Goal: Task Accomplishment & Management: Use online tool/utility

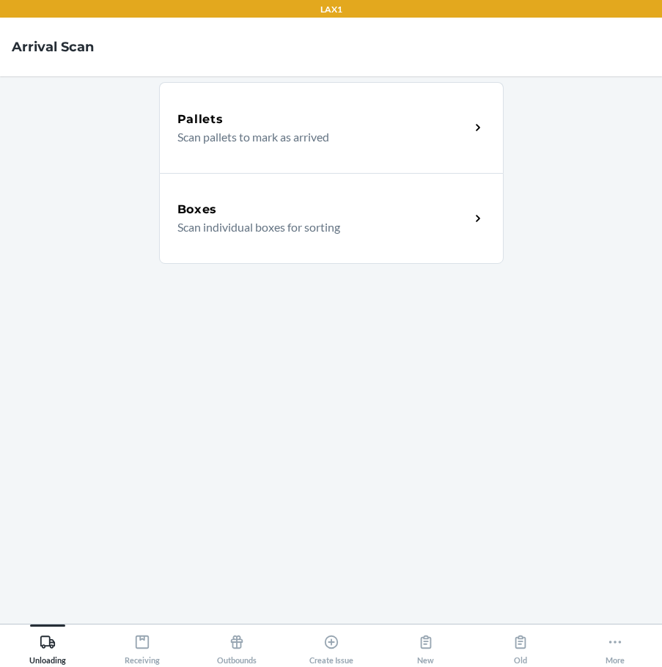
click at [660, 147] on main "Pallets Scan pallets to mark as arrived Boxes Scan individual boxes for sorting" at bounding box center [331, 349] width 662 height 547
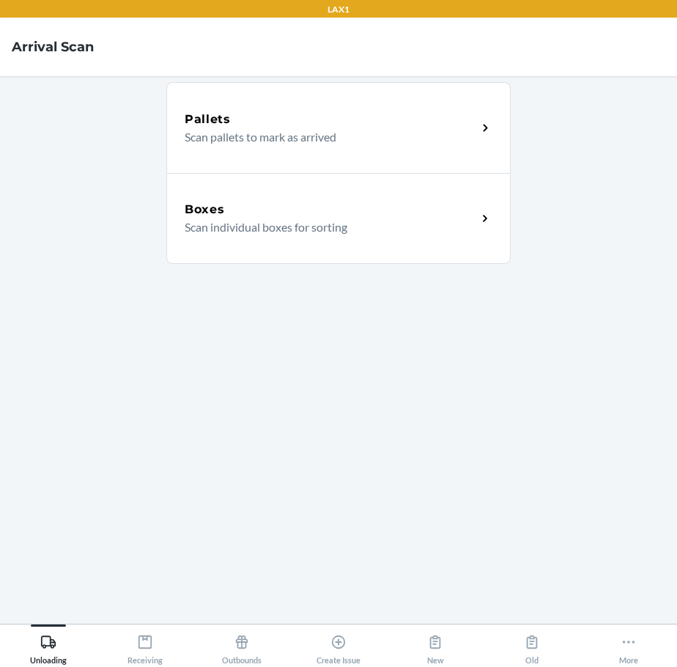
click at [397, 201] on div "Boxes" at bounding box center [331, 210] width 292 height 18
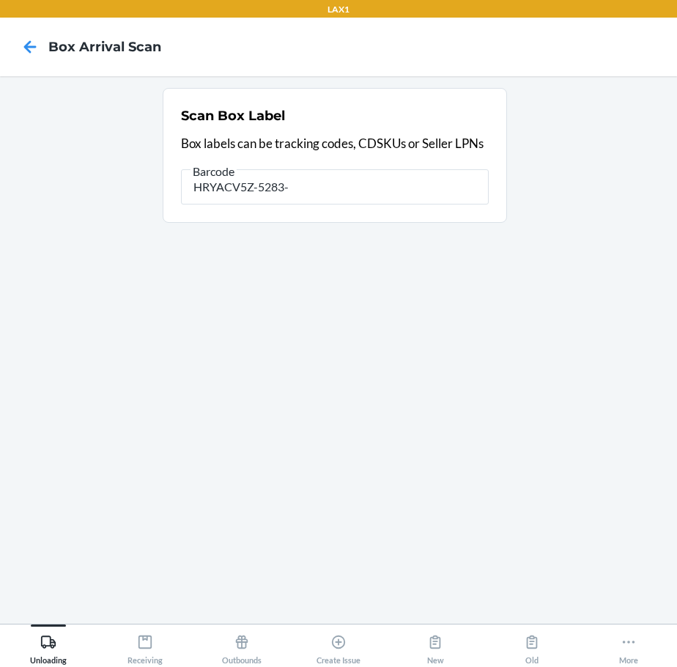
type input "HRYACV5Z-5283-1"
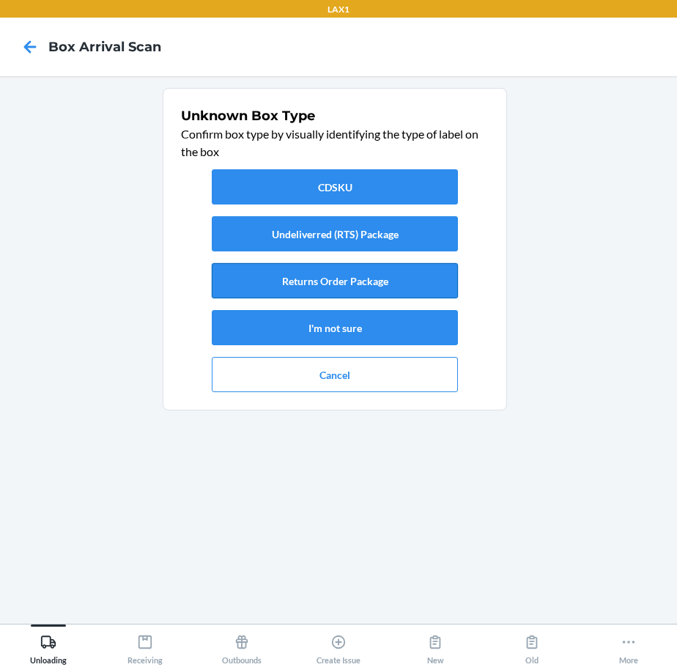
click at [353, 277] on button "Returns Order Package" at bounding box center [335, 280] width 246 height 35
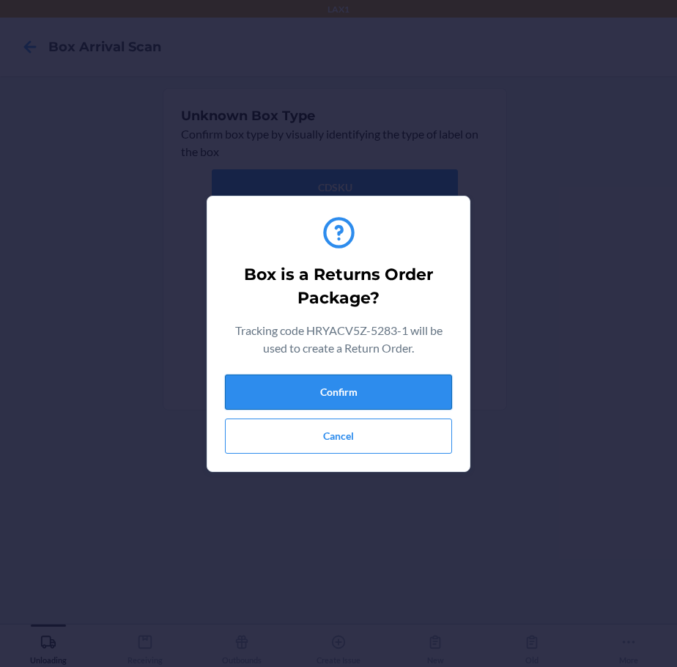
click at [357, 382] on button "Confirm" at bounding box center [338, 391] width 227 height 35
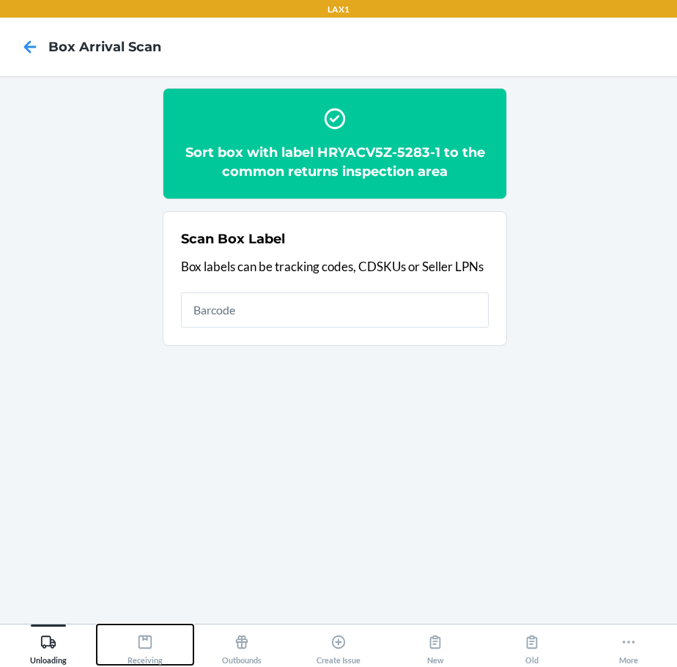
click at [147, 649] on icon at bounding box center [145, 642] width 16 height 16
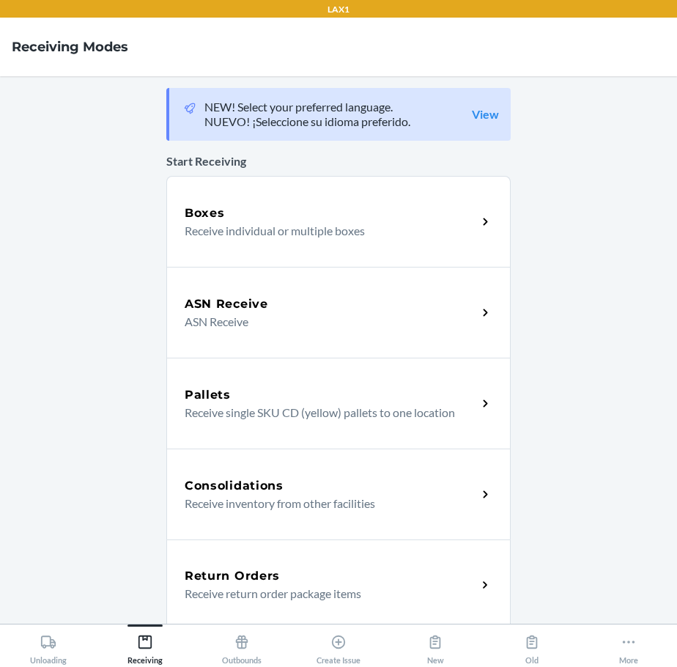
click at [244, 574] on h5 "Return Orders" at bounding box center [232, 576] width 95 height 18
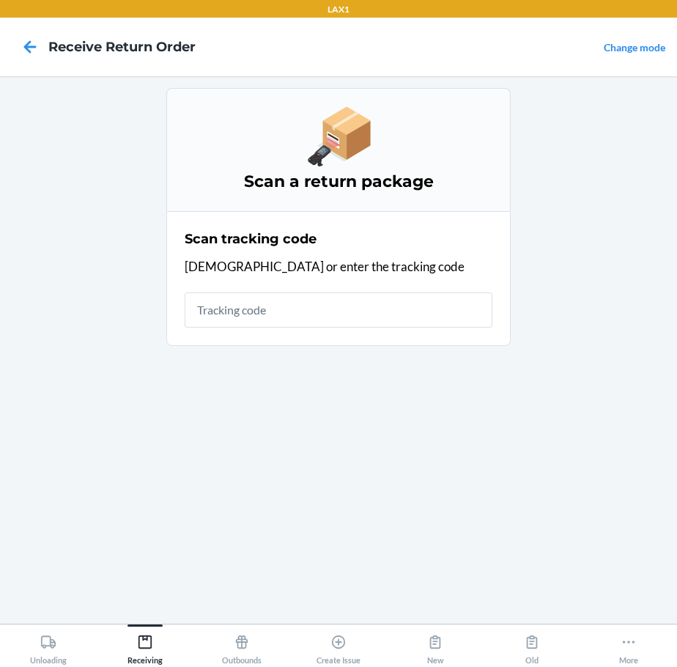
click at [360, 312] on input "text" at bounding box center [339, 309] width 308 height 35
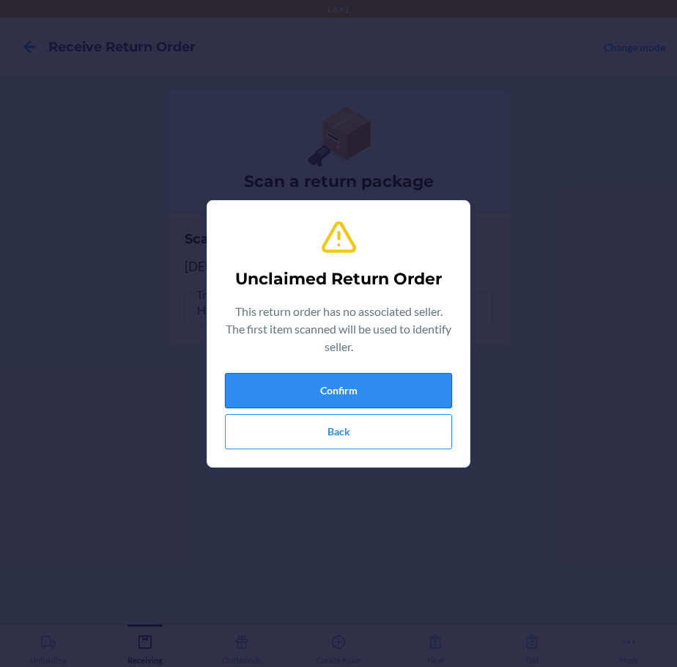
click at [333, 385] on button "Confirm" at bounding box center [338, 390] width 227 height 35
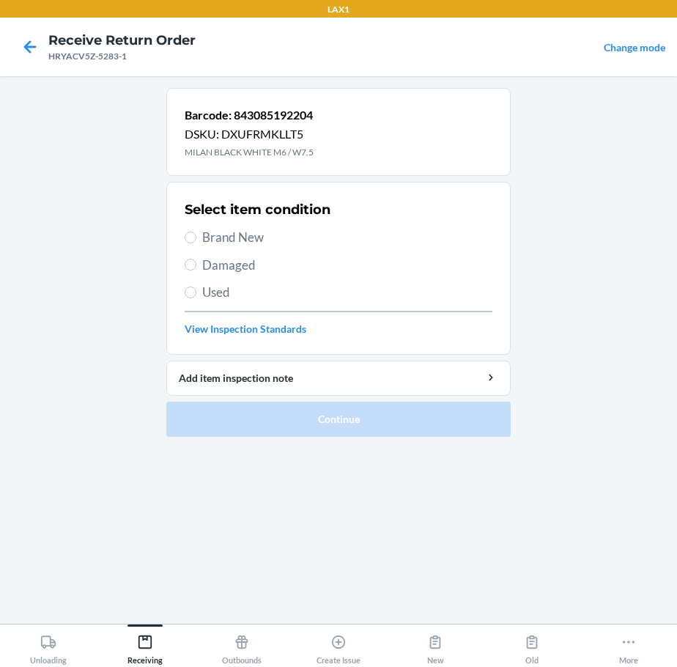
drag, startPoint x: 248, startPoint y: 237, endPoint x: 257, endPoint y: 267, distance: 31.5
click at [249, 242] on span "Brand New" at bounding box center [347, 237] width 290 height 19
click at [196, 242] on input "Brand New" at bounding box center [191, 237] width 12 height 12
radio input "true"
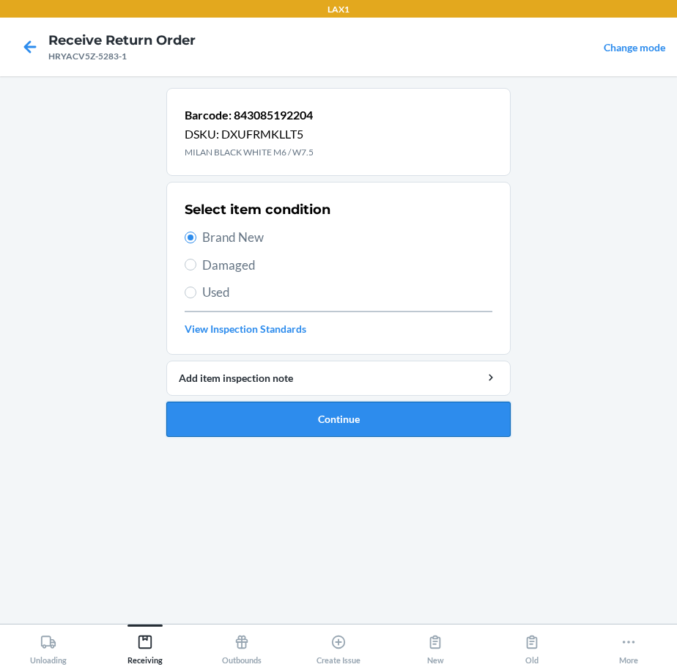
click at [287, 411] on button "Continue" at bounding box center [338, 418] width 344 height 35
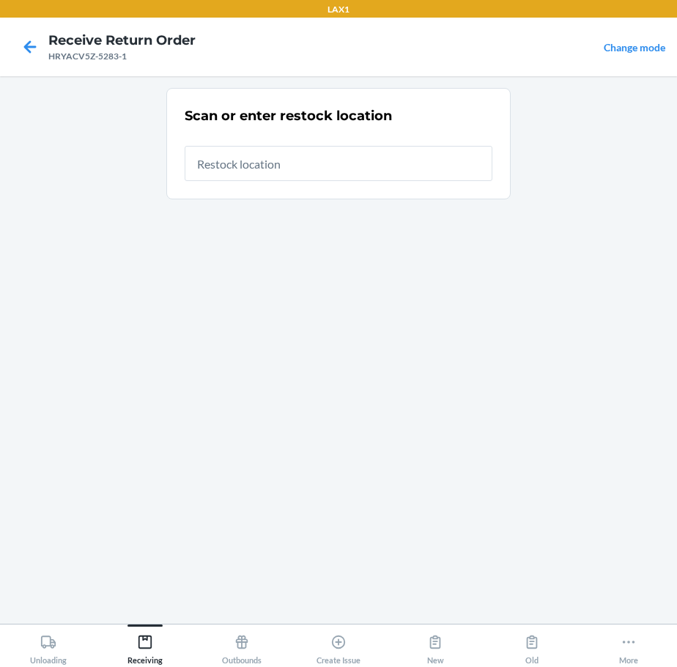
click at [352, 174] on input "text" at bounding box center [339, 163] width 308 height 35
type input "RTCART020"
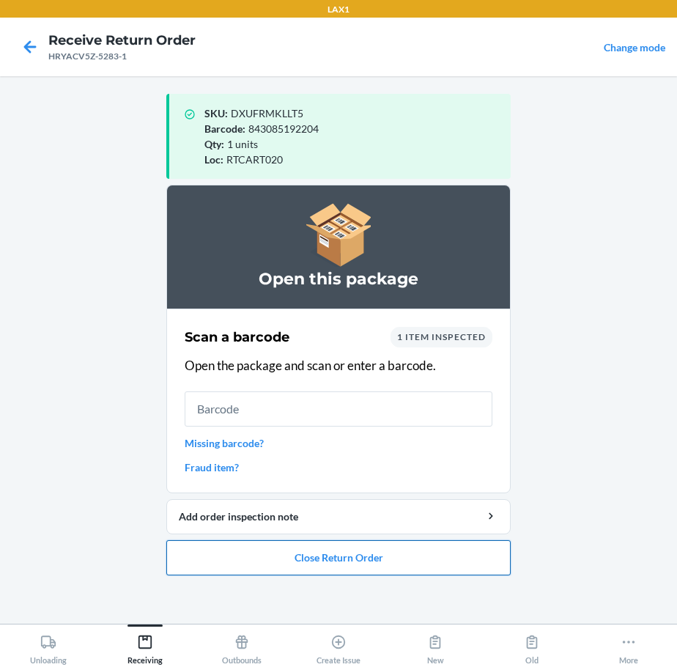
click at [319, 555] on button "Close Return Order" at bounding box center [338, 557] width 344 height 35
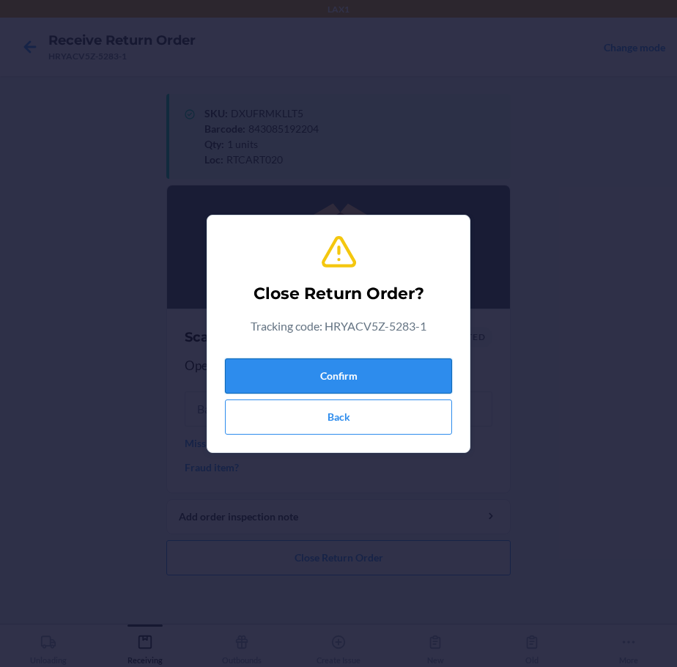
click at [374, 374] on button "Confirm" at bounding box center [338, 375] width 227 height 35
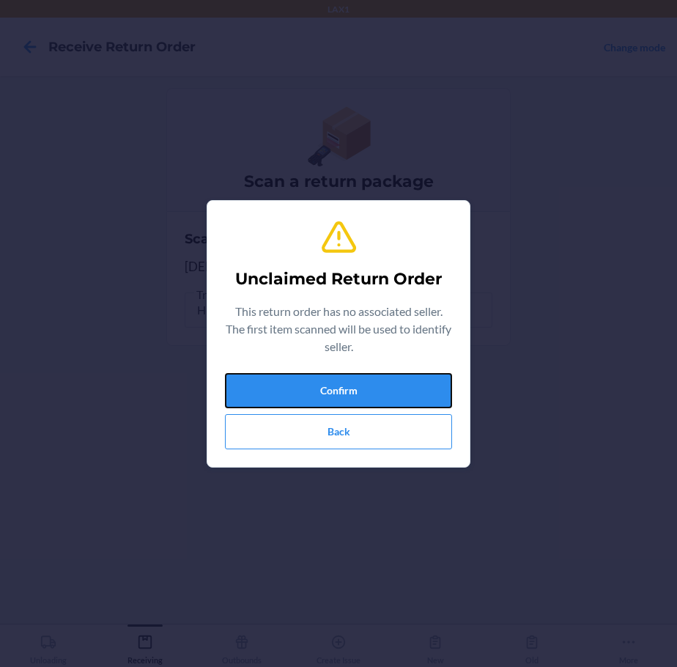
click at [416, 480] on div "Unclaimed Return Order This return order has no associated seller. The first it…" at bounding box center [338, 333] width 677 height 667
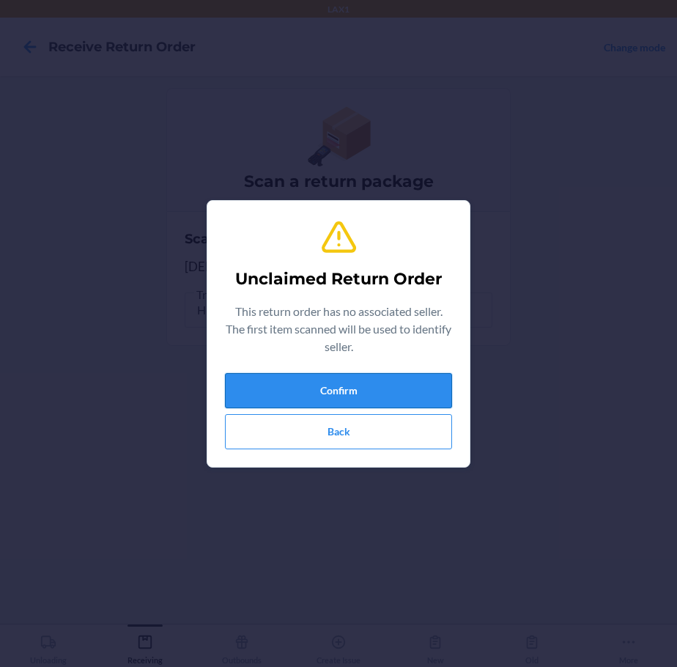
click at [413, 388] on button "Confirm" at bounding box center [338, 390] width 227 height 35
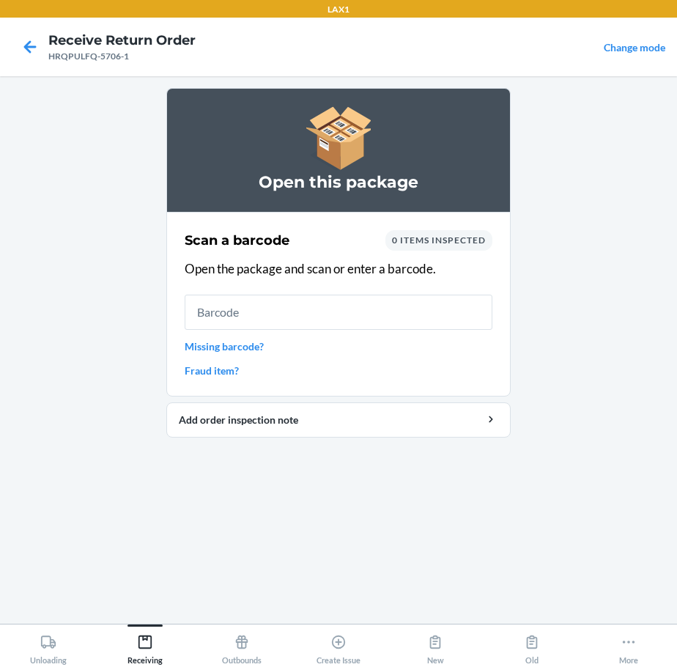
click at [247, 316] on input "text" at bounding box center [339, 311] width 308 height 35
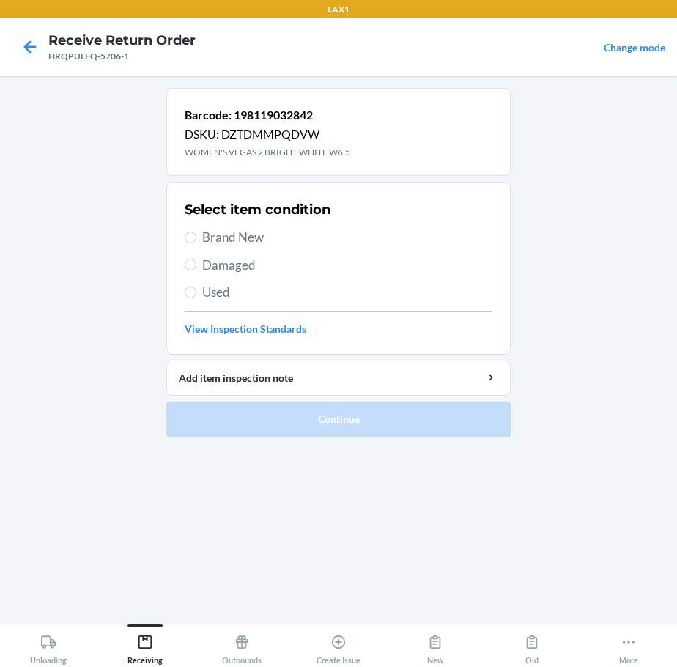
click at [225, 237] on span "Brand New" at bounding box center [347, 237] width 290 height 19
click at [196, 237] on input "Brand New" at bounding box center [191, 237] width 12 height 12
radio input "true"
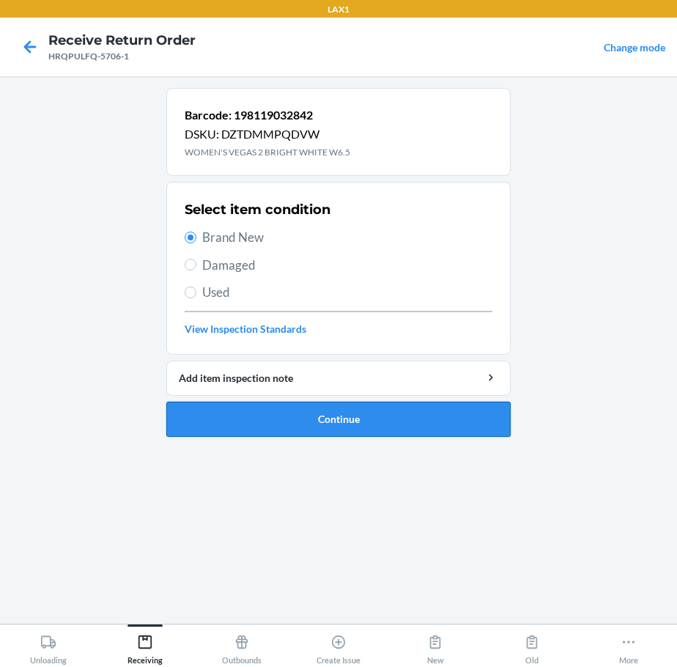
click at [251, 411] on button "Continue" at bounding box center [338, 418] width 344 height 35
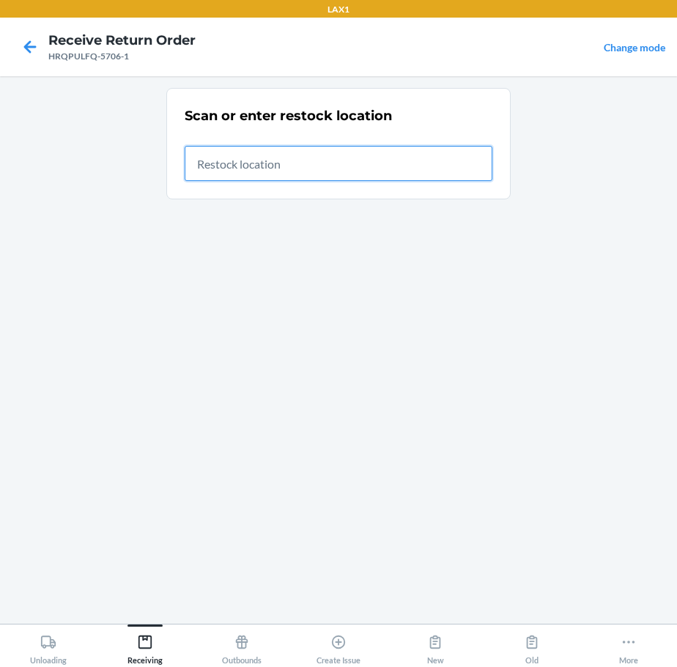
click at [432, 157] on input "text" at bounding box center [339, 163] width 308 height 35
type input "RTCART020"
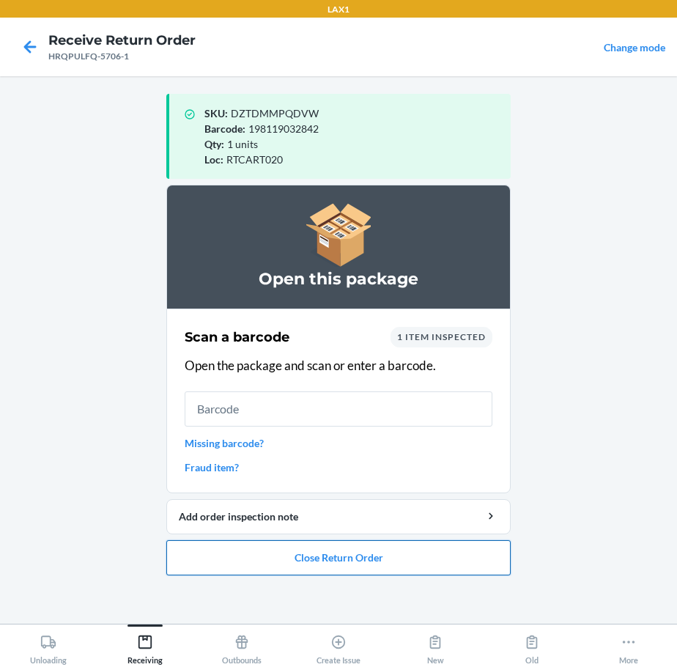
click at [240, 552] on button "Close Return Order" at bounding box center [338, 557] width 344 height 35
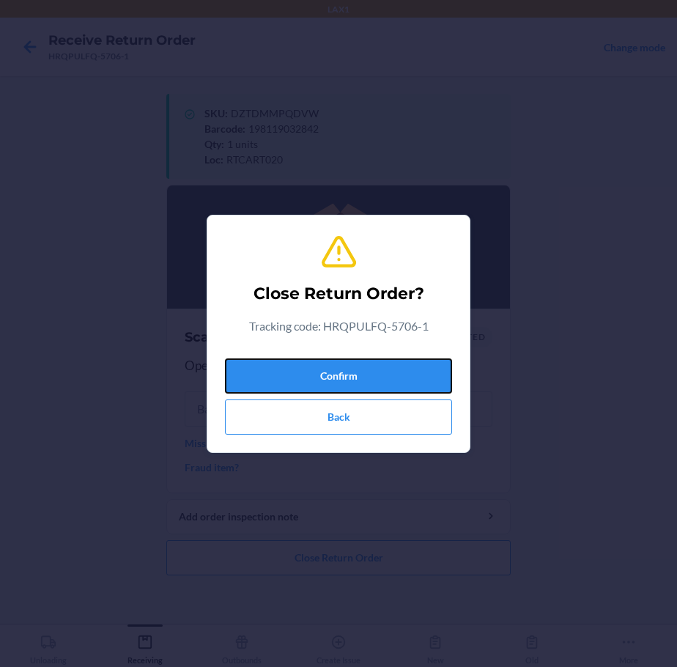
drag, startPoint x: 385, startPoint y: 382, endPoint x: 486, endPoint y: 328, distance: 114.4
click at [486, 328] on div "Close Return Order? Tracking code: HRQPULFQ-5706-1 Confirm Back" at bounding box center [338, 333] width 677 height 667
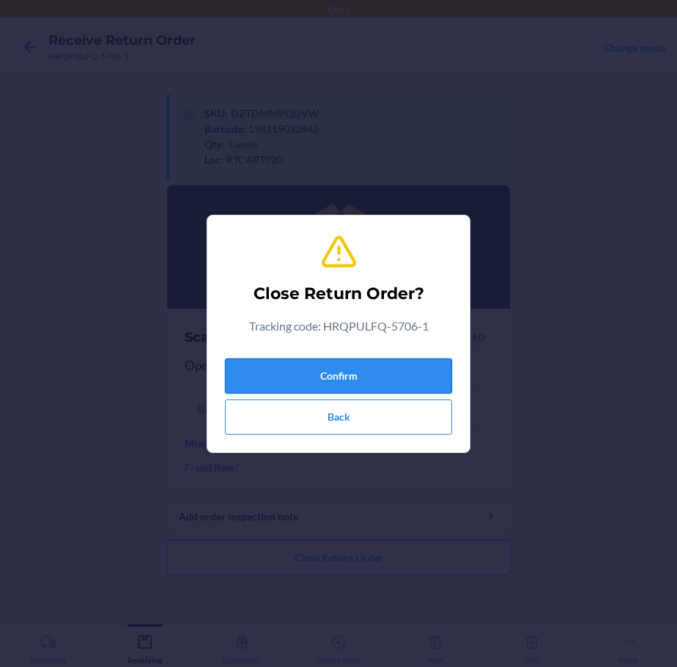
click at [382, 388] on div "Confirm Back" at bounding box center [338, 393] width 227 height 82
click at [384, 380] on button "Confirm" at bounding box center [338, 375] width 227 height 35
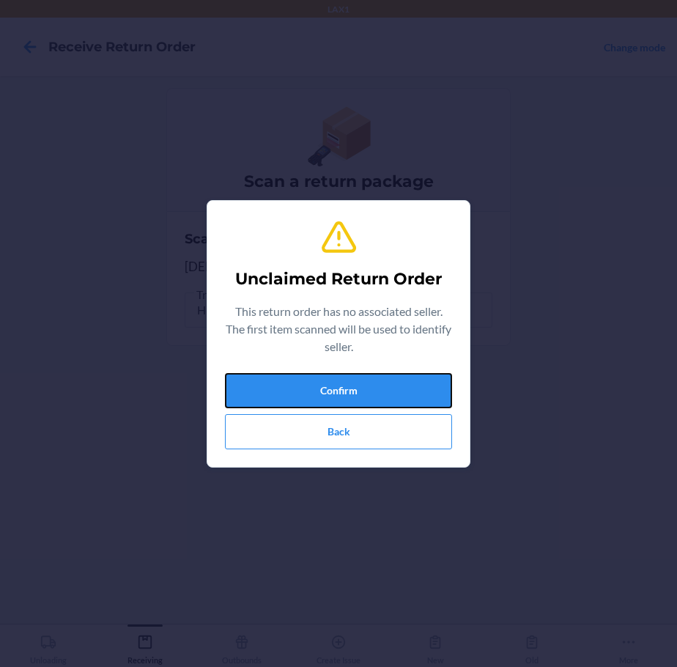
click at [384, 380] on button "Confirm" at bounding box center [338, 390] width 227 height 35
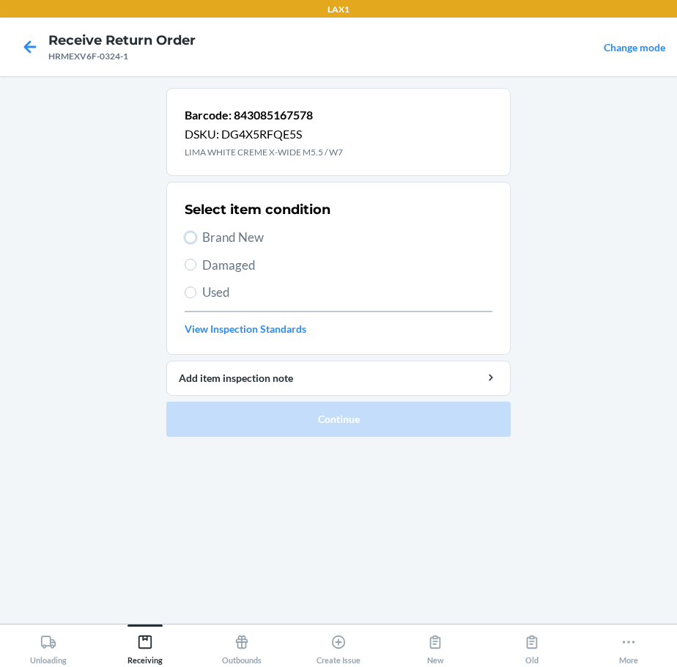
drag, startPoint x: 188, startPoint y: 236, endPoint x: 203, endPoint y: 254, distance: 23.5
click at [203, 254] on div "Select item condition Brand New Damaged Used View Inspection Standards" at bounding box center [339, 268] width 308 height 145
drag, startPoint x: 196, startPoint y: 237, endPoint x: 204, endPoint y: 242, distance: 9.6
click at [204, 242] on label "Brand New" at bounding box center [339, 237] width 308 height 19
click at [188, 236] on input "Brand New" at bounding box center [191, 237] width 12 height 12
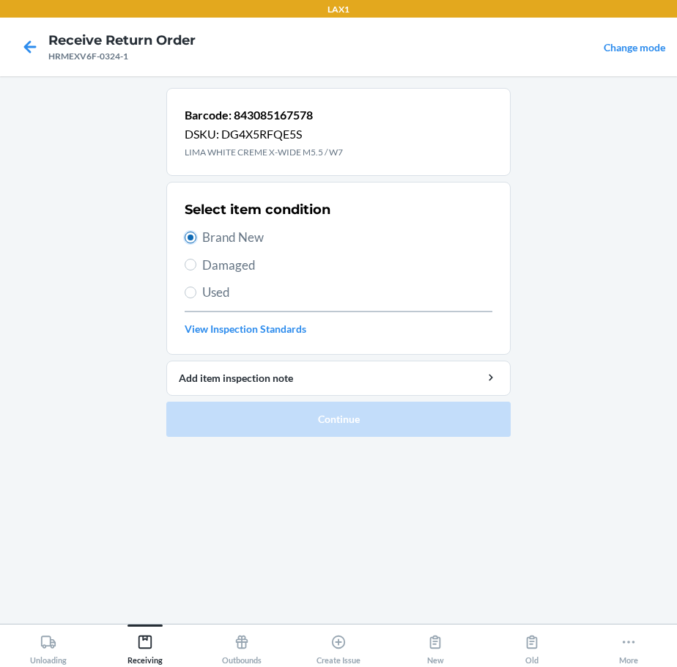
radio input "true"
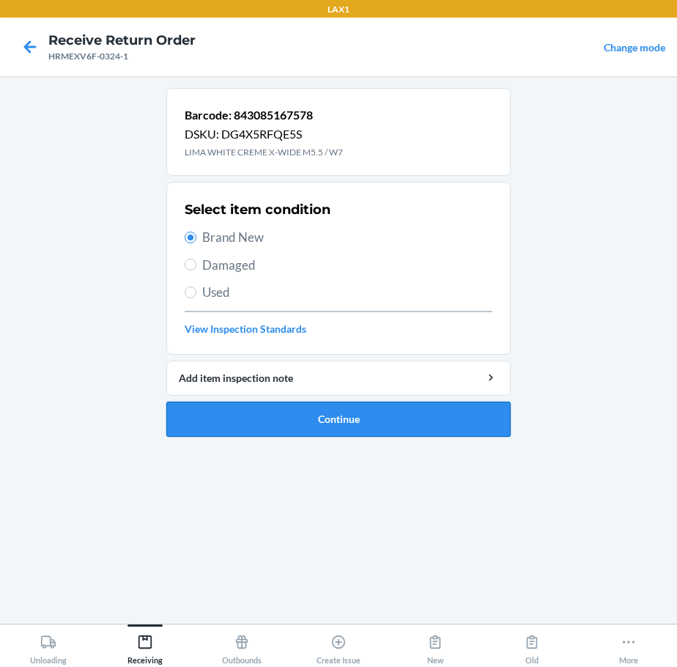
click at [226, 412] on button "Continue" at bounding box center [338, 418] width 344 height 35
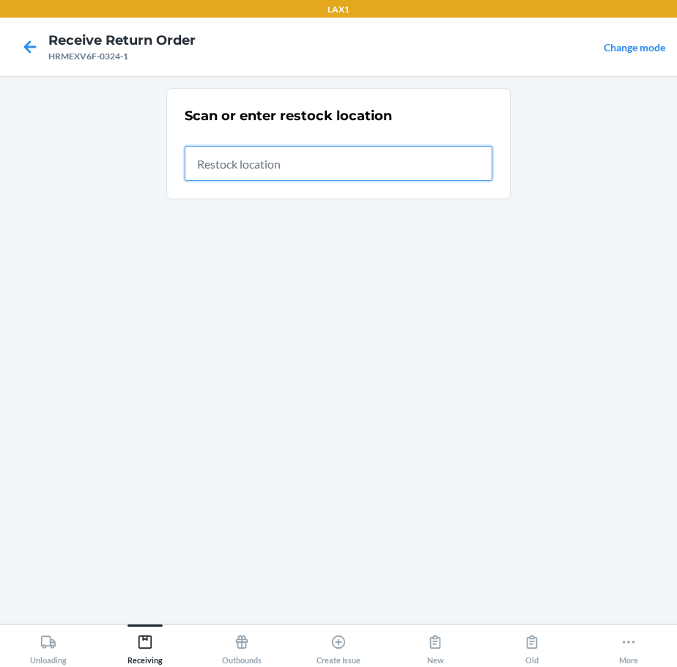
drag, startPoint x: 435, startPoint y: 164, endPoint x: 464, endPoint y: 164, distance: 29.3
click at [451, 164] on input "text" at bounding box center [339, 163] width 308 height 35
type input "RTCART020"
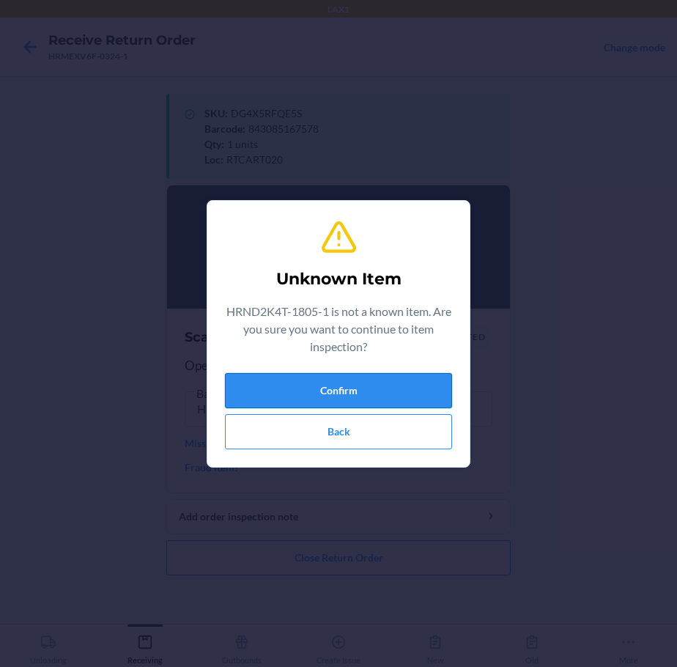
click at [407, 386] on button "Confirm" at bounding box center [338, 390] width 227 height 35
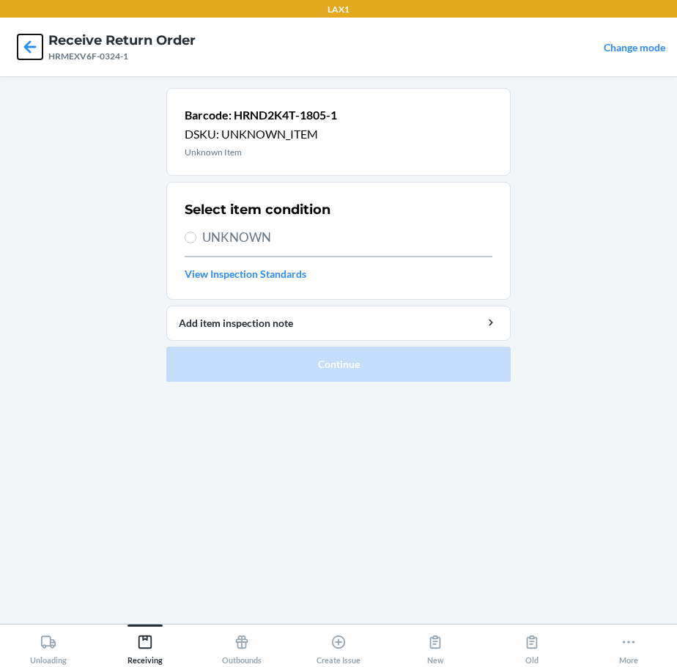
drag, startPoint x: 36, startPoint y: 44, endPoint x: 56, endPoint y: 54, distance: 22.9
click at [36, 43] on icon at bounding box center [30, 46] width 25 height 25
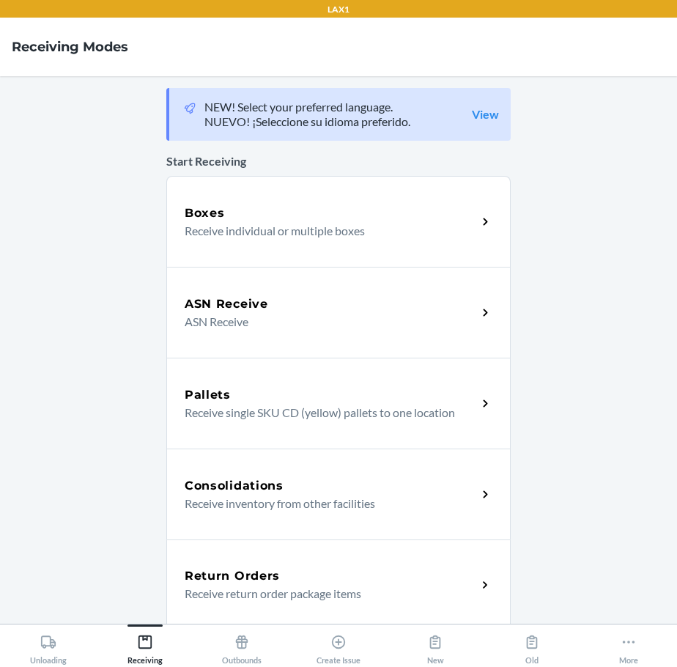
click at [286, 552] on div "Return Orders Receive return order package items" at bounding box center [338, 584] width 344 height 91
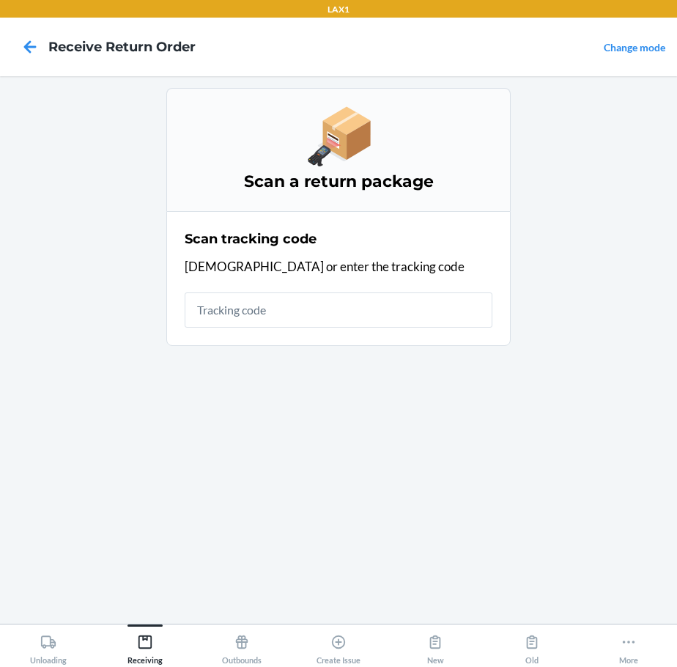
click at [358, 307] on input "text" at bounding box center [339, 309] width 308 height 35
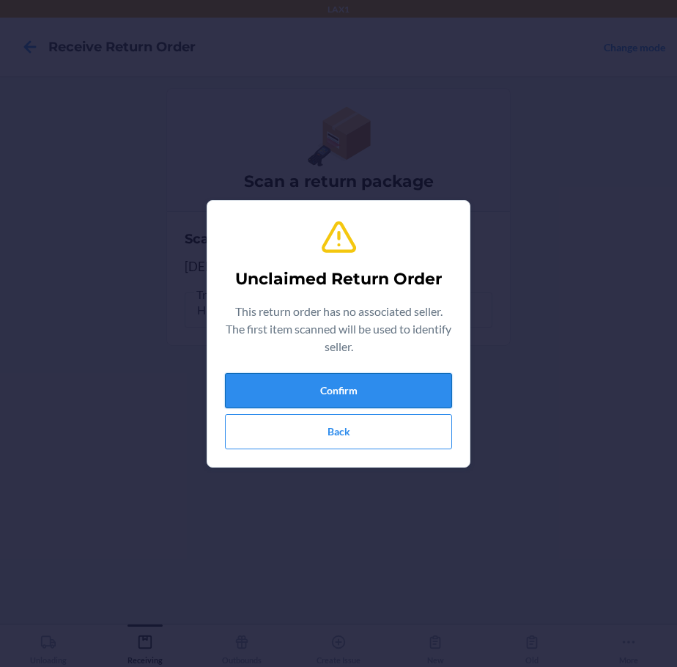
click at [281, 400] on button "Confirm" at bounding box center [338, 390] width 227 height 35
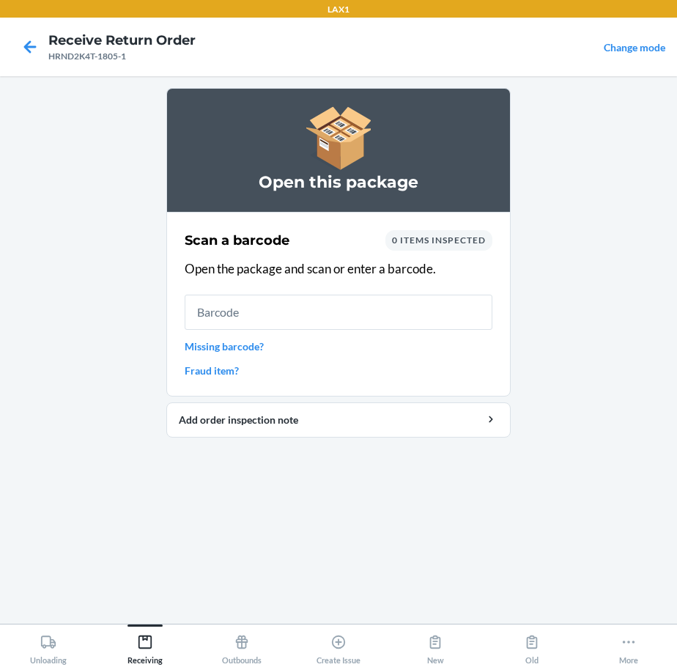
click at [303, 314] on input "text" at bounding box center [339, 311] width 308 height 35
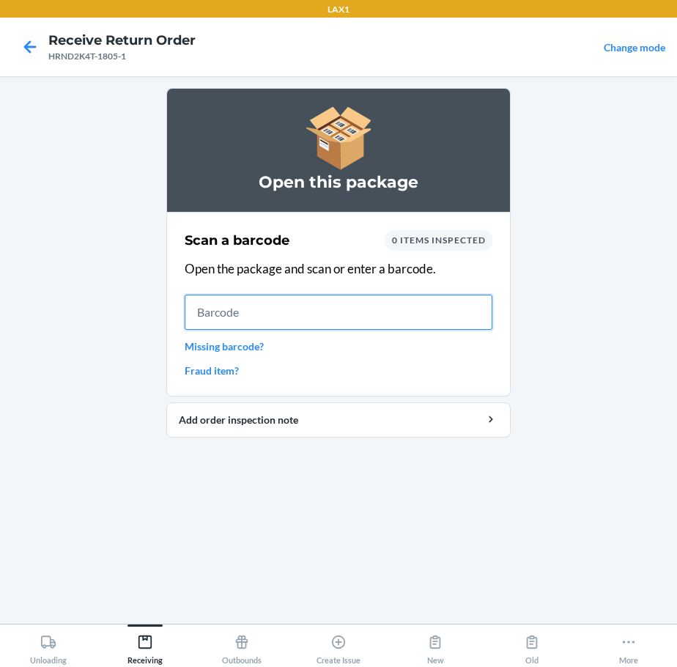
click at [429, 318] on input "text" at bounding box center [339, 311] width 308 height 35
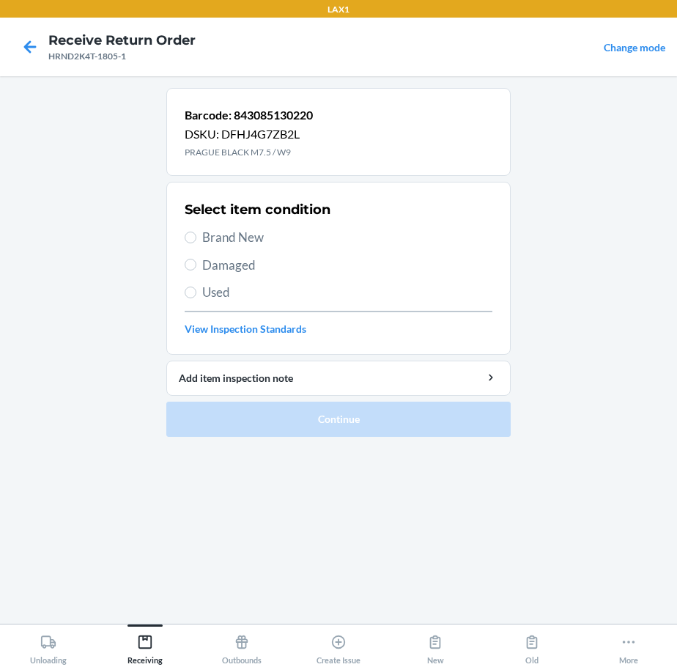
click at [229, 240] on span "Brand New" at bounding box center [347, 237] width 290 height 19
click at [196, 240] on input "Brand New" at bounding box center [191, 237] width 12 height 12
radio input "true"
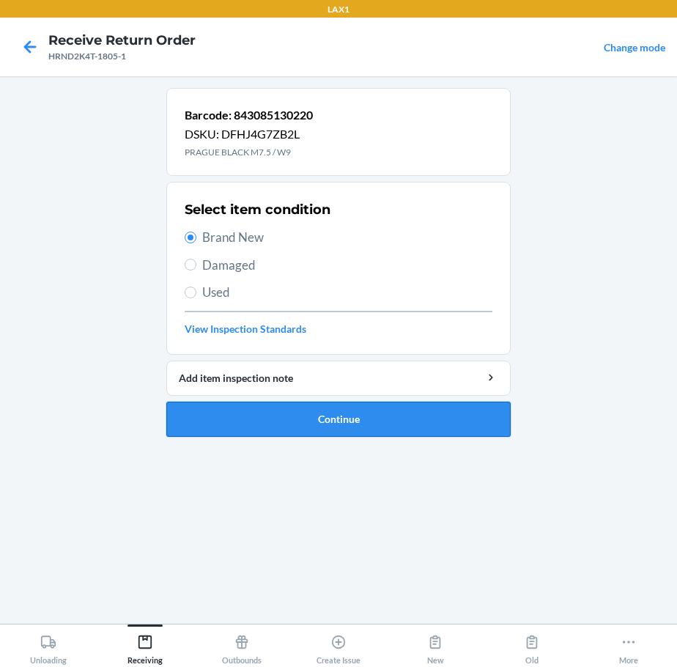
click at [320, 421] on button "Continue" at bounding box center [338, 418] width 344 height 35
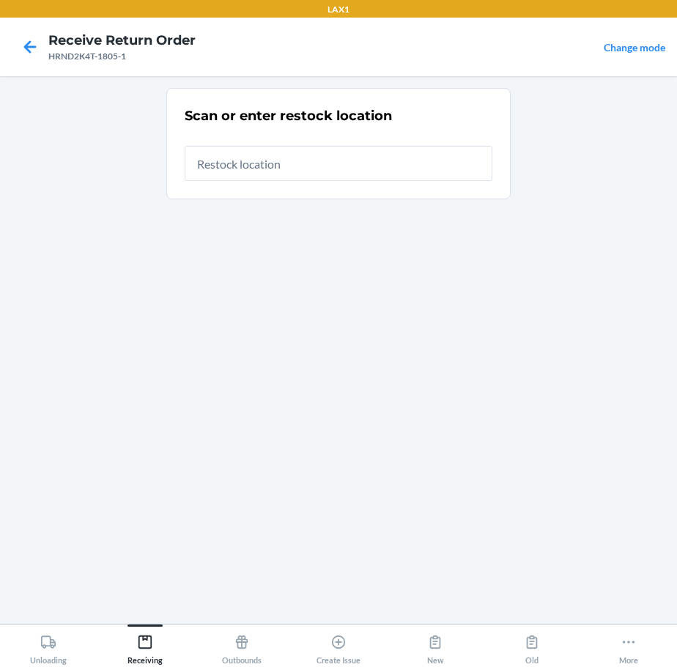
click at [409, 172] on input "text" at bounding box center [339, 163] width 308 height 35
type input "RTCART020"
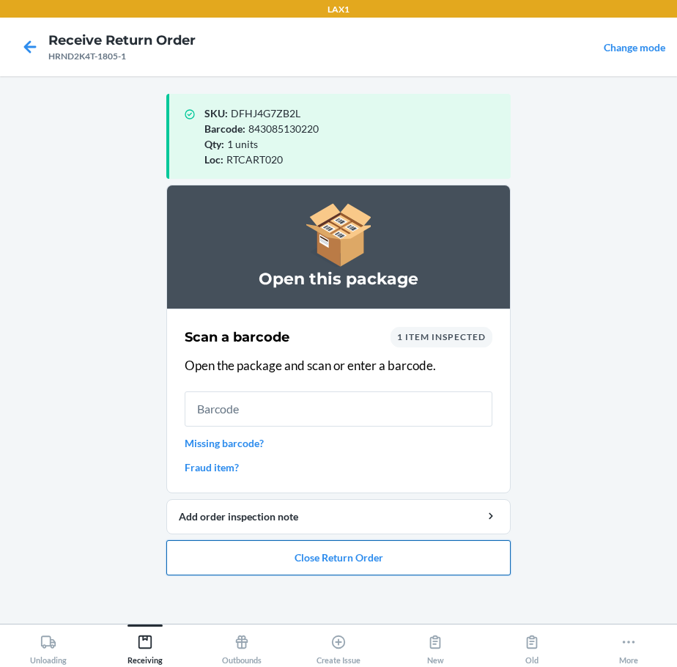
click at [407, 564] on button "Close Return Order" at bounding box center [338, 557] width 344 height 35
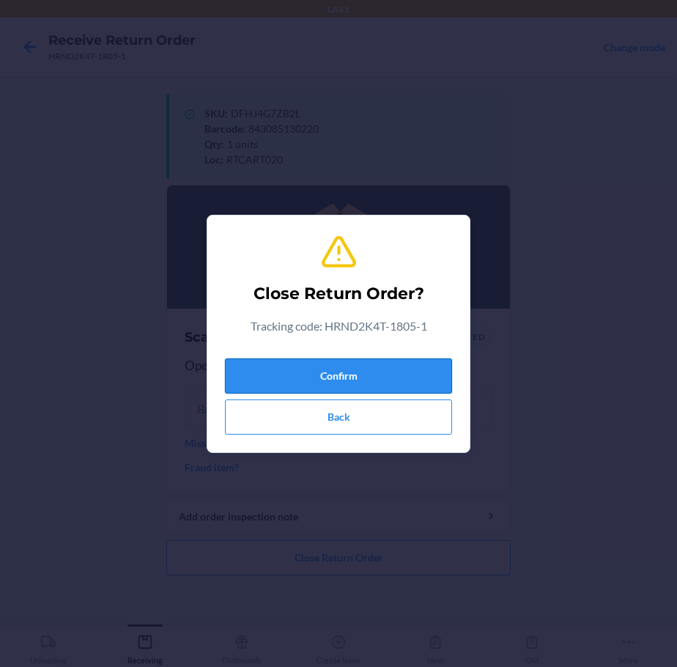
click at [415, 366] on button "Confirm" at bounding box center [338, 375] width 227 height 35
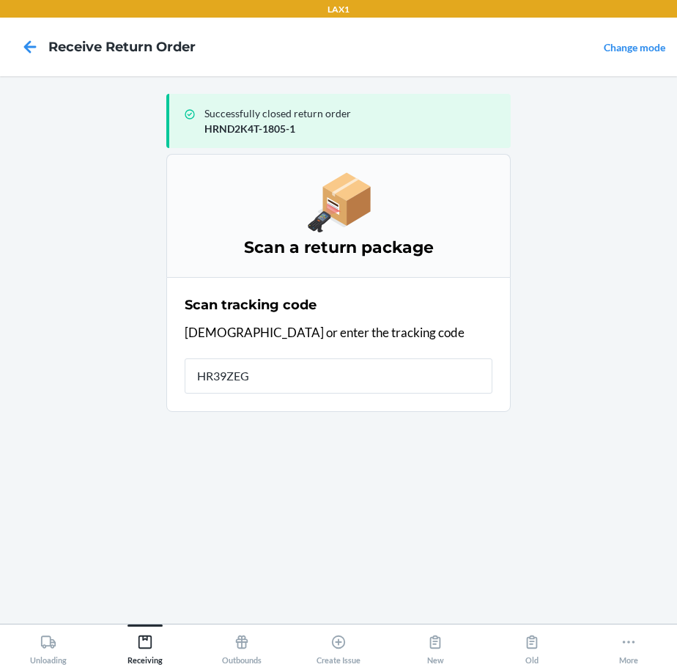
type input "HR39ZEGD"
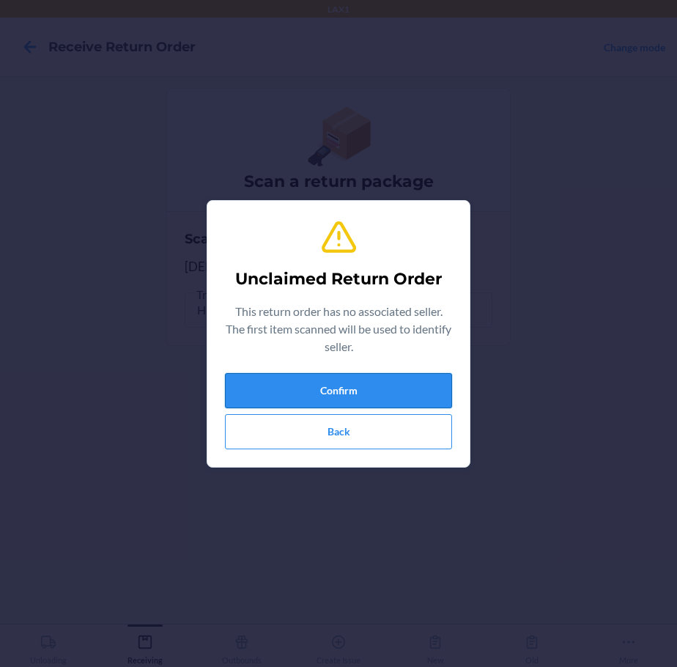
click at [431, 380] on button "Confirm" at bounding box center [338, 390] width 227 height 35
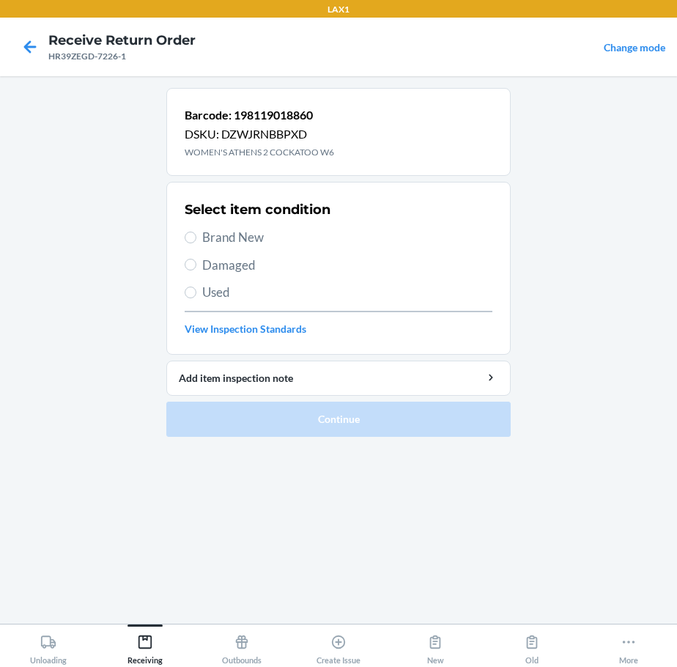
click at [246, 239] on span "Brand New" at bounding box center [347, 237] width 290 height 19
click at [196, 239] on input "Brand New" at bounding box center [191, 237] width 12 height 12
radio input "true"
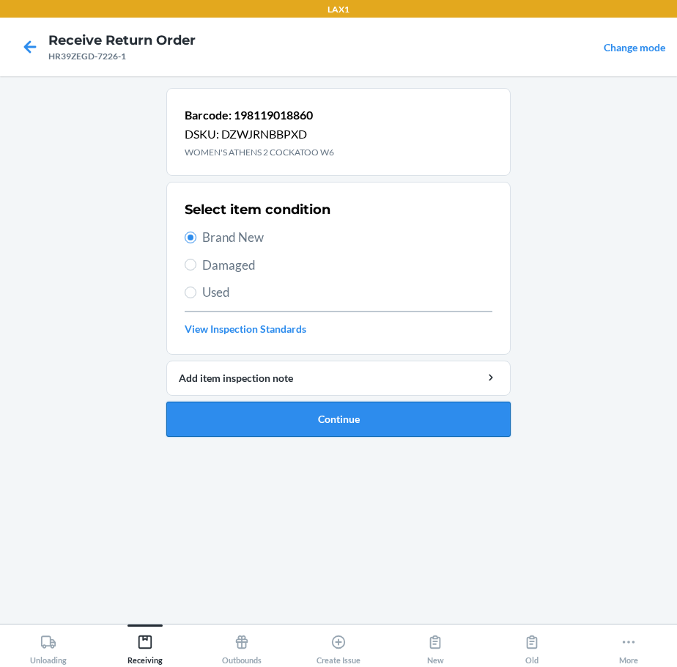
click at [293, 416] on button "Continue" at bounding box center [338, 418] width 344 height 35
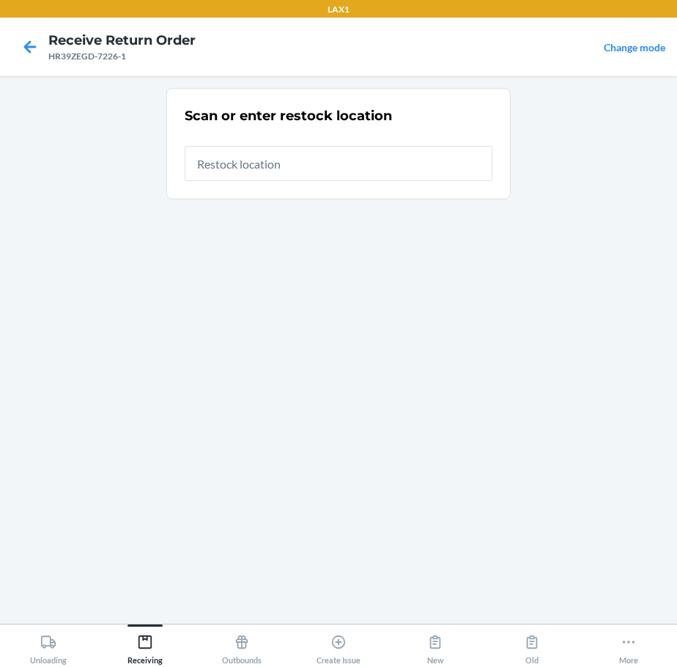
drag, startPoint x: 368, startPoint y: 174, endPoint x: 372, endPoint y: 163, distance: 11.2
click at [371, 171] on input "text" at bounding box center [339, 163] width 308 height 35
click at [34, 51] on icon at bounding box center [30, 46] width 25 height 25
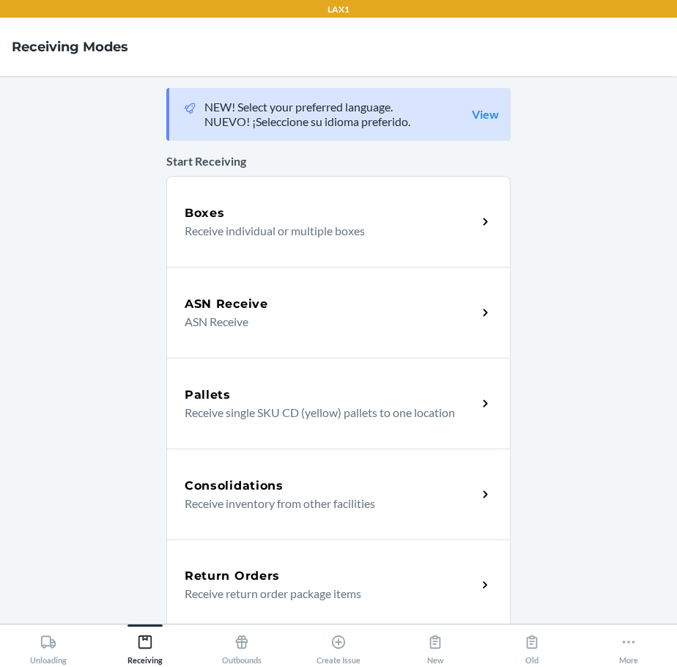
click at [287, 554] on div "Return Orders Receive return order package items" at bounding box center [338, 584] width 344 height 91
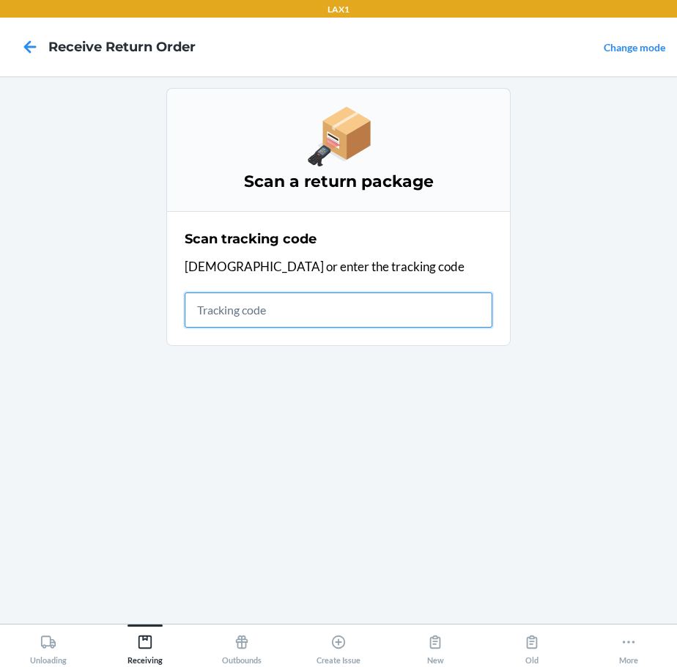
click at [287, 554] on div "Scan a return package Scan tracking code Scan or enter the tracking code" at bounding box center [338, 350] width 344 height 524
click at [301, 314] on input "text" at bounding box center [339, 309] width 308 height 35
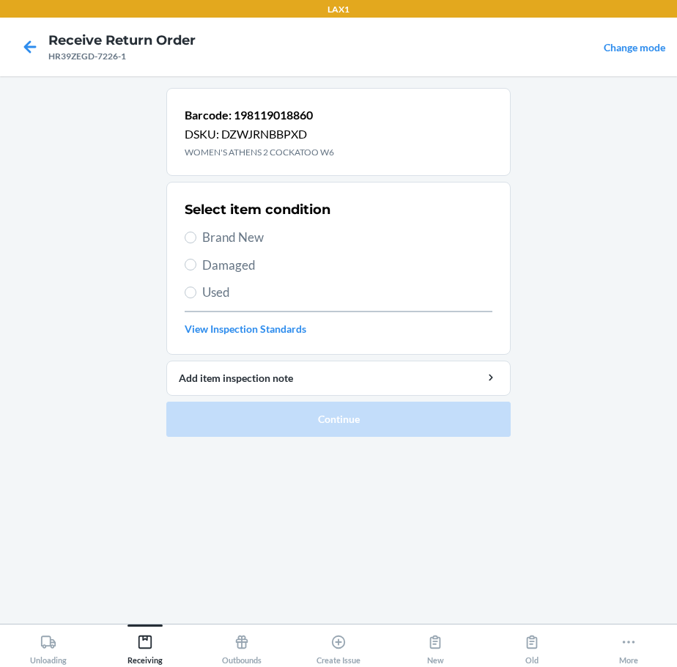
click at [205, 296] on span "Used" at bounding box center [347, 292] width 290 height 19
click at [196, 296] on input "Used" at bounding box center [191, 292] width 12 height 12
radio input "true"
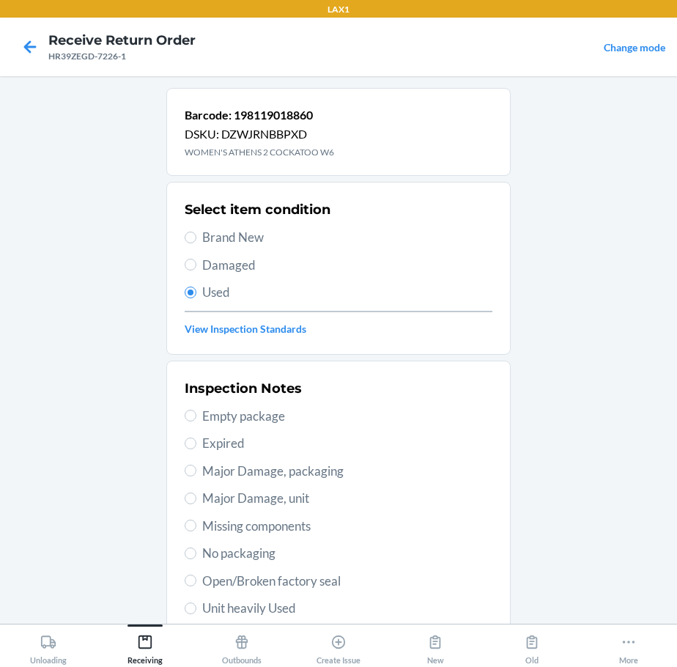
click at [288, 607] on span "Unit heavily Used" at bounding box center [347, 608] width 290 height 19
click at [196, 607] on input "Unit heavily Used" at bounding box center [191, 608] width 12 height 12
radio input "true"
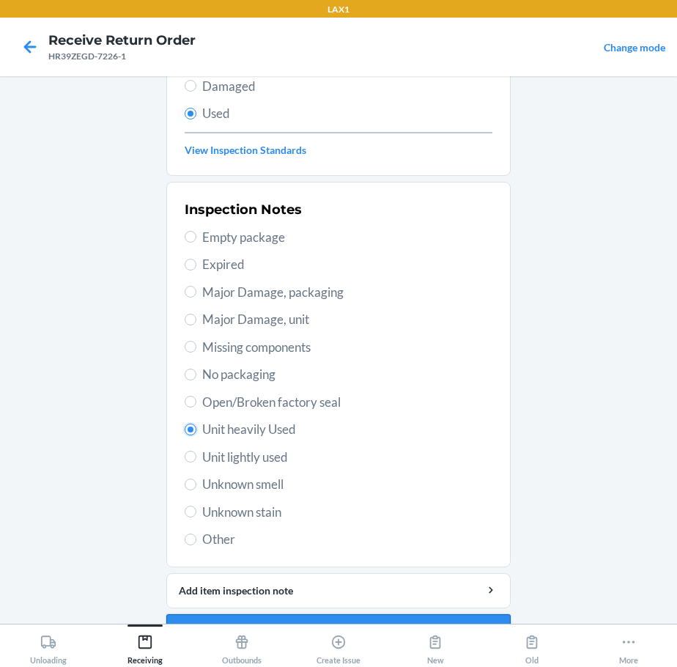
scroll to position [216, 0]
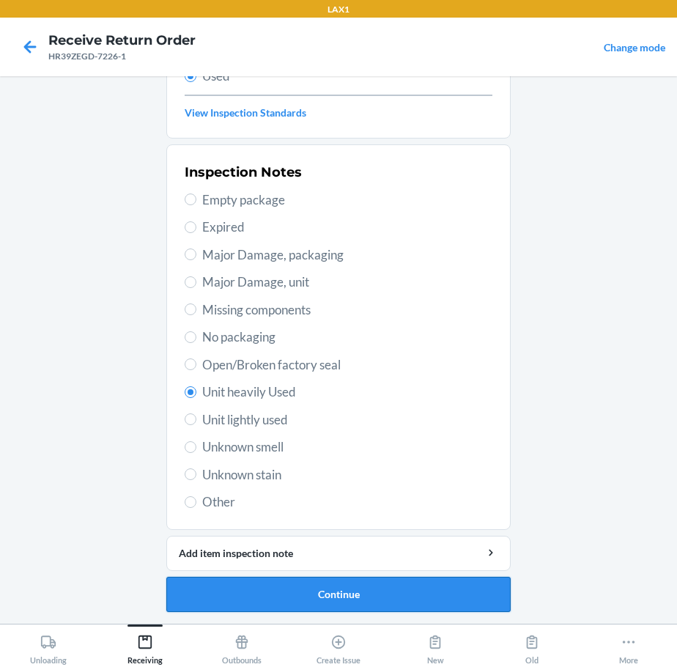
click at [264, 596] on button "Continue" at bounding box center [338, 594] width 344 height 35
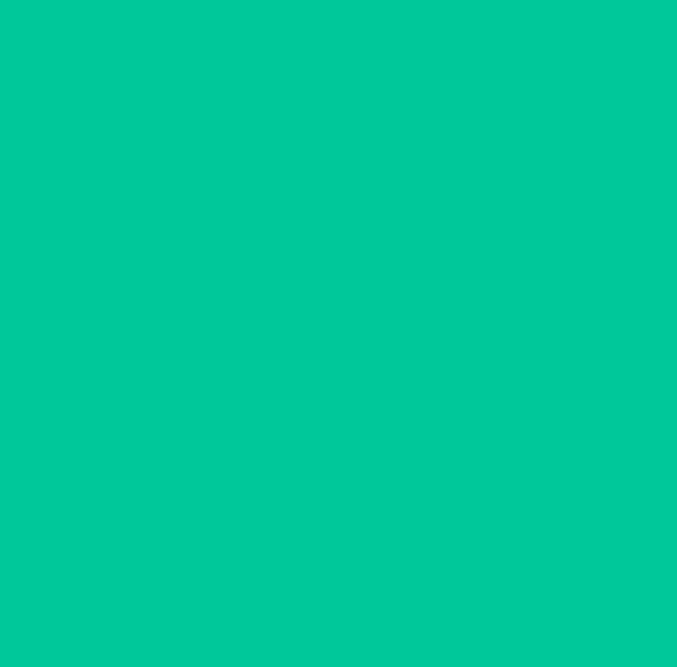
scroll to position [0, 0]
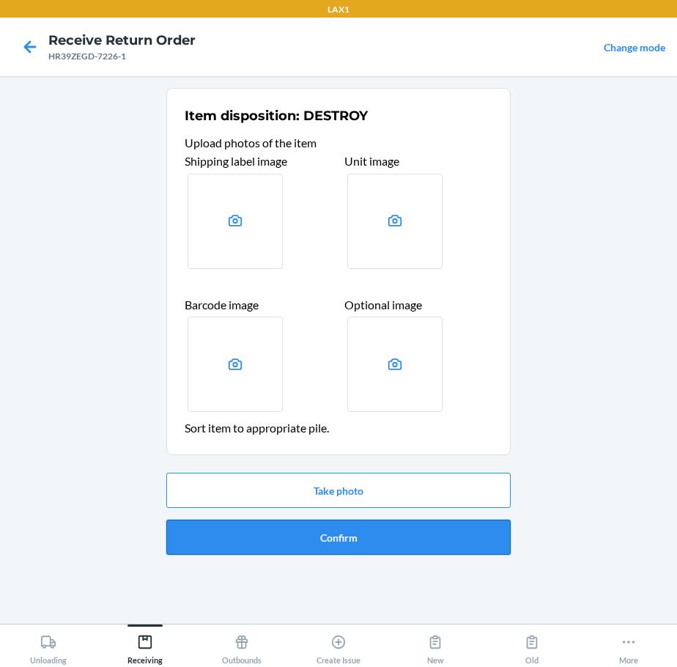
click at [304, 528] on button "Confirm" at bounding box center [338, 536] width 344 height 35
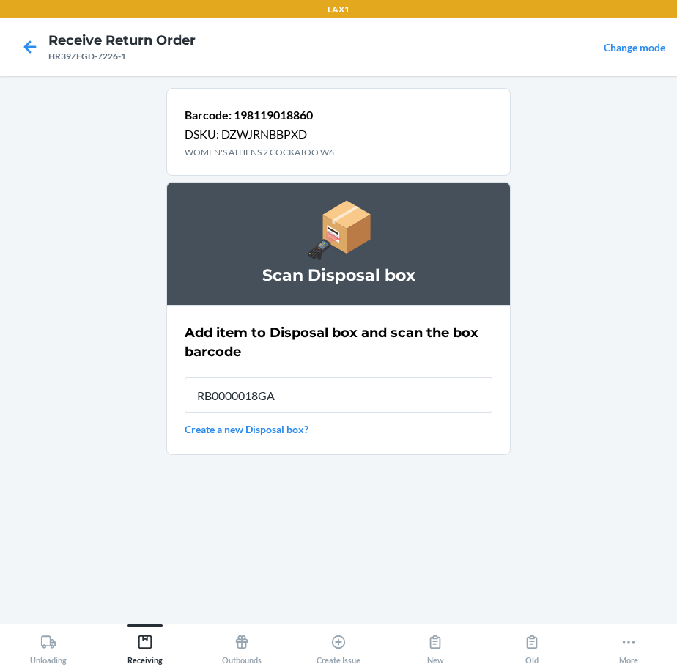
type input "RB0000018GA"
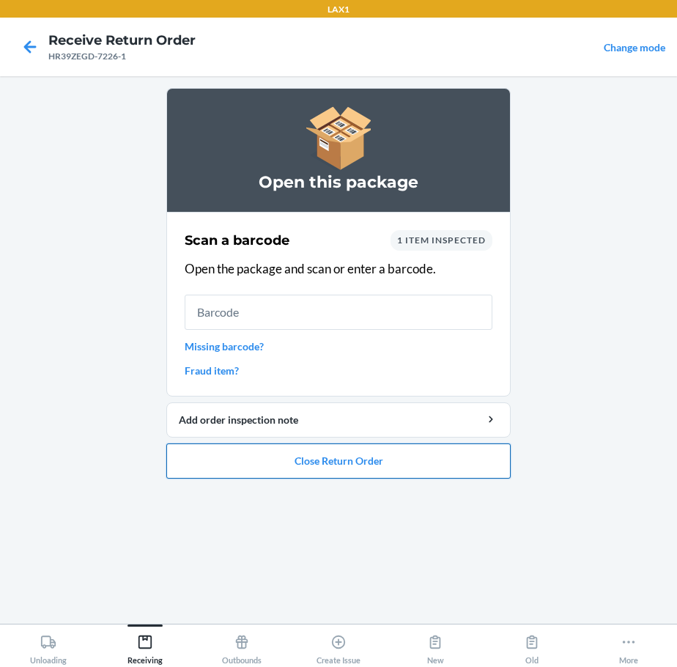
click at [381, 456] on button "Close Return Order" at bounding box center [338, 460] width 344 height 35
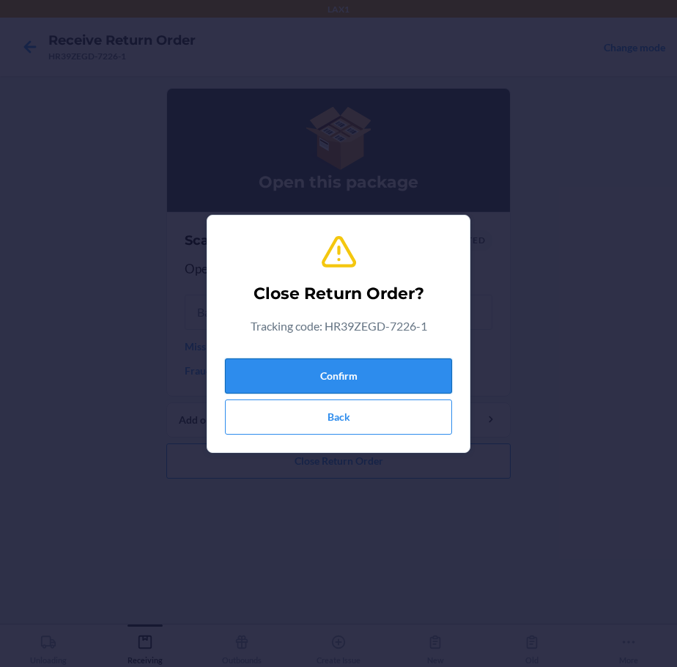
click at [392, 371] on button "Confirm" at bounding box center [338, 375] width 227 height 35
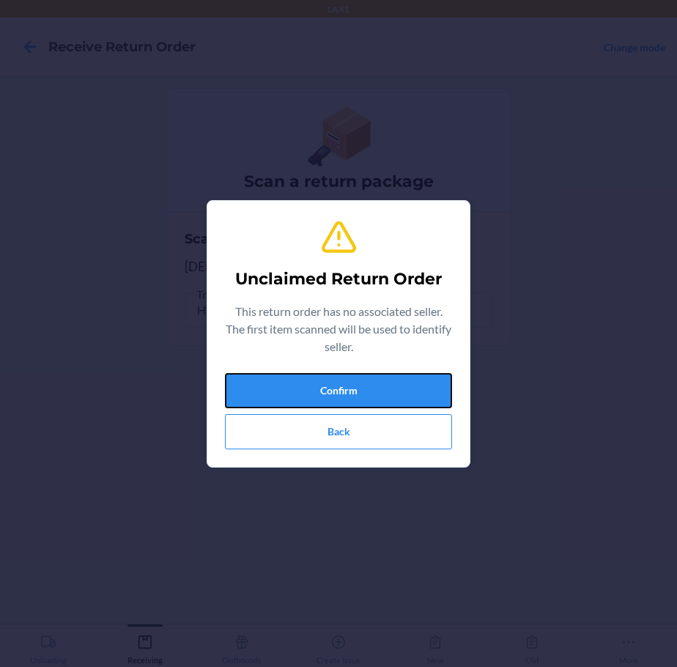
drag, startPoint x: 384, startPoint y: 388, endPoint x: 440, endPoint y: 488, distance: 115.1
click at [440, 488] on div "Unclaimed Return Order This return order has no associated seller. The first it…" at bounding box center [338, 333] width 677 height 667
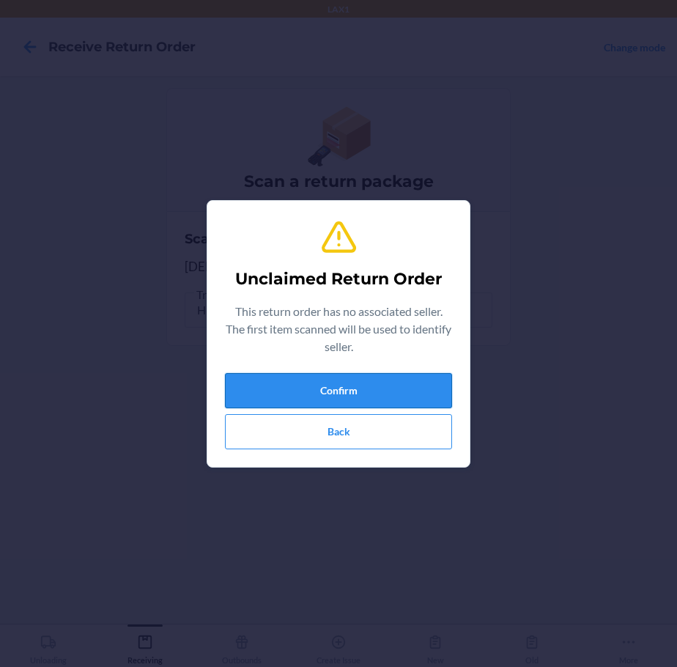
click at [407, 398] on button "Confirm" at bounding box center [338, 390] width 227 height 35
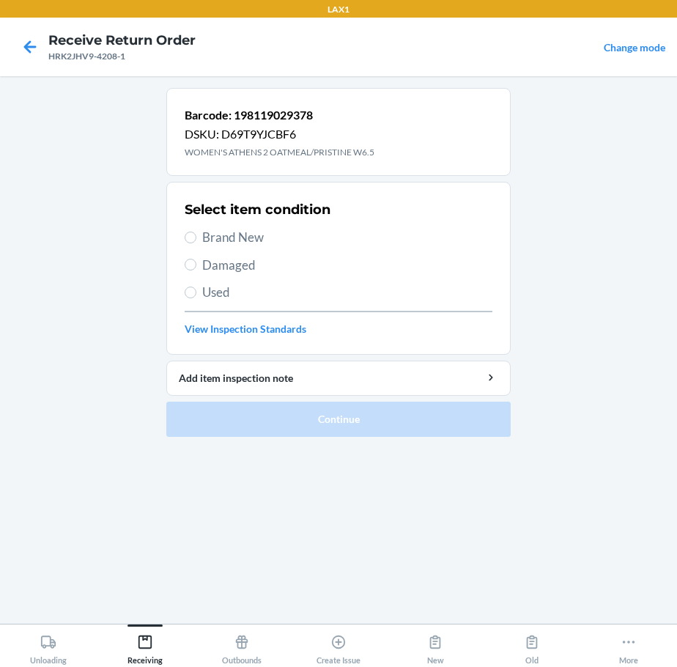
click at [252, 237] on span "Brand New" at bounding box center [347, 237] width 290 height 19
click at [196, 237] on input "Brand New" at bounding box center [191, 237] width 12 height 12
radio input "true"
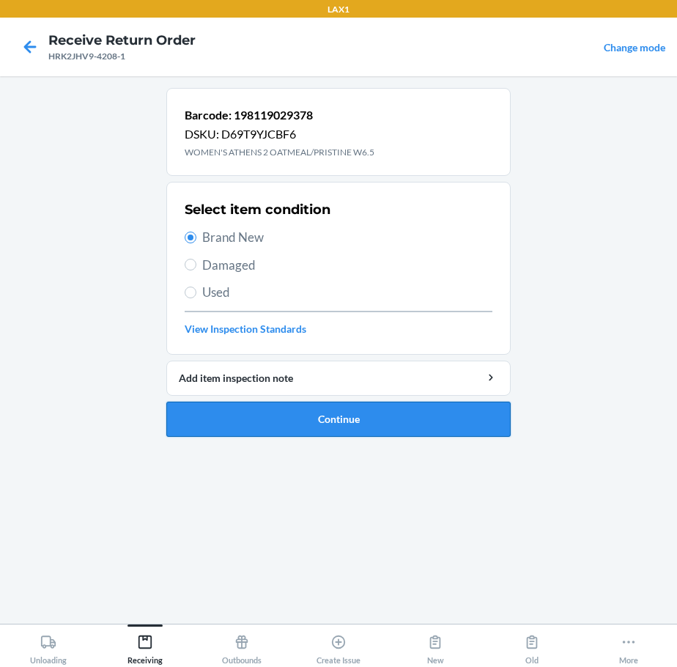
click at [281, 412] on button "Continue" at bounding box center [338, 418] width 344 height 35
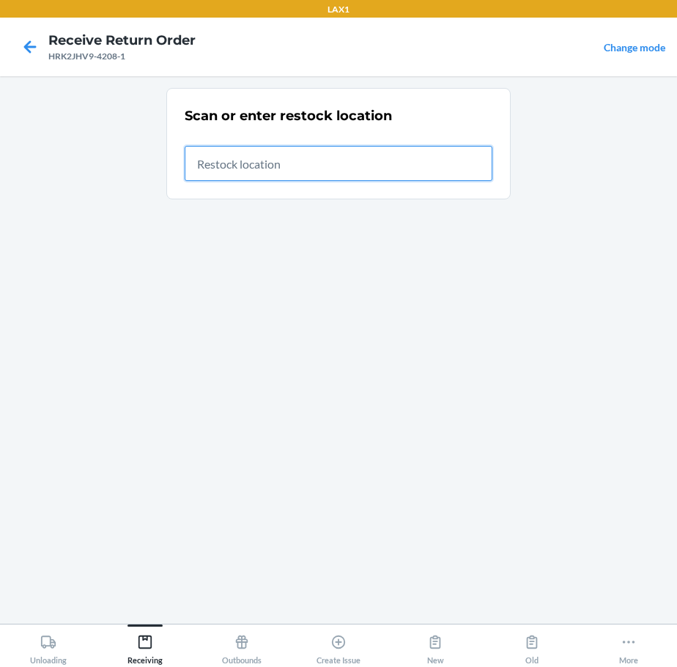
drag, startPoint x: 426, startPoint y: 165, endPoint x: 525, endPoint y: 138, distance: 102.5
click at [428, 163] on input "text" at bounding box center [339, 163] width 308 height 35
type input "RTCART020"
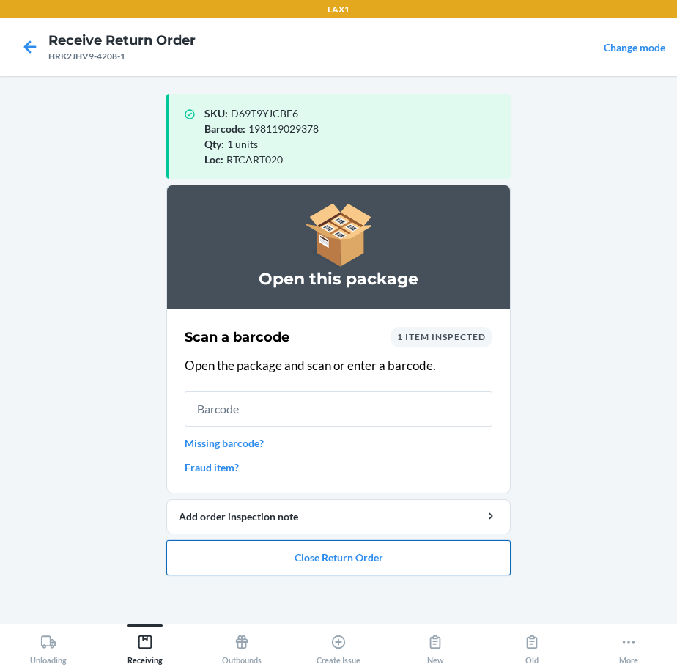
click at [364, 566] on button "Close Return Order" at bounding box center [338, 557] width 344 height 35
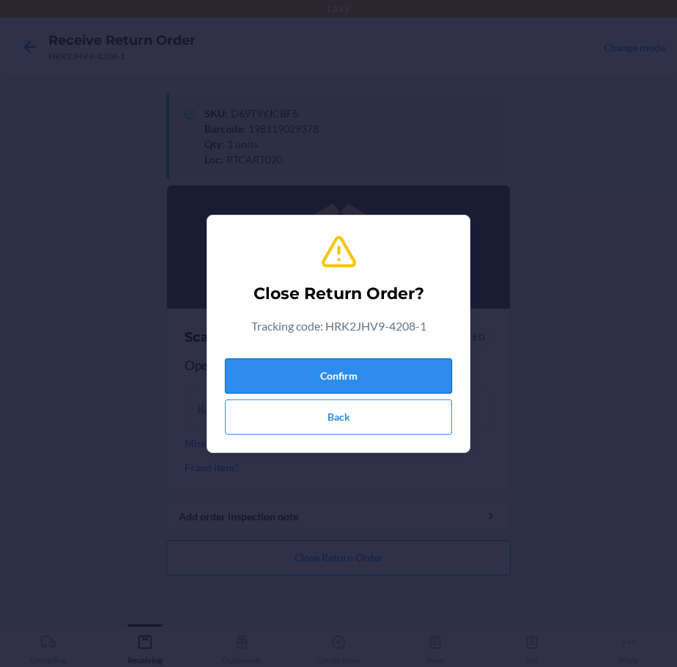
click at [332, 370] on button "Confirm" at bounding box center [338, 375] width 227 height 35
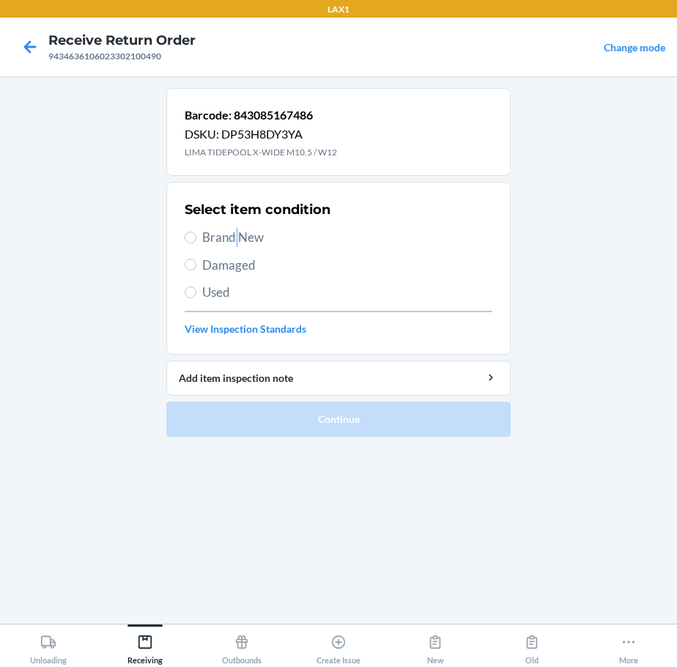
click at [240, 228] on span "Brand New" at bounding box center [347, 237] width 290 height 19
click at [186, 239] on input "Brand New" at bounding box center [191, 237] width 12 height 12
radio input "true"
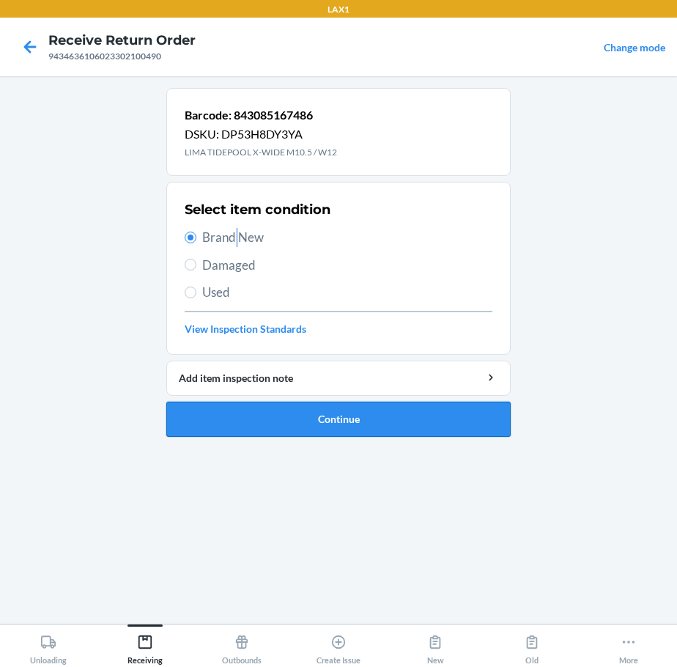
click at [251, 411] on button "Continue" at bounding box center [338, 418] width 344 height 35
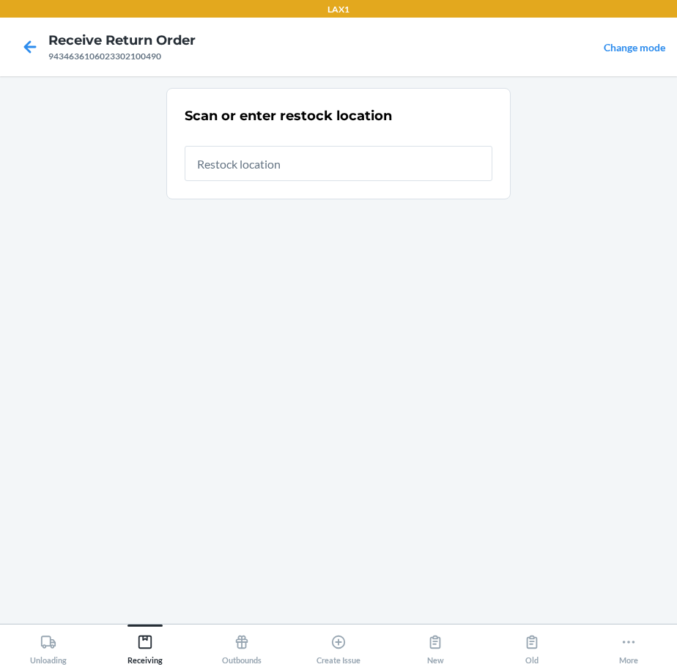
click at [337, 161] on input "text" at bounding box center [339, 163] width 308 height 35
click at [411, 159] on input "text" at bounding box center [339, 163] width 308 height 35
type input "RTCART020"
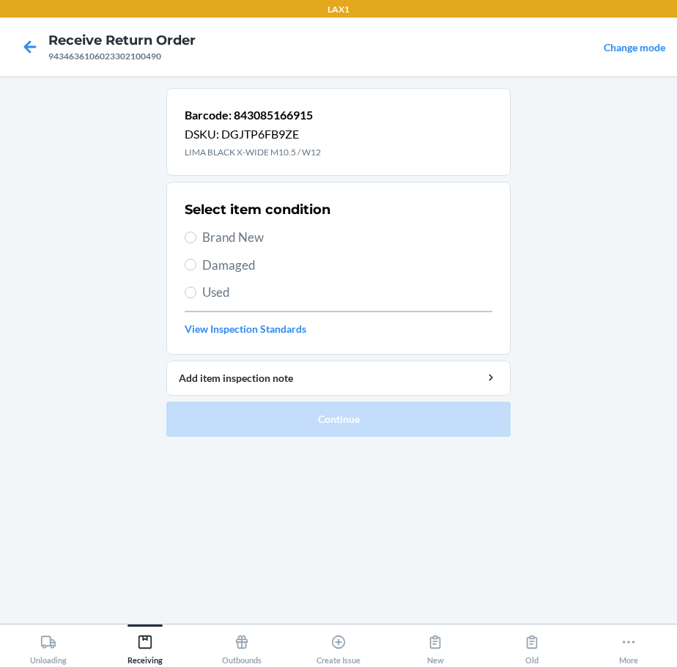
click at [231, 235] on span "Brand New" at bounding box center [347, 237] width 290 height 19
click at [196, 235] on input "Brand New" at bounding box center [191, 237] width 12 height 12
radio input "true"
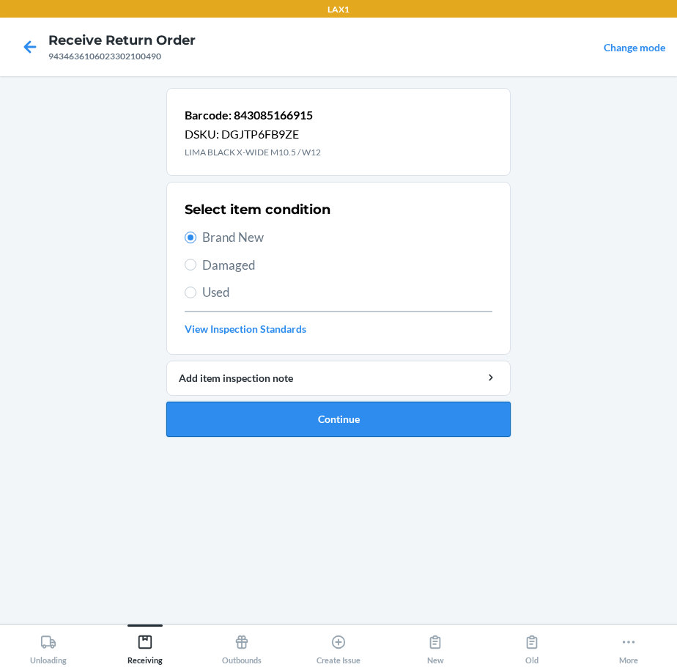
click at [262, 424] on button "Continue" at bounding box center [338, 418] width 344 height 35
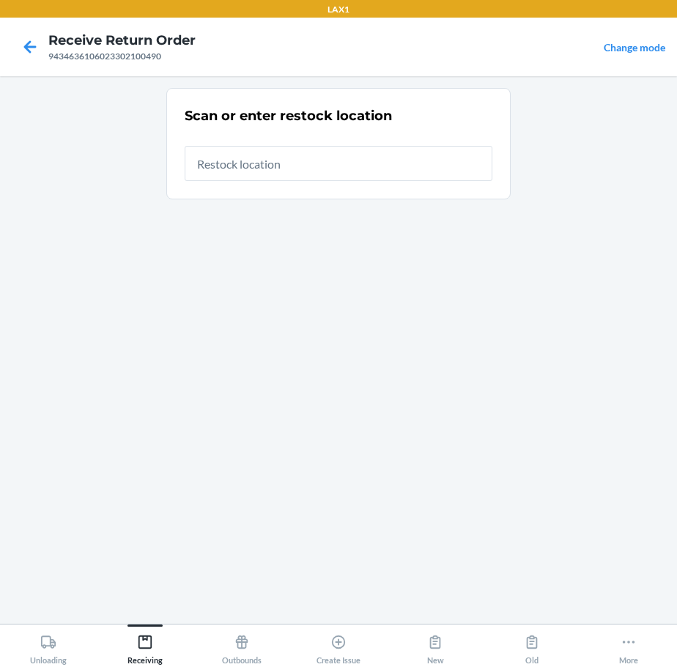
drag, startPoint x: 357, startPoint y: 166, endPoint x: 360, endPoint y: 146, distance: 20.6
click at [358, 163] on input "text" at bounding box center [339, 163] width 308 height 35
type input "RTCART020"
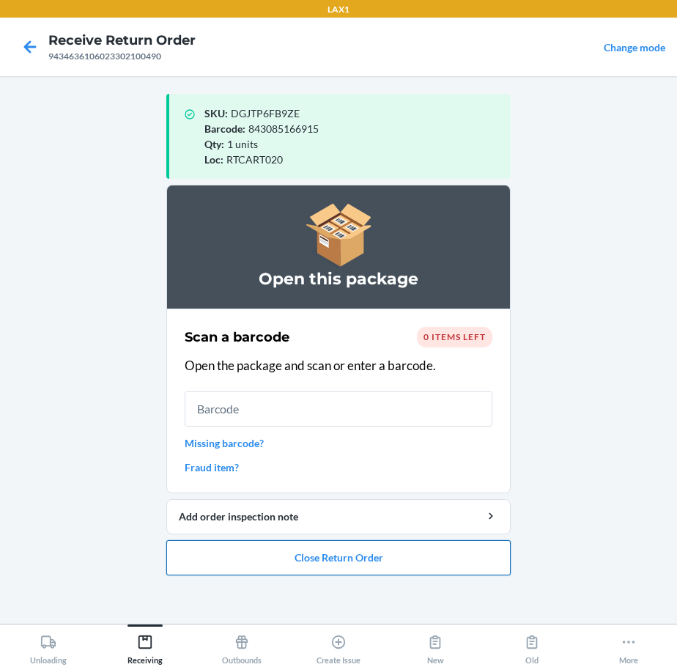
click at [380, 555] on button "Close Return Order" at bounding box center [338, 557] width 344 height 35
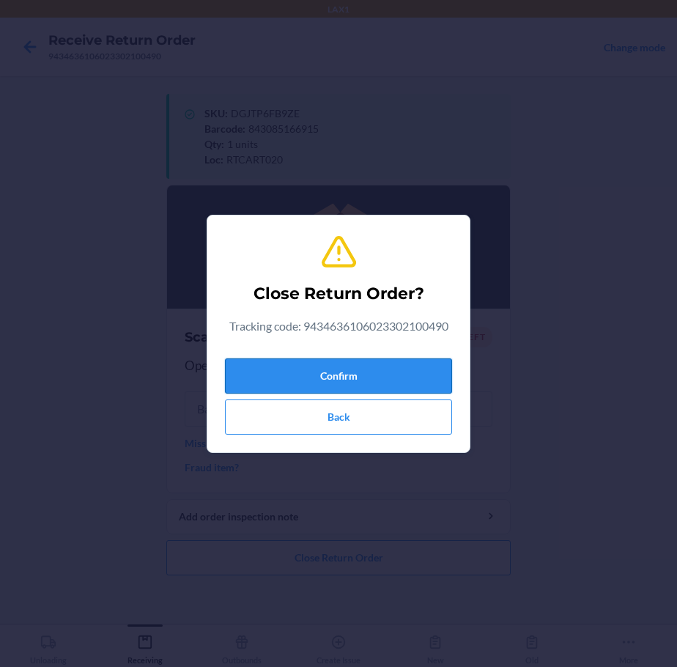
click at [404, 373] on button "Confirm" at bounding box center [338, 375] width 227 height 35
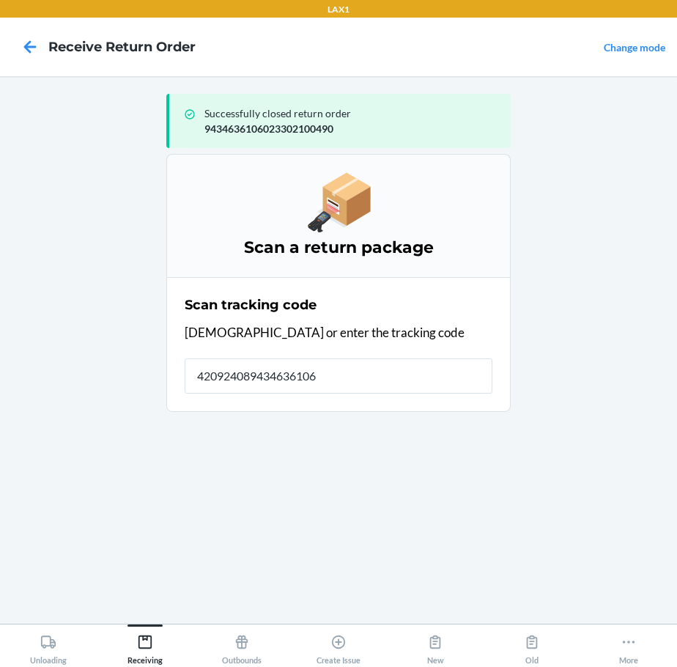
type input "4209240894346361060"
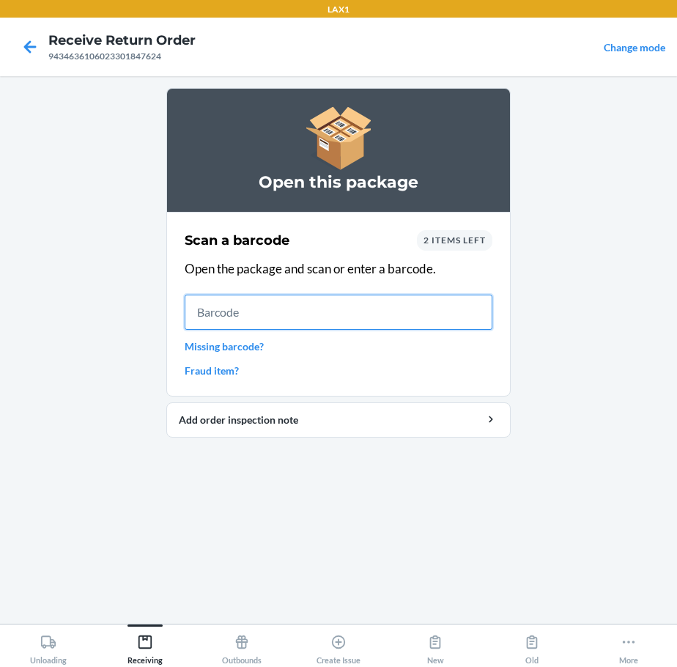
click at [336, 315] on input "text" at bounding box center [339, 311] width 308 height 35
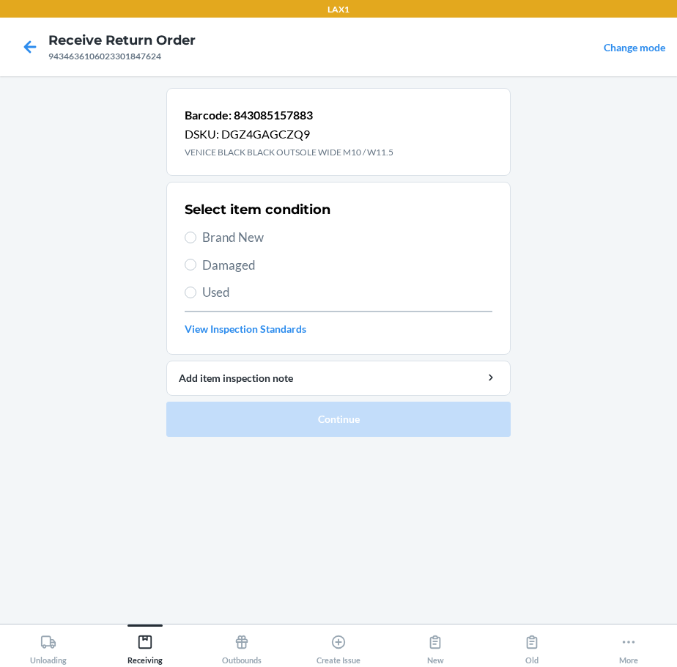
click at [206, 294] on span "Used" at bounding box center [347, 292] width 290 height 19
click at [196, 294] on input "Used" at bounding box center [191, 292] width 12 height 12
radio input "true"
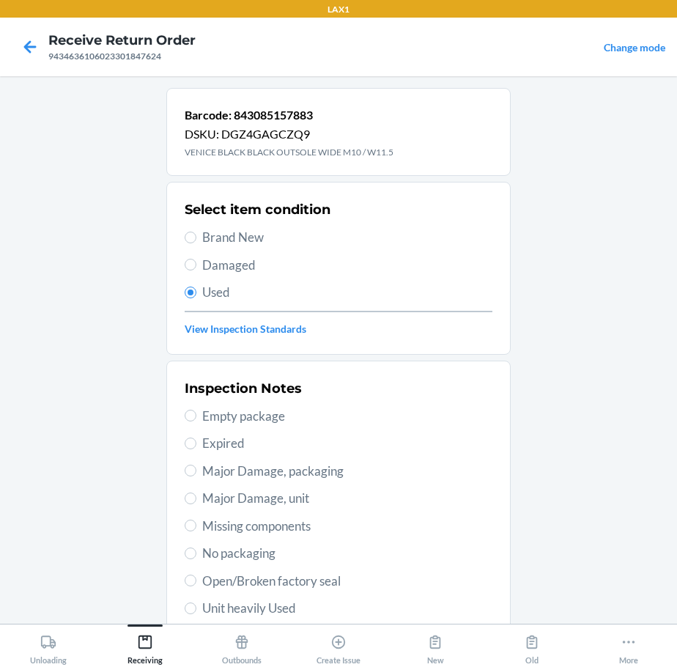
click at [234, 601] on span "Unit heavily Used" at bounding box center [347, 608] width 290 height 19
click at [196, 602] on input "Unit heavily Used" at bounding box center [191, 608] width 12 height 12
radio input "true"
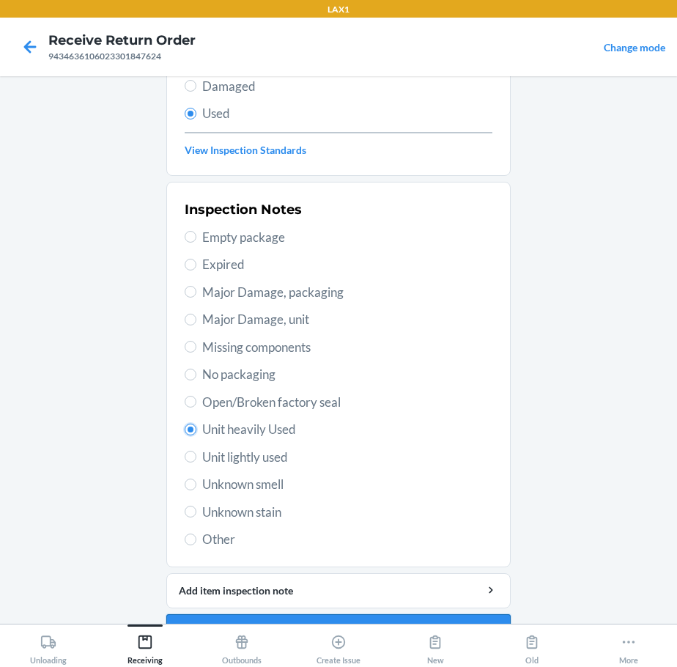
scroll to position [216, 0]
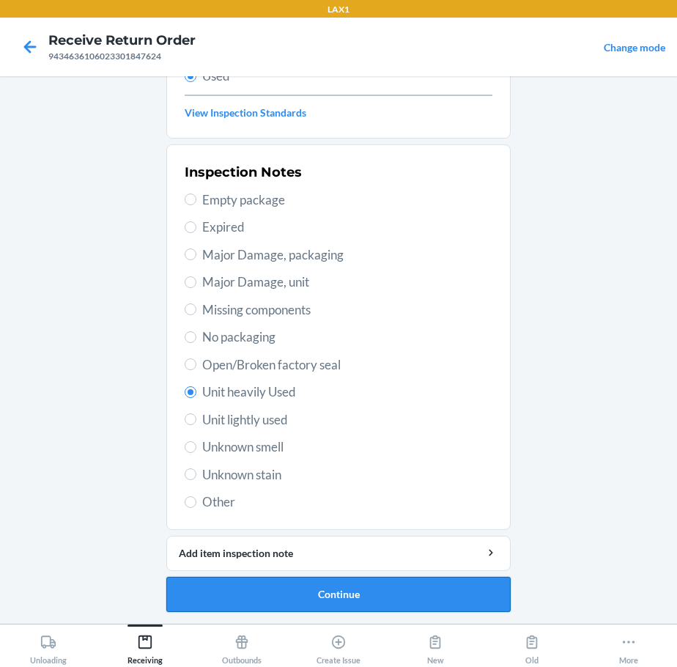
click at [286, 584] on button "Continue" at bounding box center [338, 594] width 344 height 35
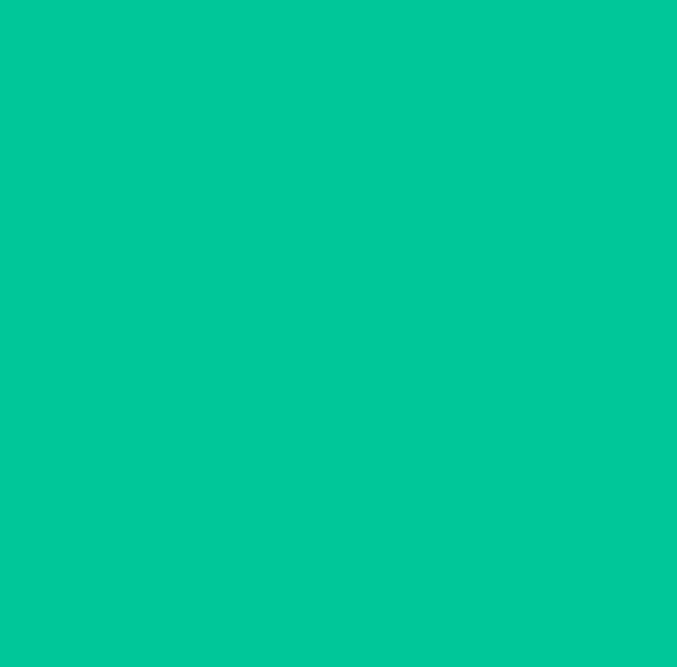
scroll to position [0, 0]
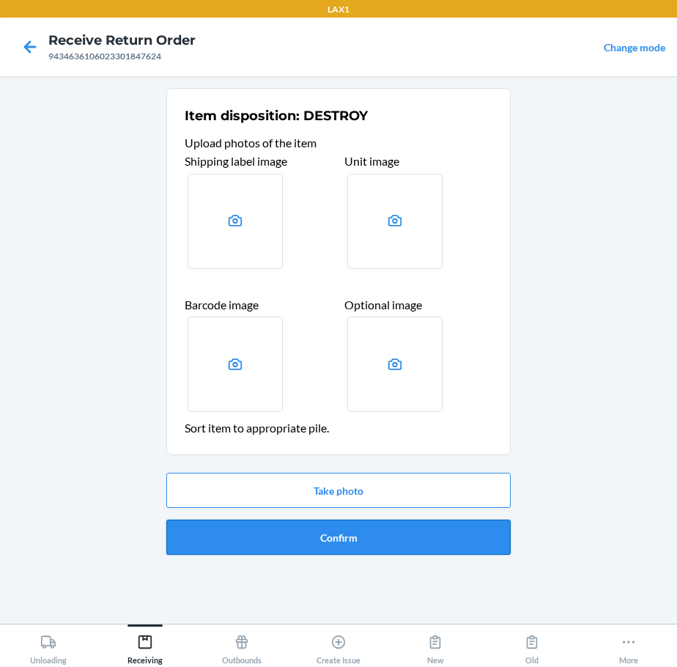
click at [297, 523] on button "Confirm" at bounding box center [338, 536] width 344 height 35
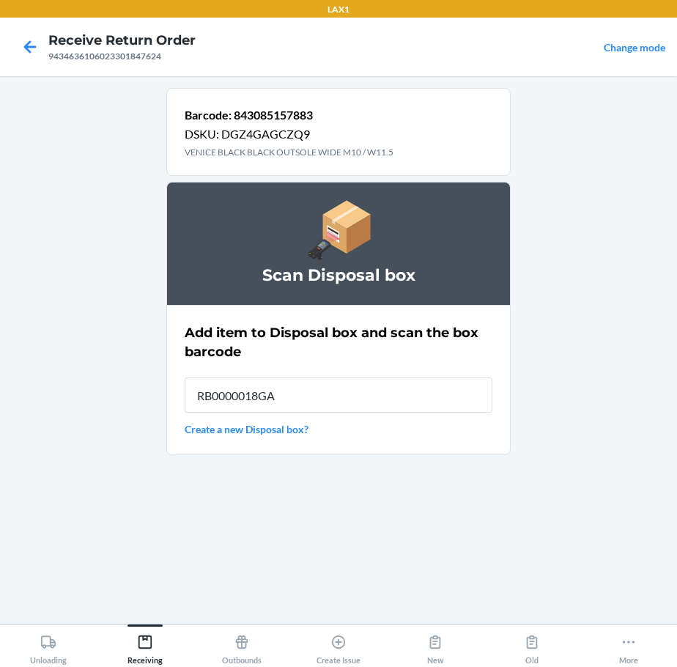
type input "RB0000018GA"
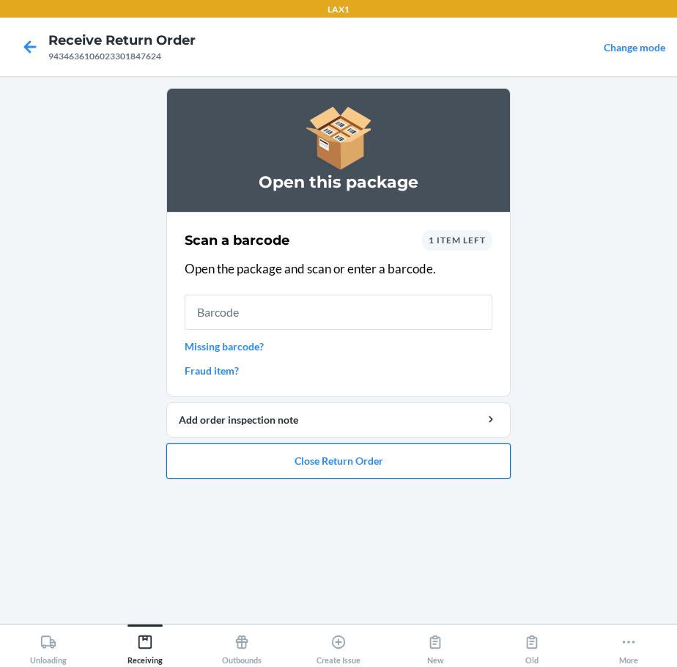
click at [307, 462] on button "Close Return Order" at bounding box center [338, 460] width 344 height 35
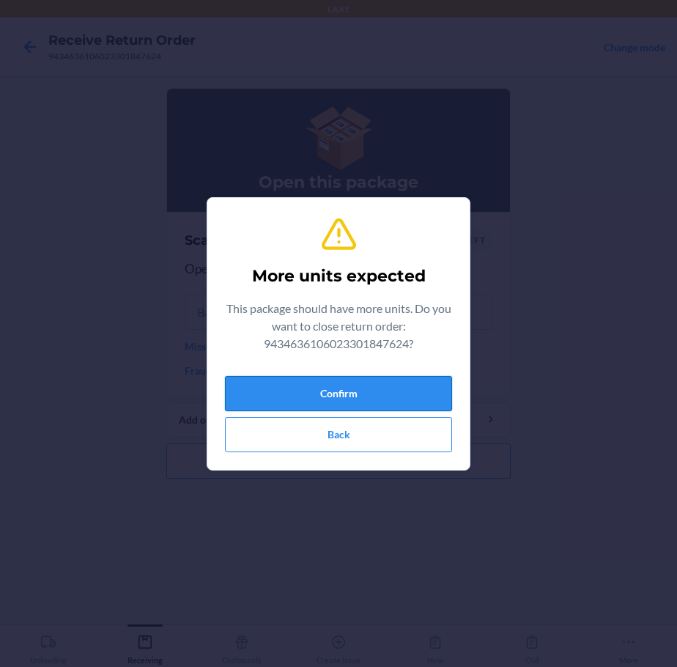
click at [335, 387] on button "Confirm" at bounding box center [338, 393] width 227 height 35
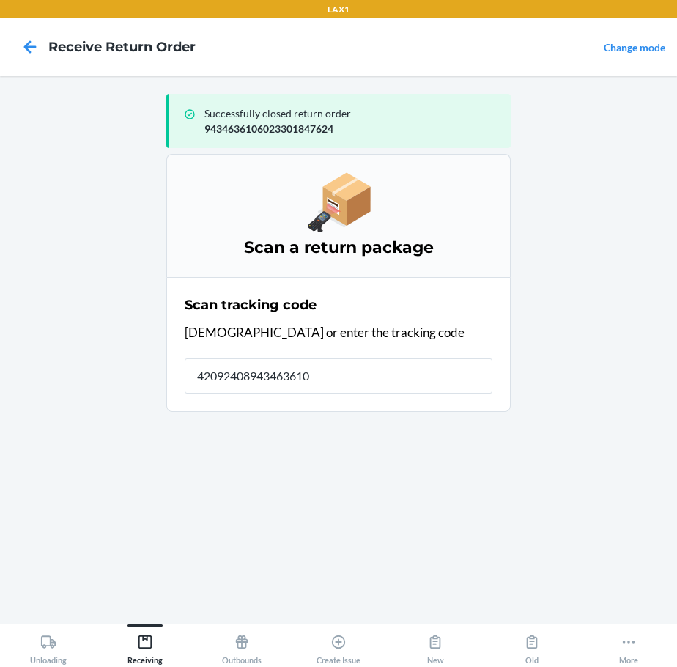
type input "420924089434636106"
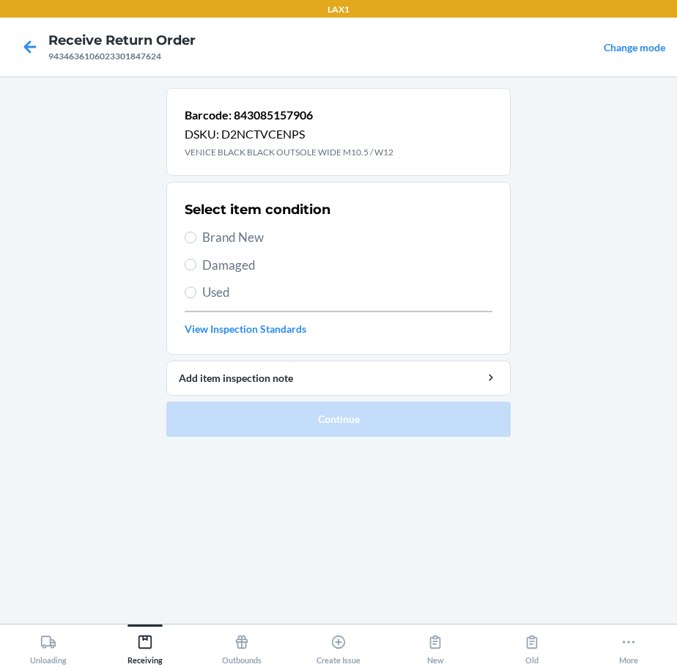
click at [230, 240] on span "Brand New" at bounding box center [347, 237] width 290 height 19
click at [196, 240] on input "Brand New" at bounding box center [191, 237] width 12 height 12
radio input "true"
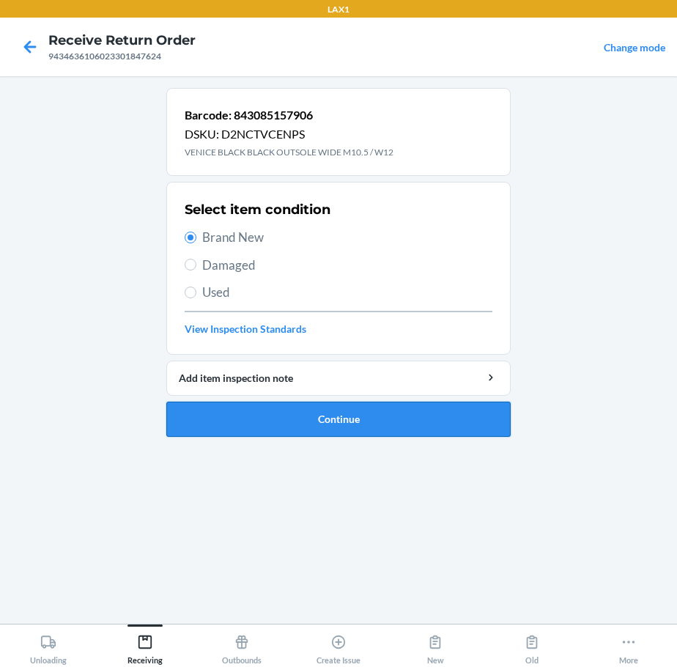
click at [264, 420] on button "Continue" at bounding box center [338, 418] width 344 height 35
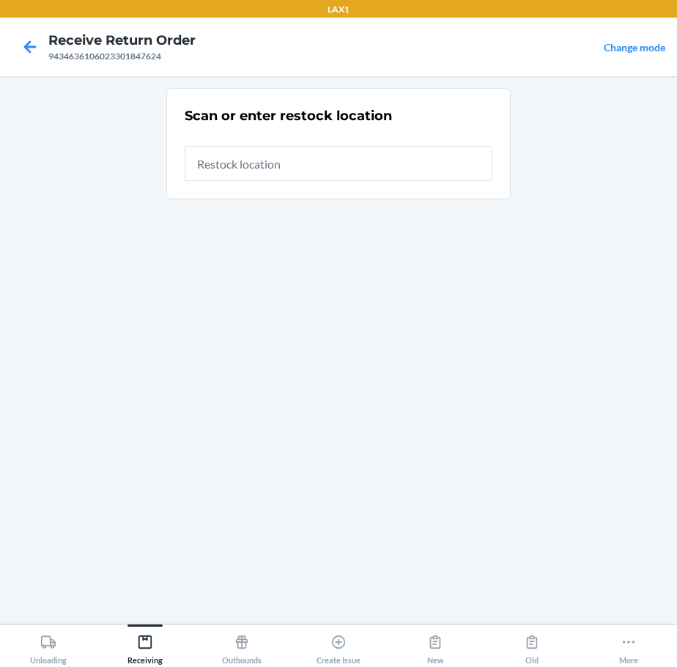
click at [376, 156] on input "text" at bounding box center [339, 163] width 308 height 35
type input "RTCART020"
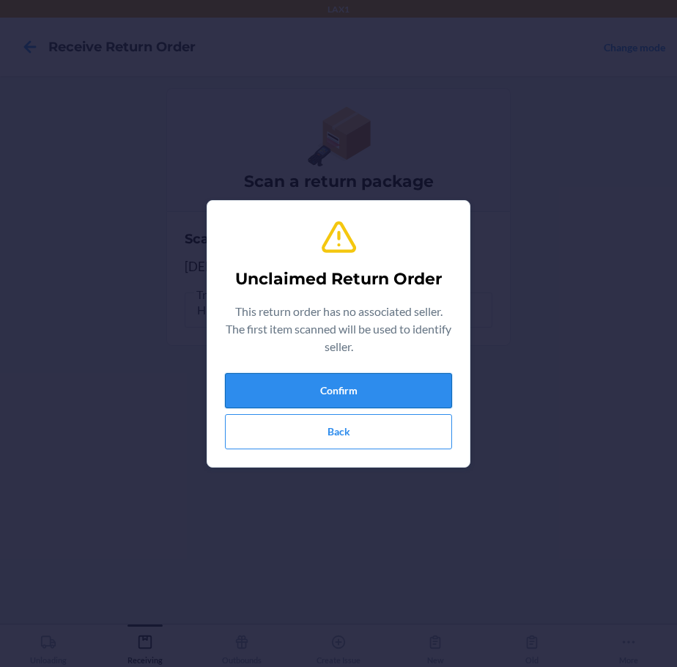
click at [360, 393] on button "Confirm" at bounding box center [338, 390] width 227 height 35
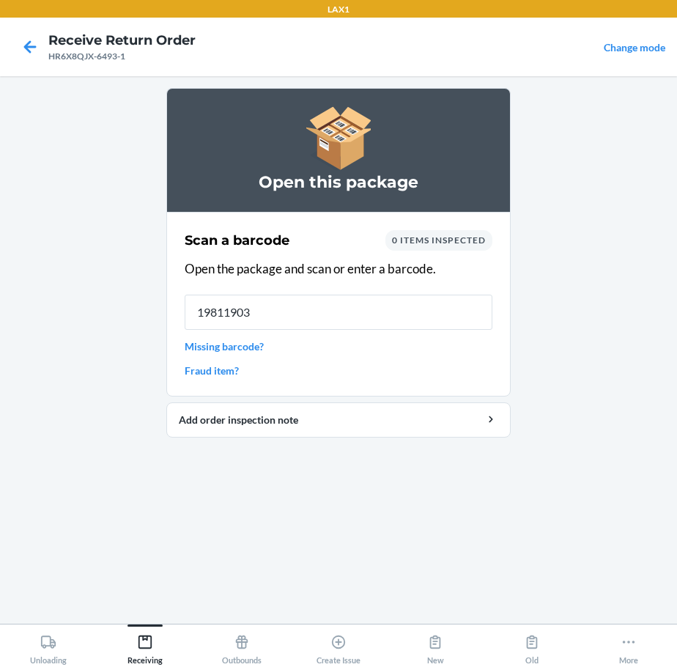
type input "198119030"
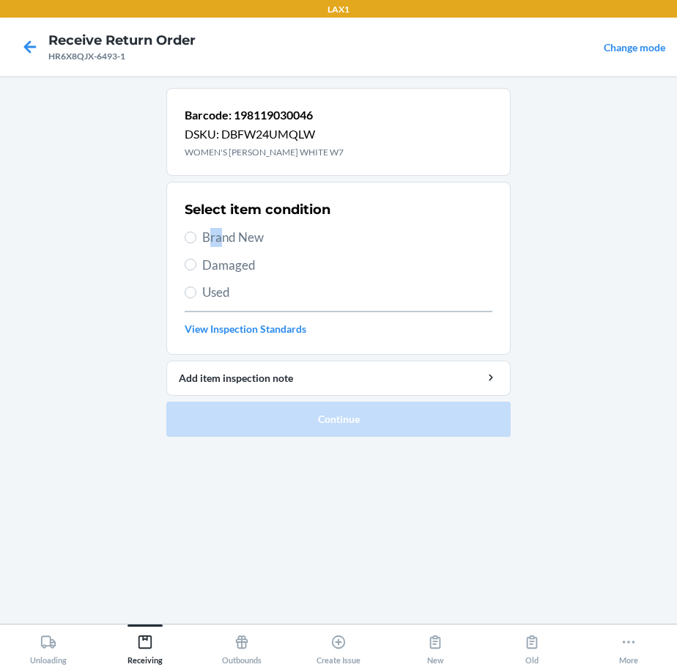
drag, startPoint x: 215, startPoint y: 237, endPoint x: 222, endPoint y: 237, distance: 7.4
click at [222, 237] on span "Brand New" at bounding box center [347, 237] width 290 height 19
click at [192, 233] on input "Brand New" at bounding box center [191, 237] width 12 height 12
radio input "true"
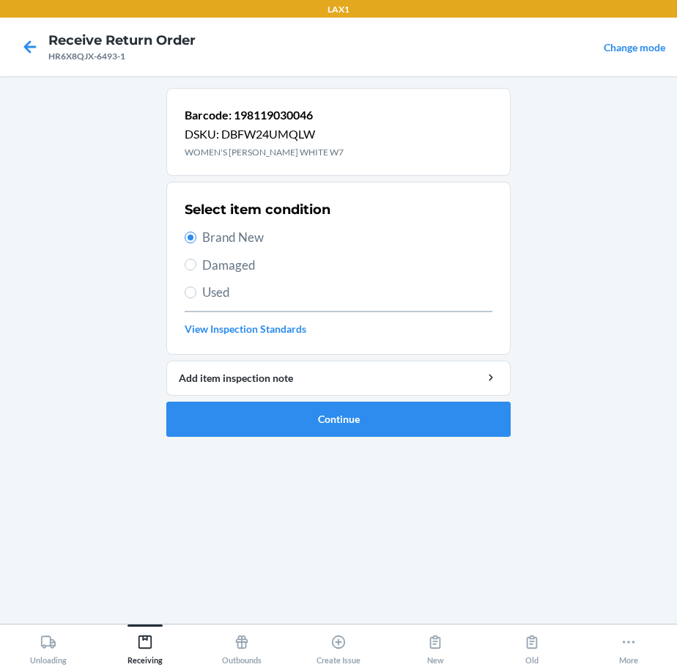
click at [188, 221] on div "Select item condition Brand New Damaged Used View Inspection Standards" at bounding box center [339, 268] width 308 height 145
click at [221, 429] on button "Continue" at bounding box center [338, 418] width 344 height 35
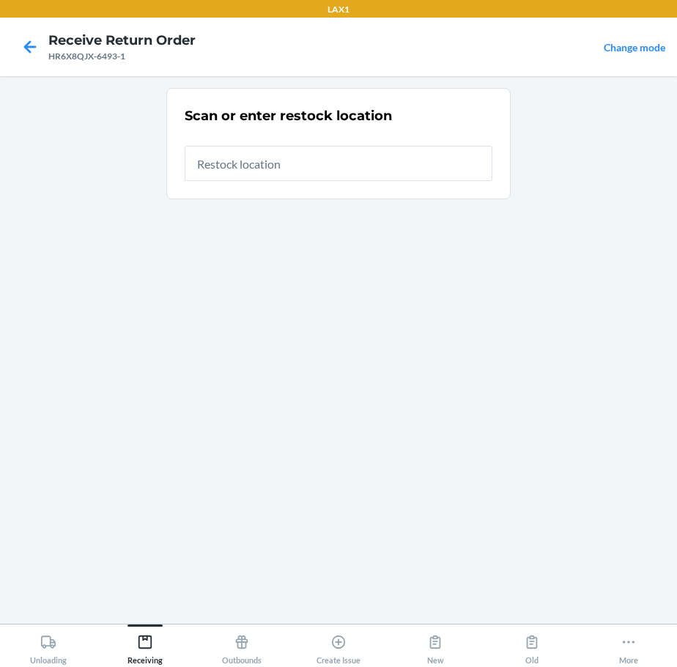
click at [289, 168] on input "text" at bounding box center [339, 163] width 308 height 35
type input "RTCART020"
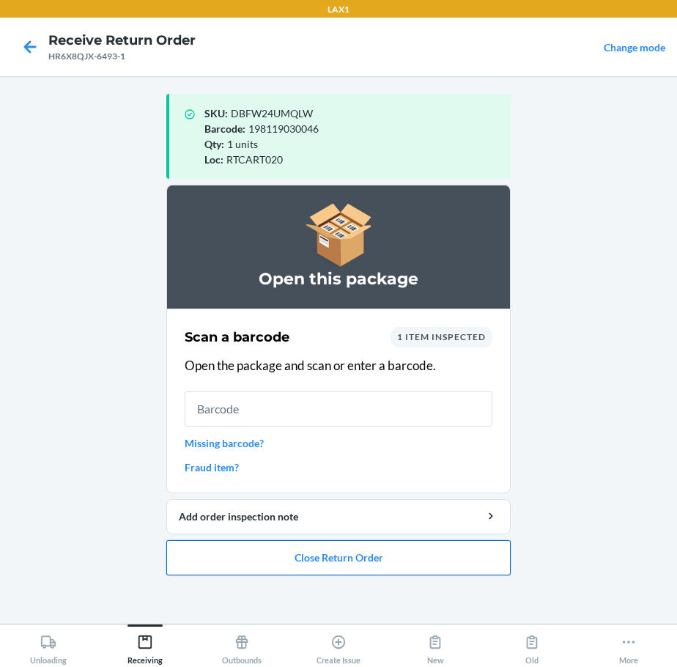
drag, startPoint x: 316, startPoint y: 557, endPoint x: 322, endPoint y: 545, distance: 13.5
click at [322, 550] on button "Close Return Order" at bounding box center [338, 557] width 344 height 35
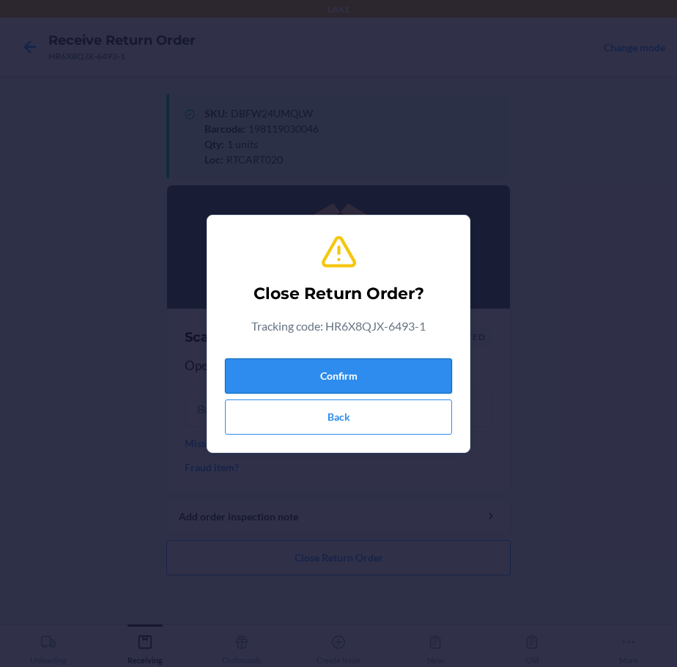
click at [374, 369] on button "Confirm" at bounding box center [338, 375] width 227 height 35
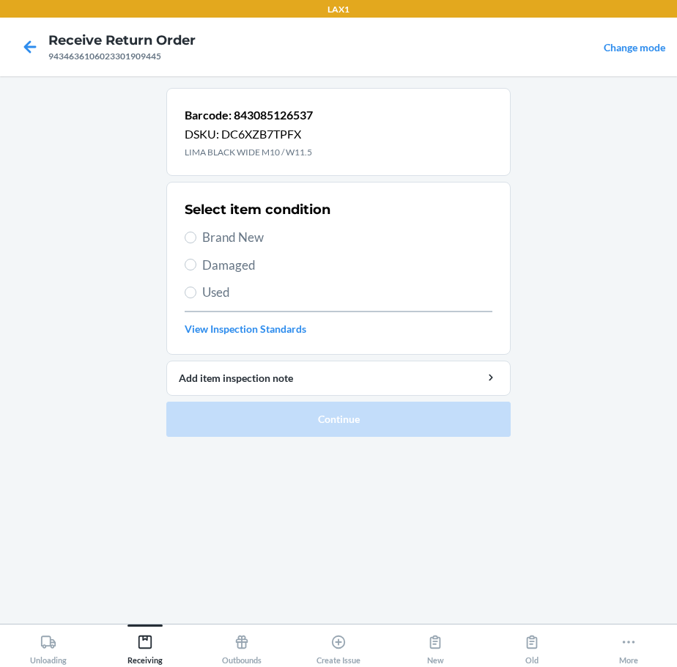
click at [222, 291] on span "Used" at bounding box center [347, 292] width 290 height 19
click at [196, 291] on input "Used" at bounding box center [191, 292] width 12 height 12
radio input "true"
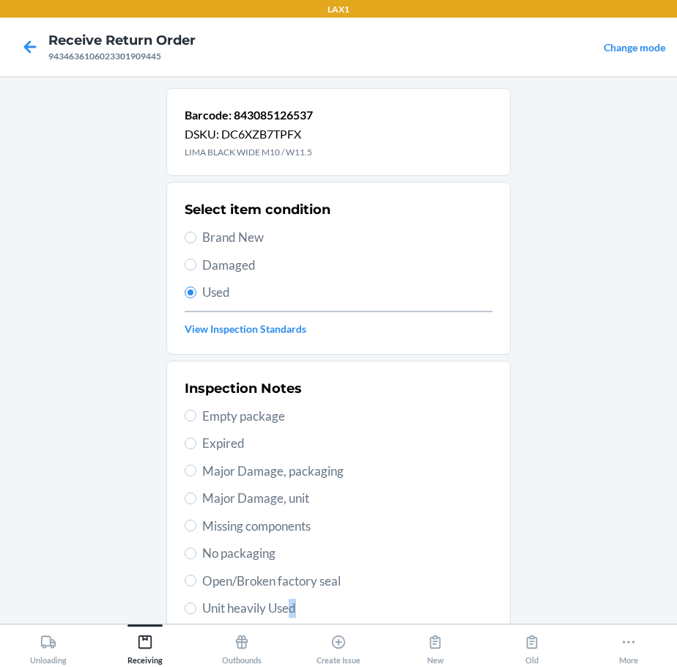
click at [293, 599] on span "Unit heavily Used" at bounding box center [347, 608] width 290 height 19
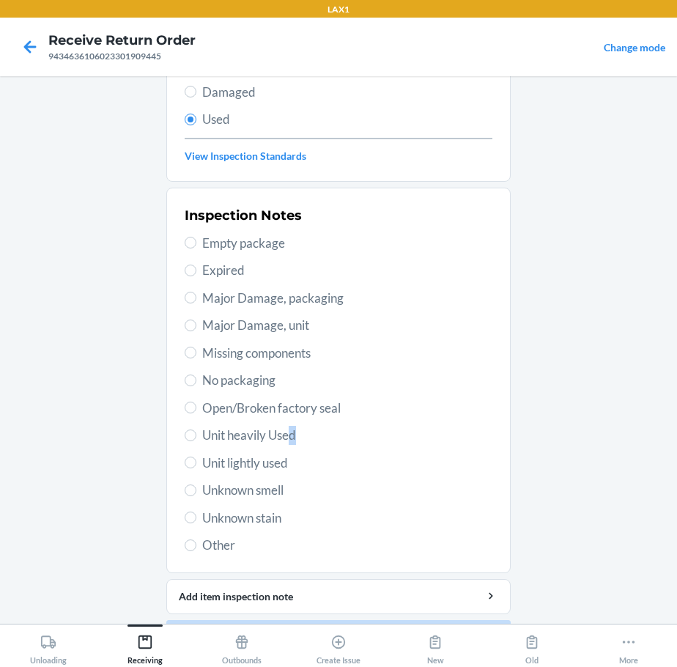
scroll to position [216, 0]
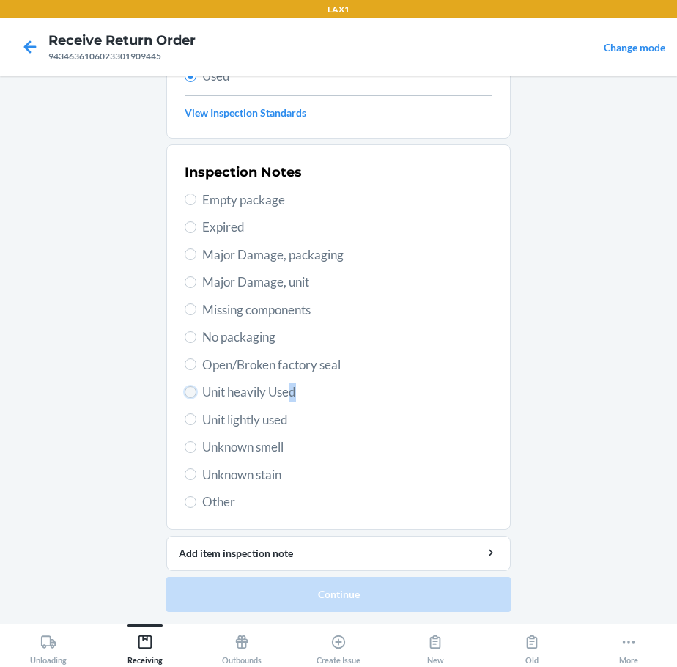
click at [185, 390] on input "Unit heavily Used" at bounding box center [191, 392] width 12 height 12
radio input "true"
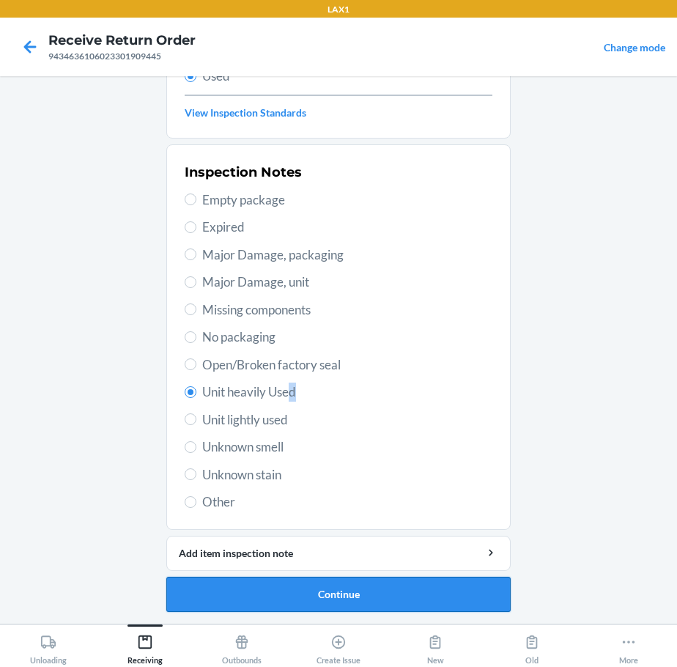
click at [198, 595] on button "Continue" at bounding box center [338, 594] width 344 height 35
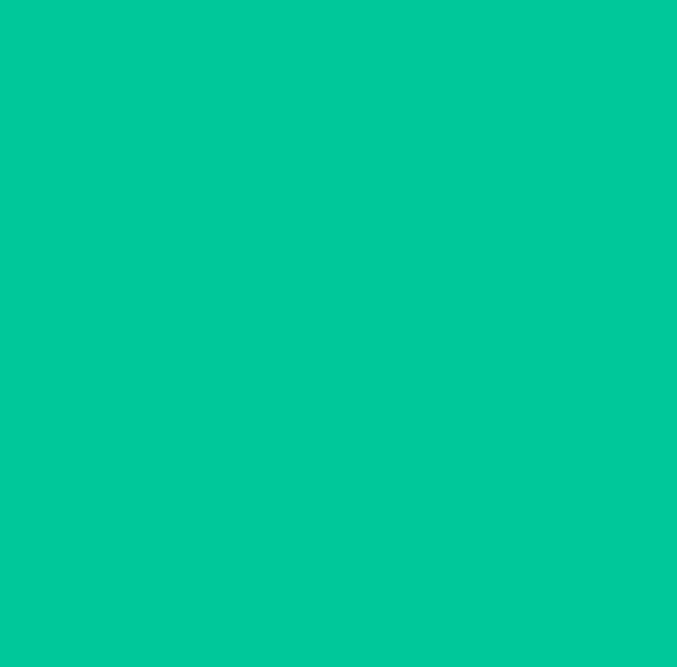
scroll to position [0, 0]
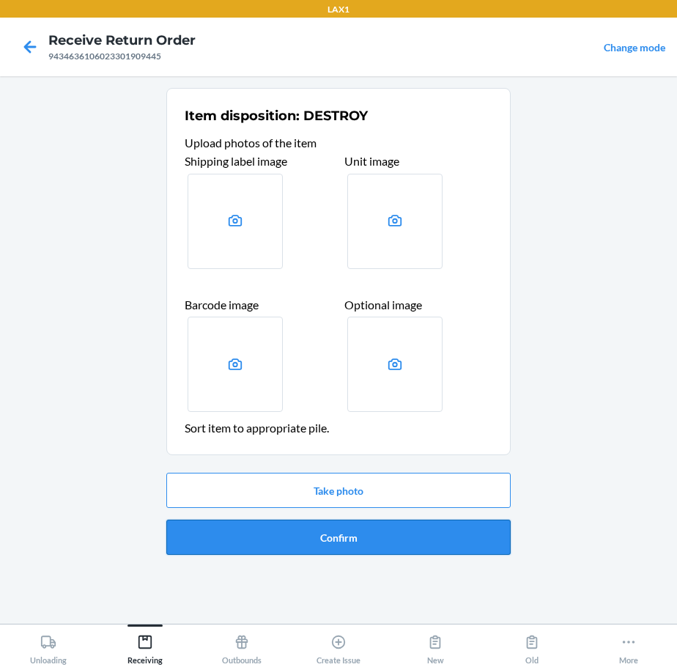
click at [294, 533] on button "Confirm" at bounding box center [338, 536] width 344 height 35
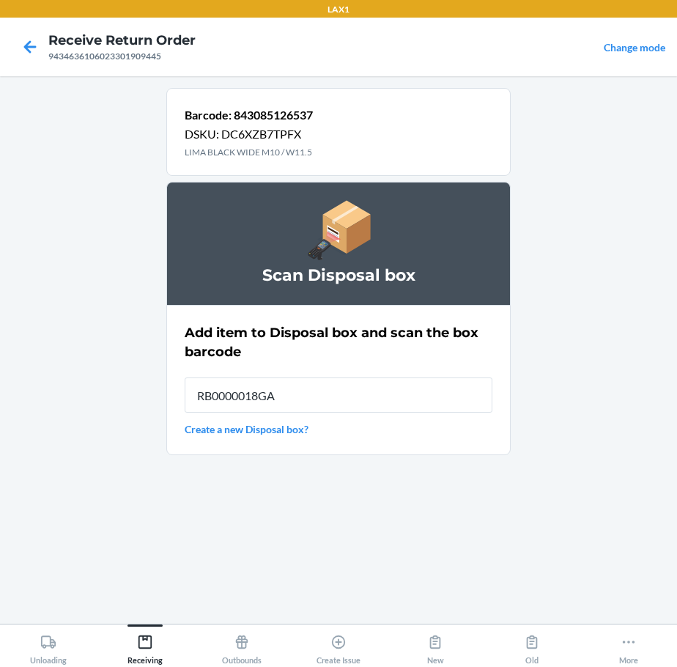
type input "RB0000018GA"
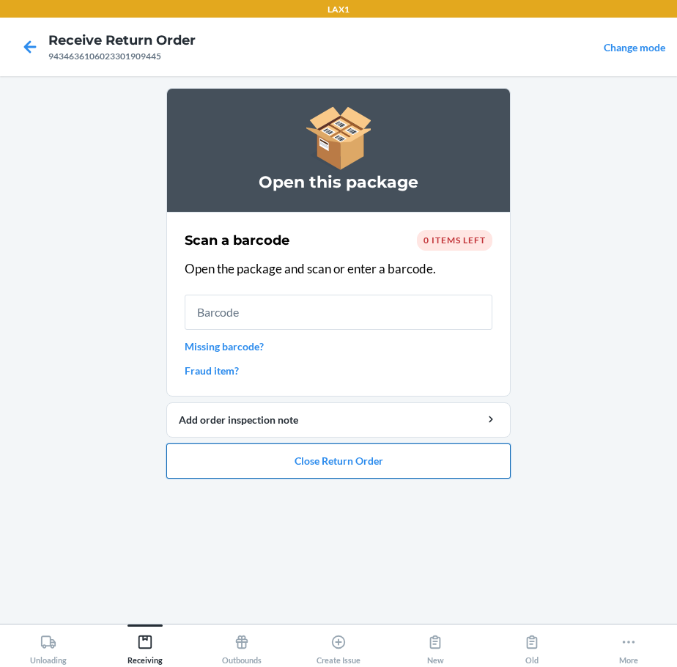
click at [309, 458] on button "Close Return Order" at bounding box center [338, 460] width 344 height 35
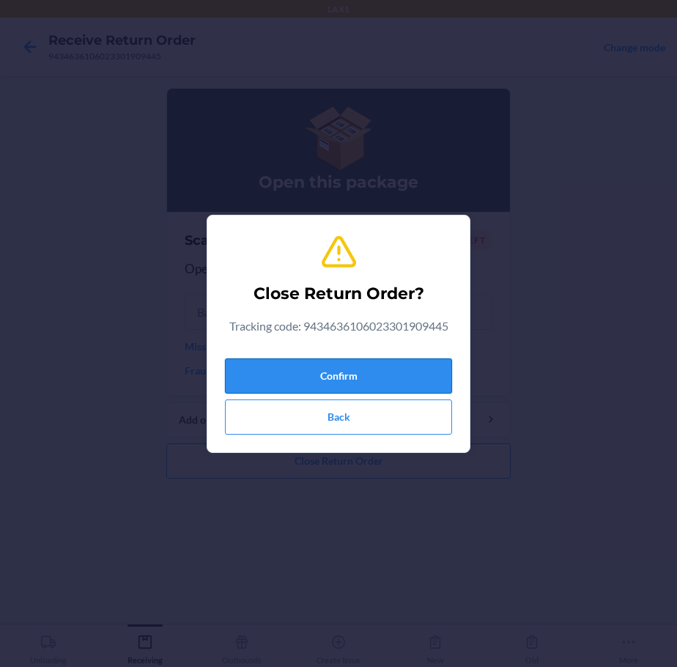
click at [338, 365] on button "Confirm" at bounding box center [338, 375] width 227 height 35
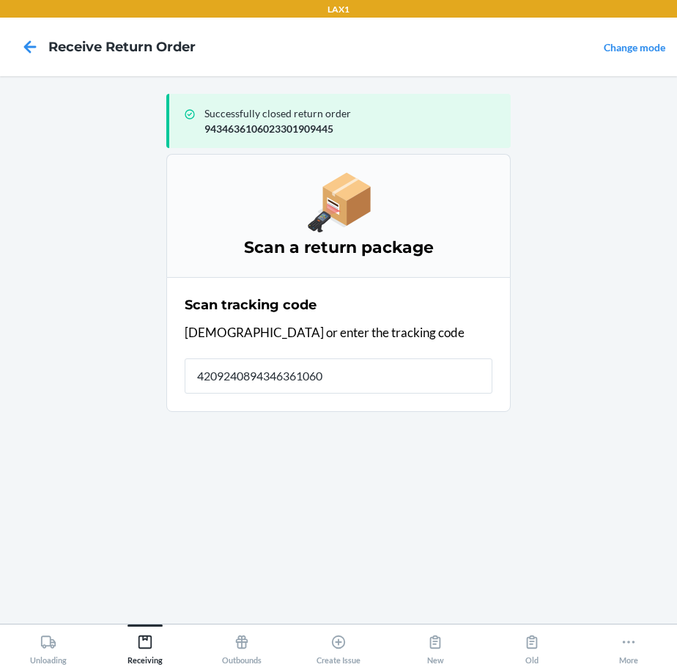
type input "42092408943463610602"
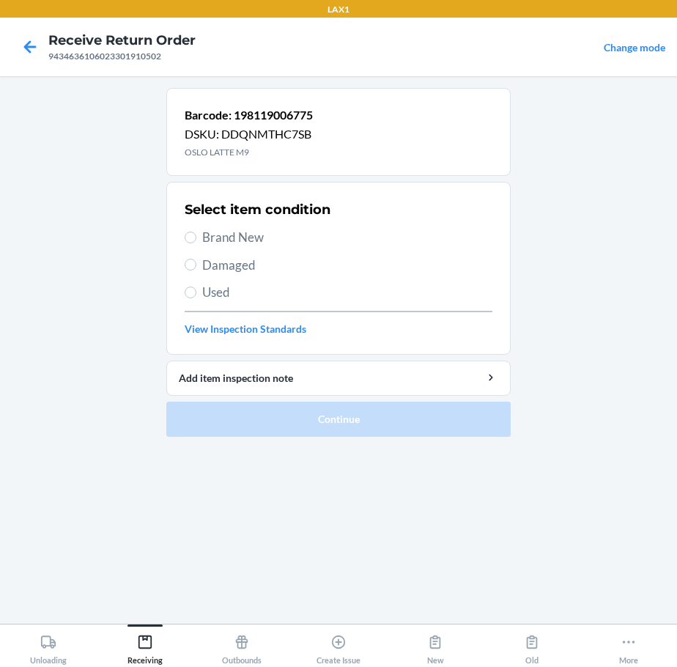
click at [248, 239] on span "Brand New" at bounding box center [347, 237] width 290 height 19
click at [196, 239] on input "Brand New" at bounding box center [191, 237] width 12 height 12
radio input "true"
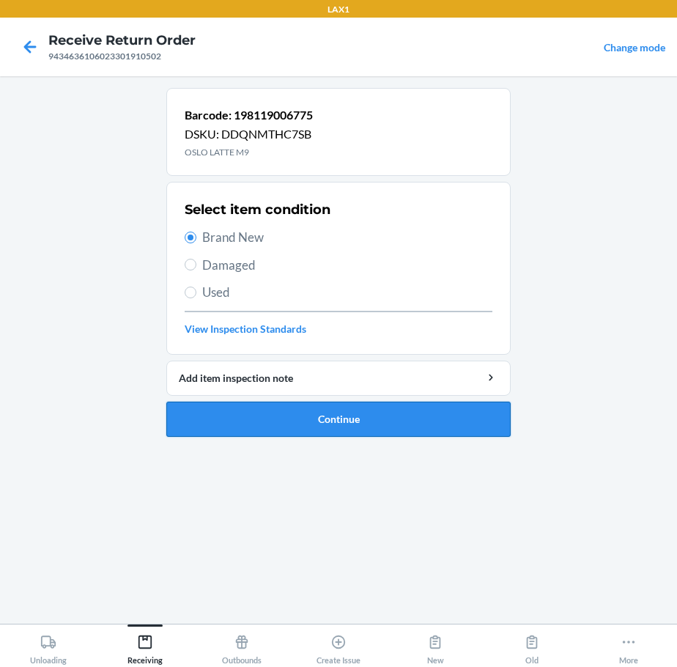
click at [234, 417] on button "Continue" at bounding box center [338, 418] width 344 height 35
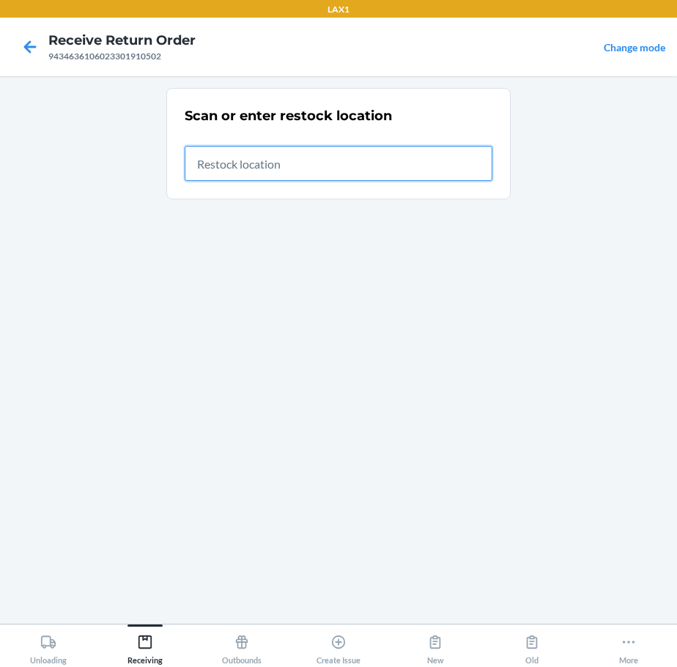
click at [440, 170] on input "text" at bounding box center [339, 163] width 308 height 35
type input "RTCART020"
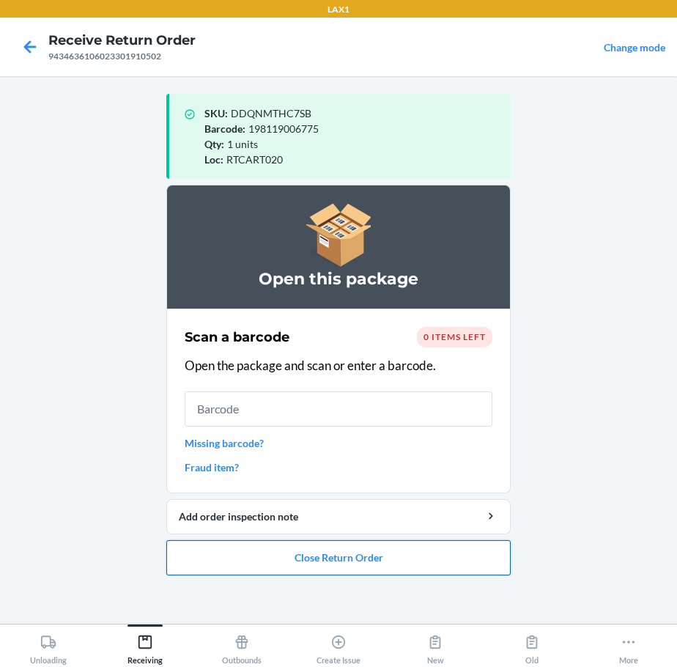
click at [385, 551] on button "Close Return Order" at bounding box center [338, 557] width 344 height 35
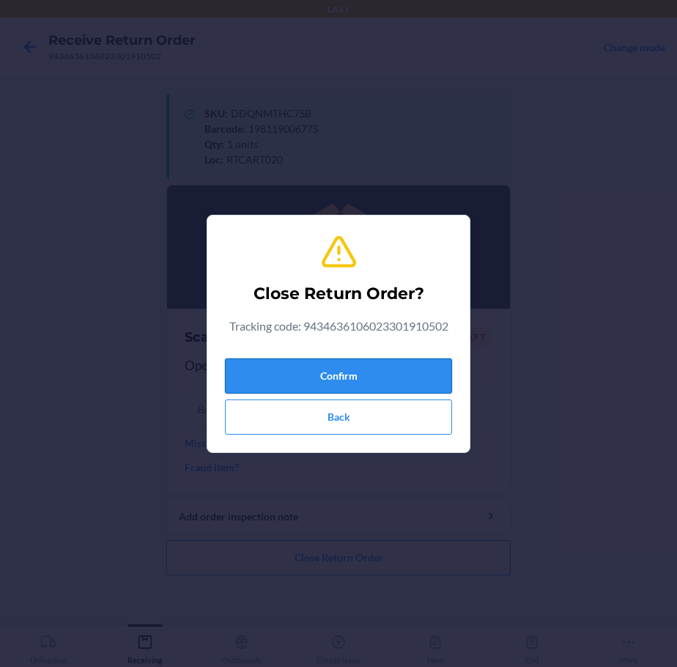
click at [395, 379] on button "Confirm" at bounding box center [338, 375] width 227 height 35
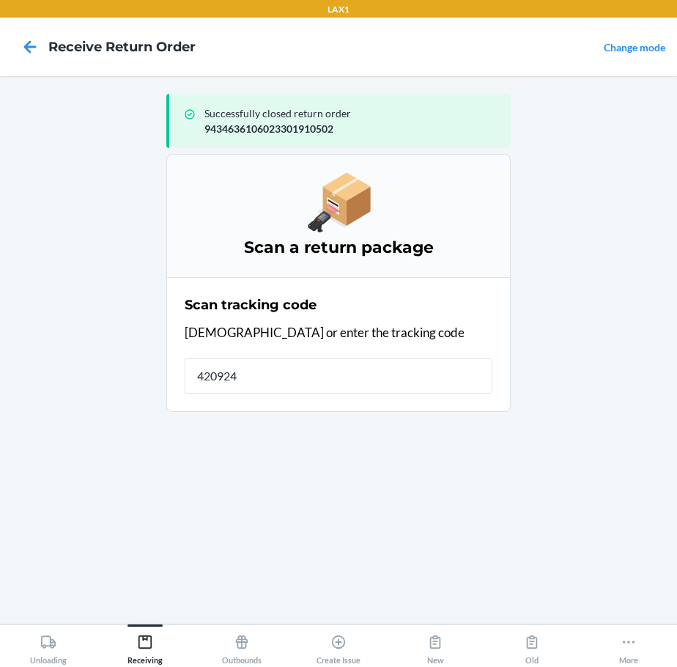
type input "42092408"
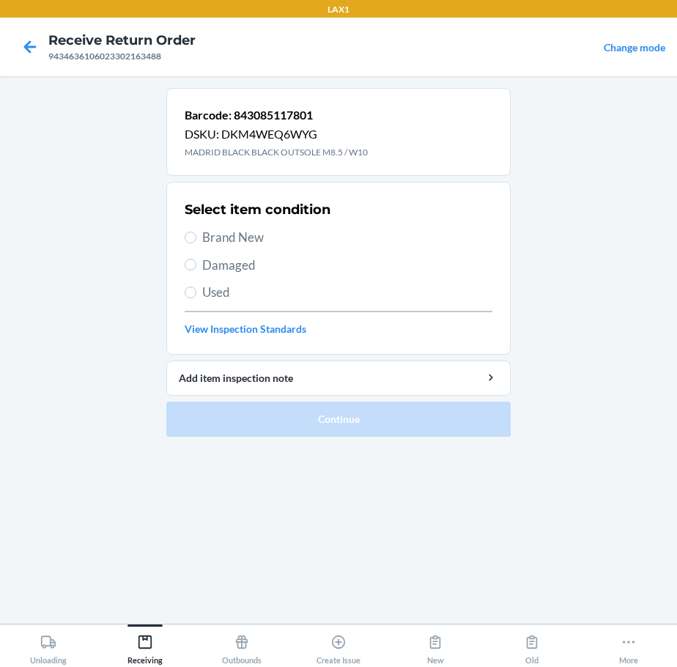
click at [226, 238] on span "Brand New" at bounding box center [347, 237] width 290 height 19
click at [196, 238] on input "Brand New" at bounding box center [191, 237] width 12 height 12
radio input "true"
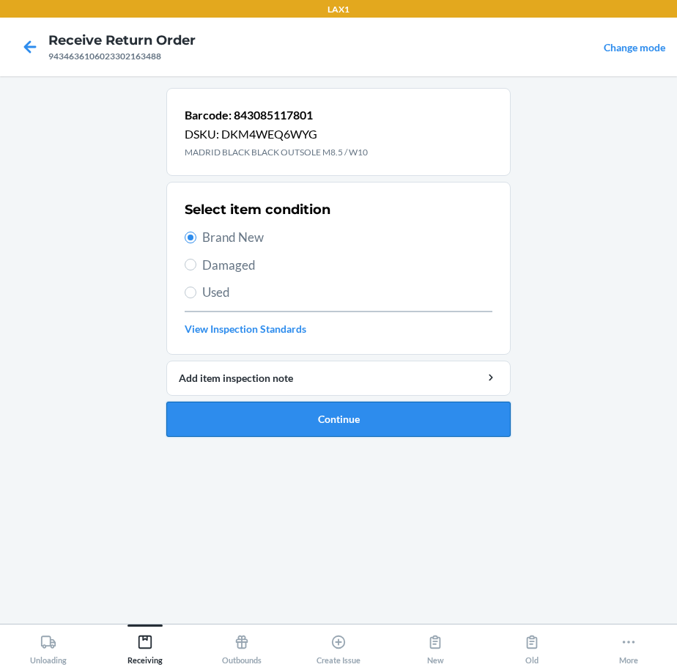
click at [320, 415] on button "Continue" at bounding box center [338, 418] width 344 height 35
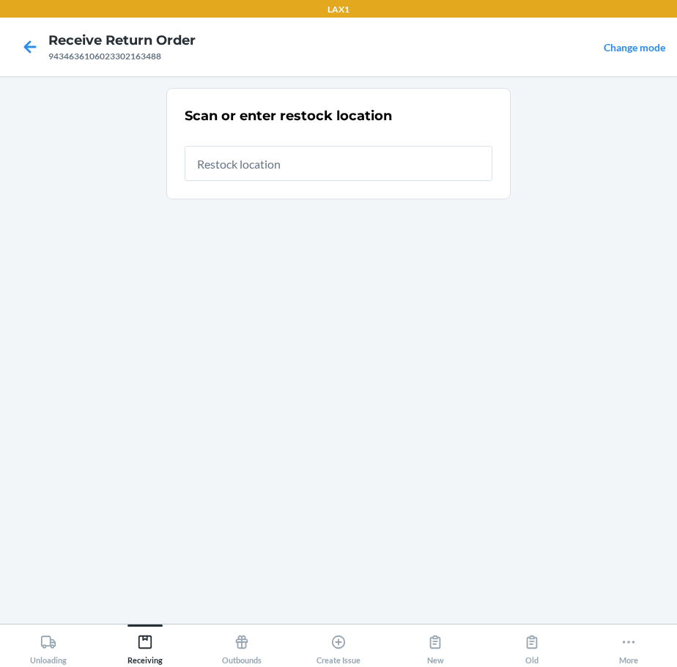
click at [459, 162] on input "text" at bounding box center [339, 163] width 308 height 35
type input "RTCART020"
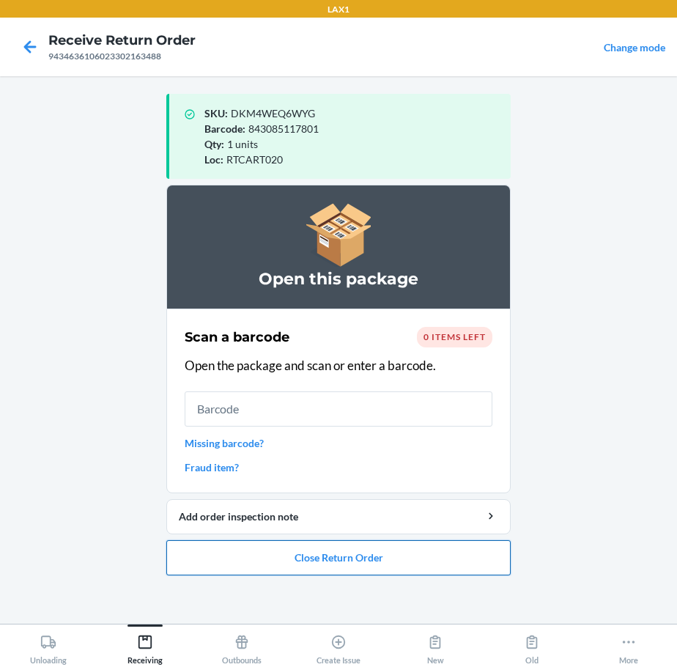
click at [386, 559] on button "Close Return Order" at bounding box center [338, 557] width 344 height 35
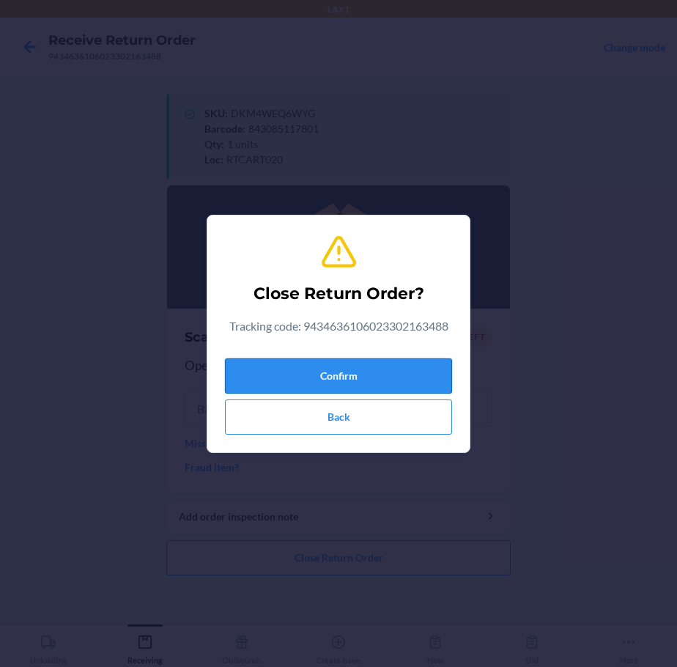
click at [418, 370] on button "Confirm" at bounding box center [338, 375] width 227 height 35
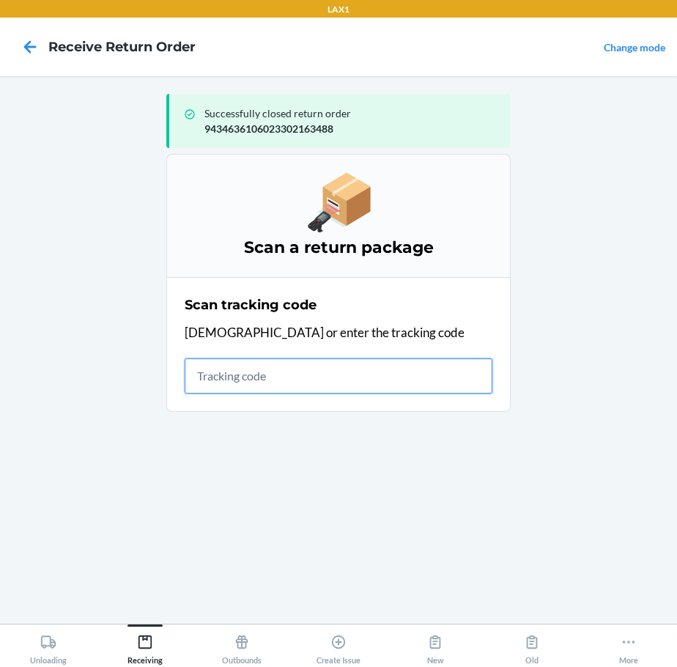
click at [365, 377] on input "text" at bounding box center [339, 375] width 308 height 35
type input "420924089434636106023301"
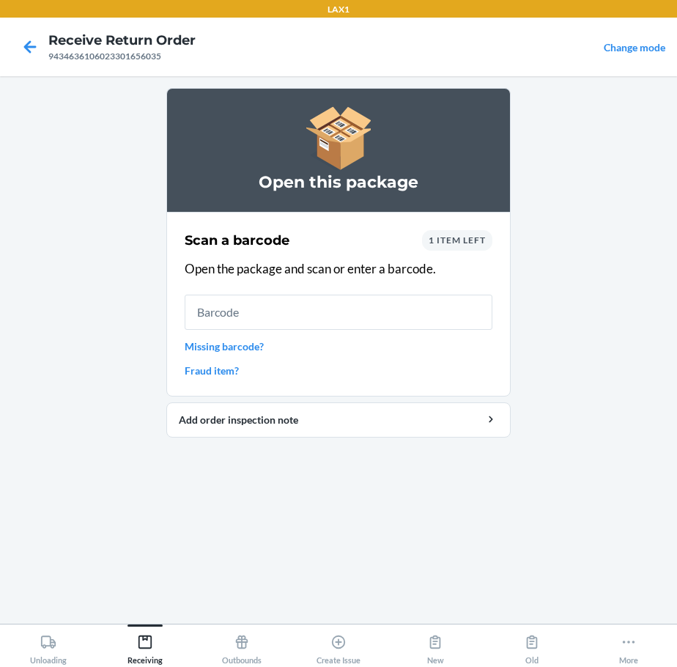
click at [326, 313] on input "text" at bounding box center [339, 311] width 308 height 35
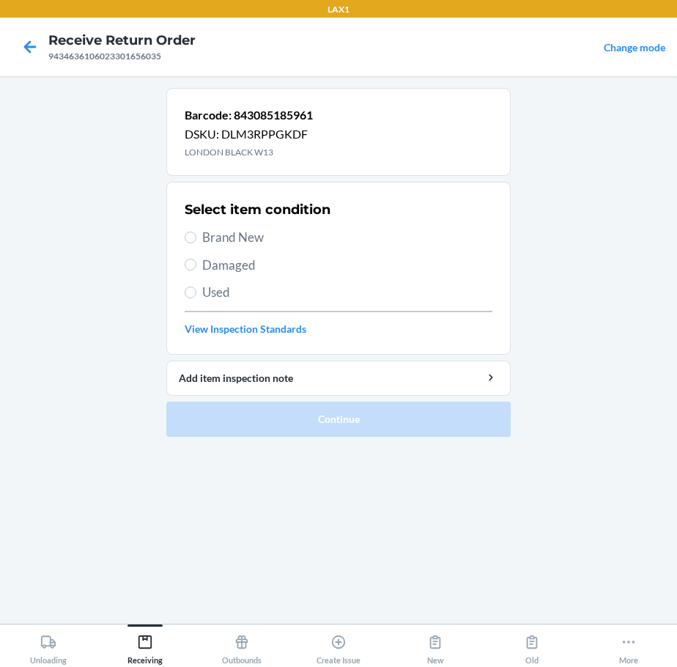
click at [254, 234] on span "Brand New" at bounding box center [347, 237] width 290 height 19
click at [196, 234] on input "Brand New" at bounding box center [191, 237] width 12 height 12
radio input "true"
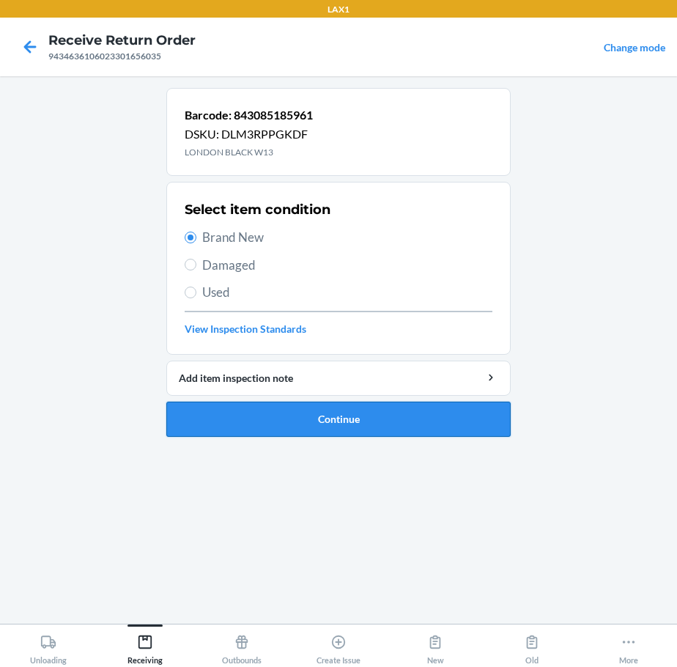
click at [256, 421] on button "Continue" at bounding box center [338, 418] width 344 height 35
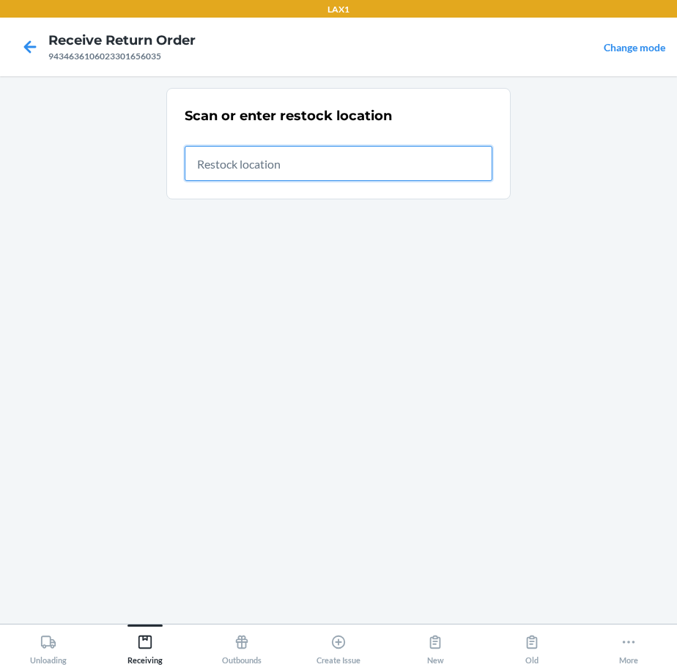
click at [413, 158] on input "text" at bounding box center [339, 163] width 308 height 35
type input "RTCART020"
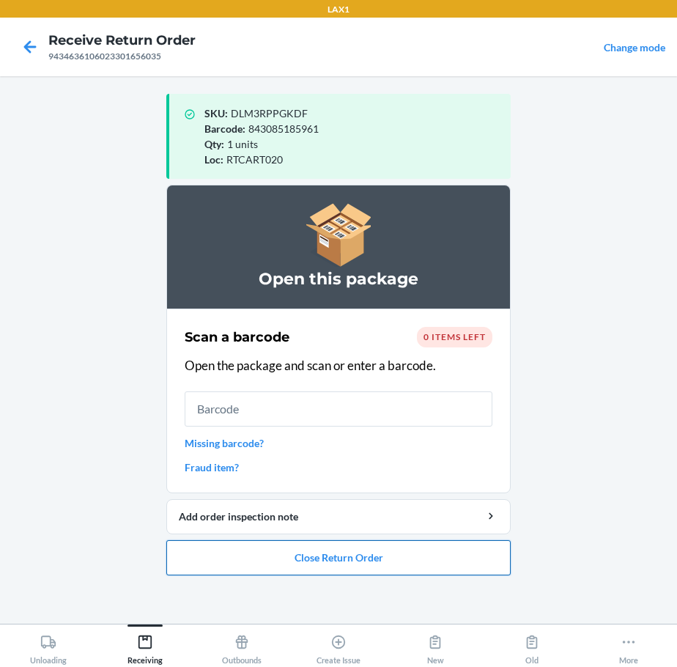
click at [374, 556] on button "Close Return Order" at bounding box center [338, 557] width 344 height 35
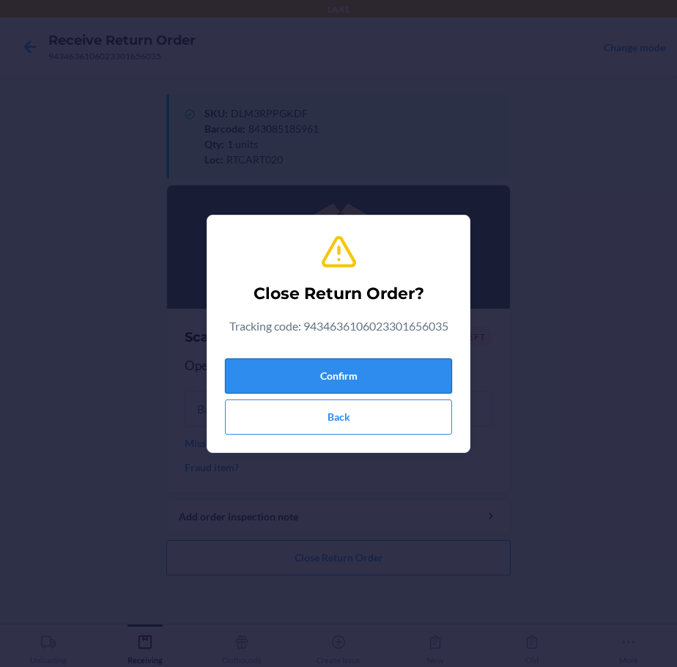
click at [408, 371] on button "Confirm" at bounding box center [338, 375] width 227 height 35
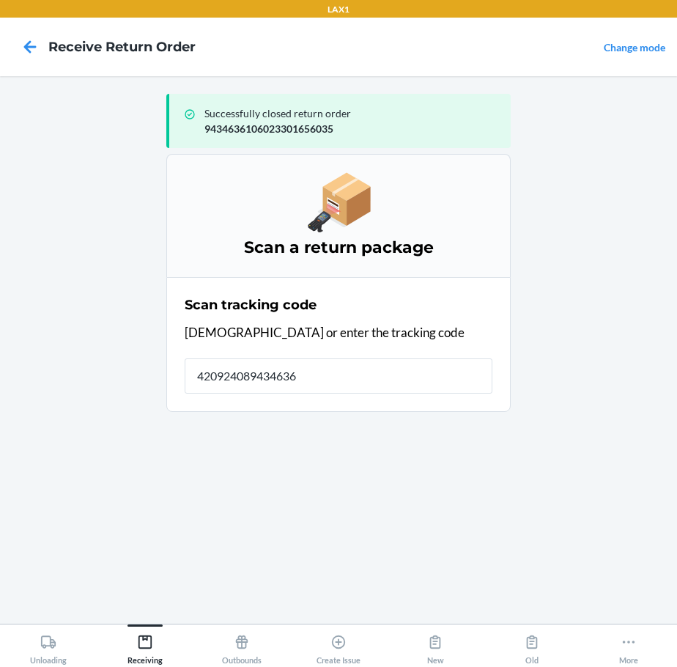
type input "4209240894346361"
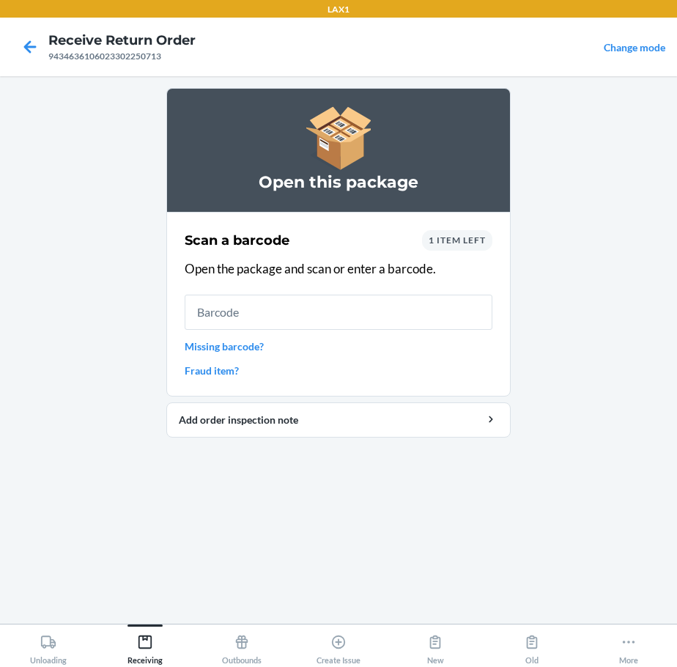
click at [429, 363] on link "Fraud item?" at bounding box center [339, 370] width 308 height 15
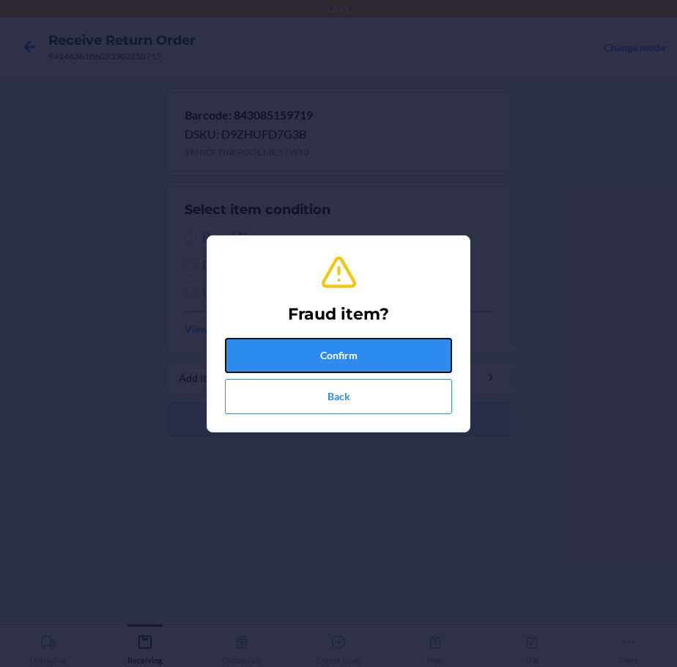
click at [429, 363] on button "Confirm" at bounding box center [338, 355] width 227 height 35
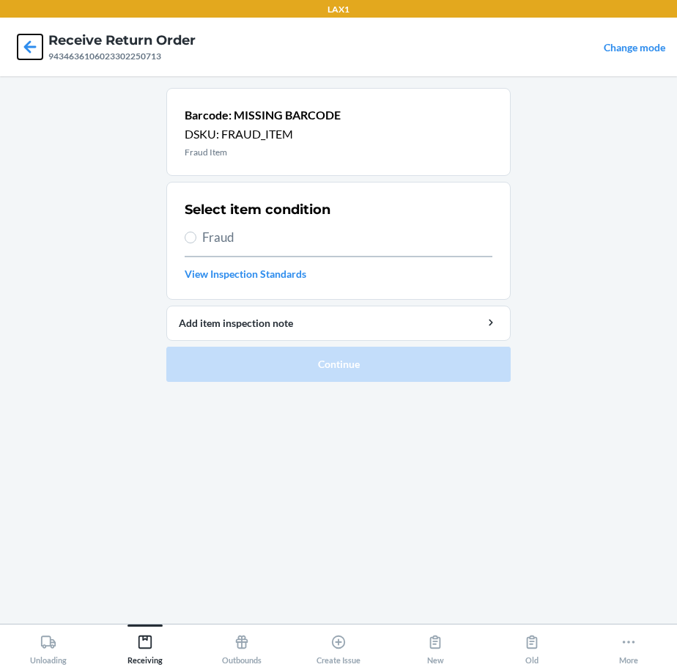
drag, startPoint x: 24, startPoint y: 43, endPoint x: 53, endPoint y: 29, distance: 32.4
click at [34, 41] on icon at bounding box center [30, 46] width 25 height 25
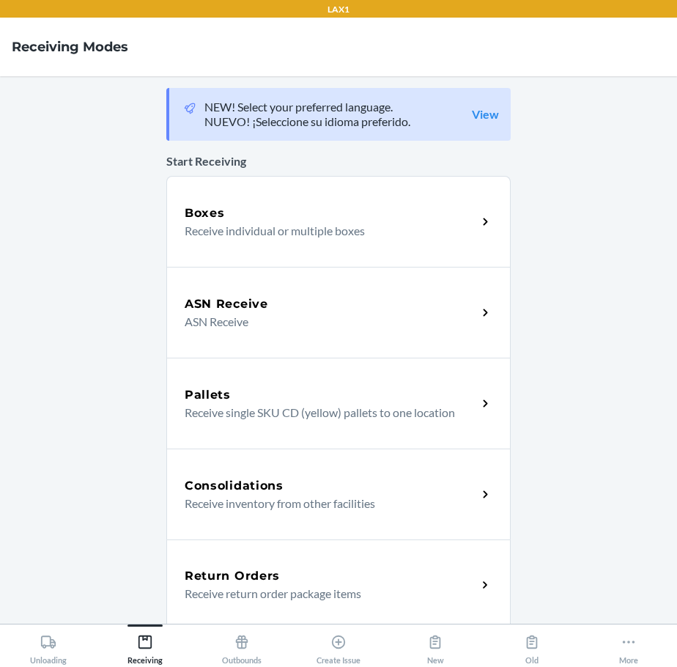
click at [330, 566] on div "Return Orders Receive return order package items" at bounding box center [338, 584] width 344 height 91
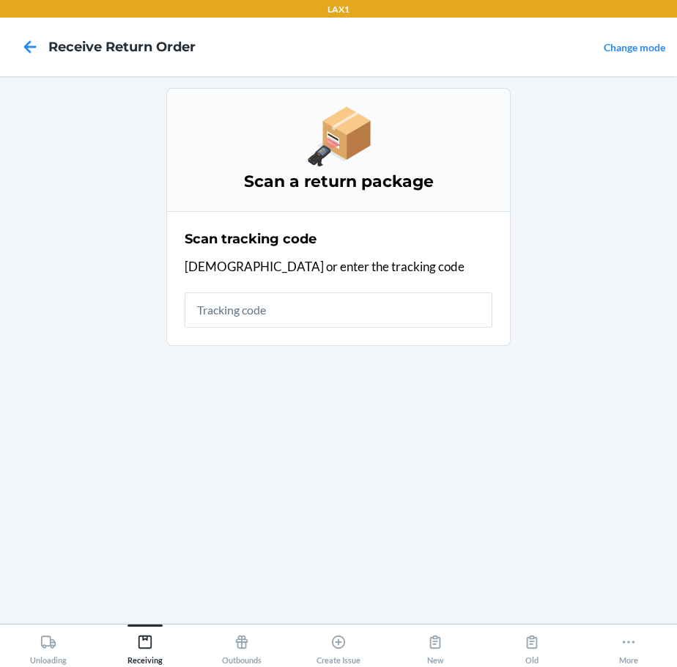
click at [338, 319] on input "text" at bounding box center [339, 309] width 308 height 35
type input "420924089434636106"
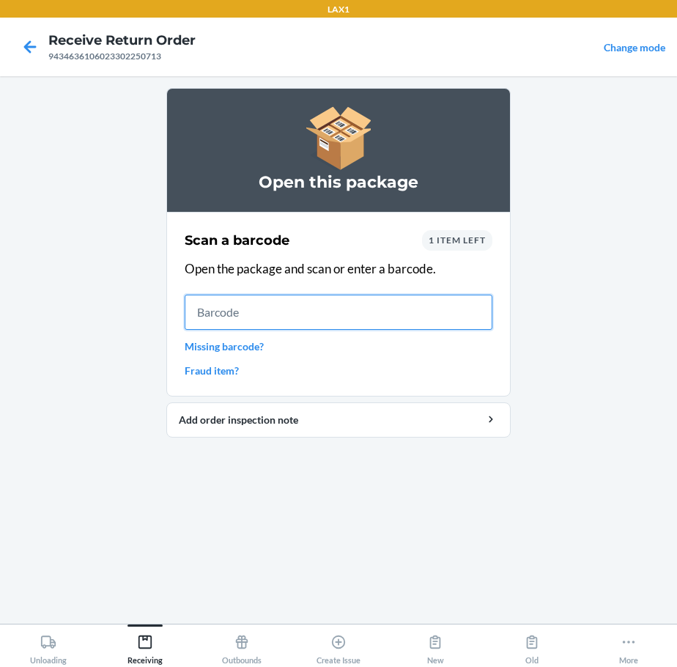
click at [319, 309] on input "text" at bounding box center [339, 311] width 308 height 35
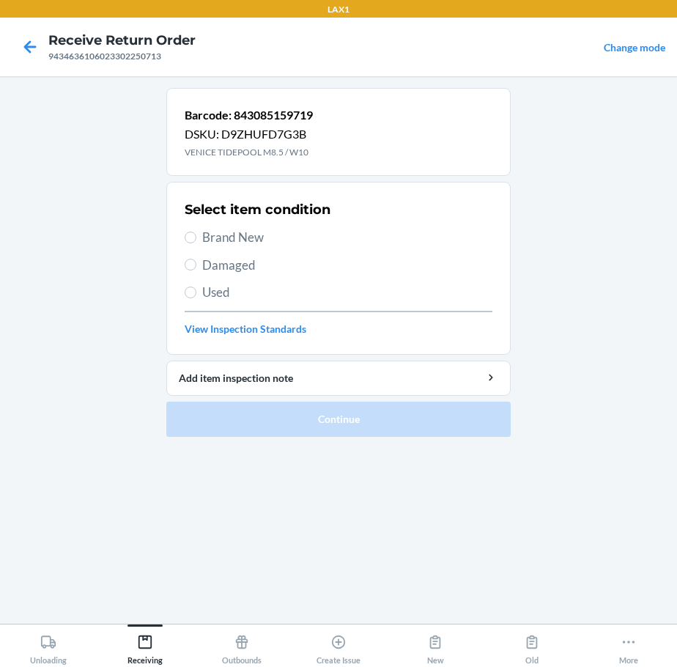
click at [215, 245] on span "Brand New" at bounding box center [347, 237] width 290 height 19
click at [196, 243] on input "Brand New" at bounding box center [191, 237] width 12 height 12
radio input "true"
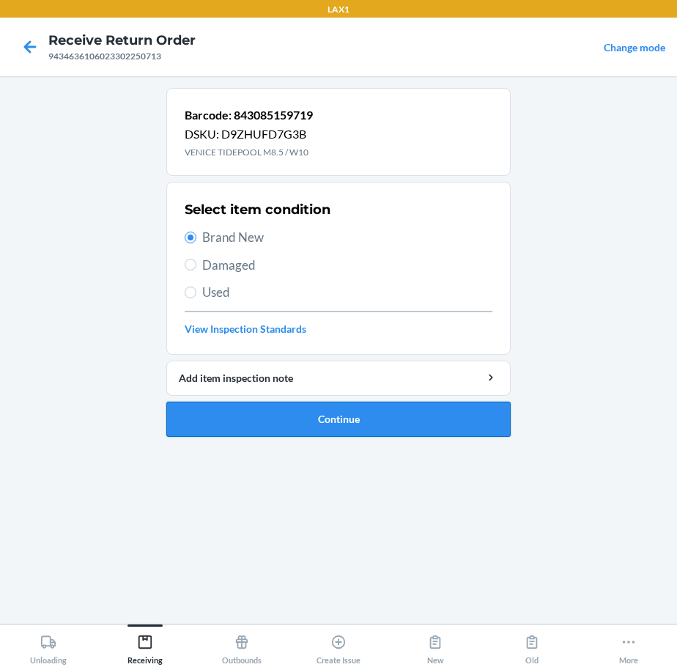
click at [299, 420] on button "Continue" at bounding box center [338, 418] width 344 height 35
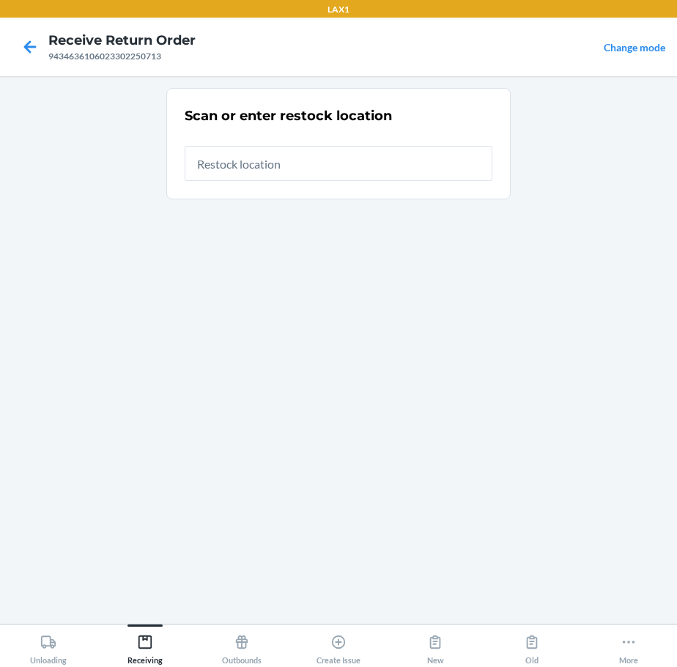
click at [385, 166] on input "text" at bounding box center [339, 163] width 308 height 35
type input "RTCART020"
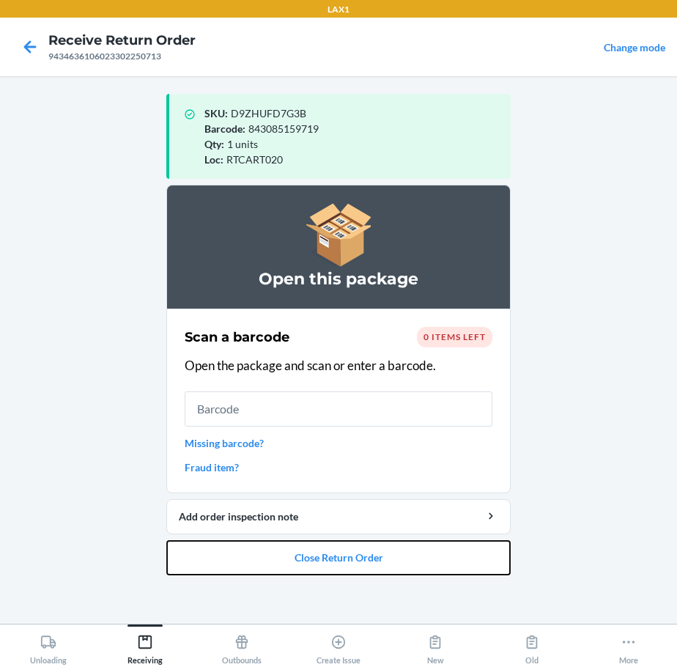
drag, startPoint x: 377, startPoint y: 556, endPoint x: 387, endPoint y: 587, distance: 32.4
click at [387, 587] on div "SKU : D9ZHUFD7G3B Barcode : 843085159719 Qty : 1 units Loc : RTCART020 Open thi…" at bounding box center [338, 350] width 344 height 524
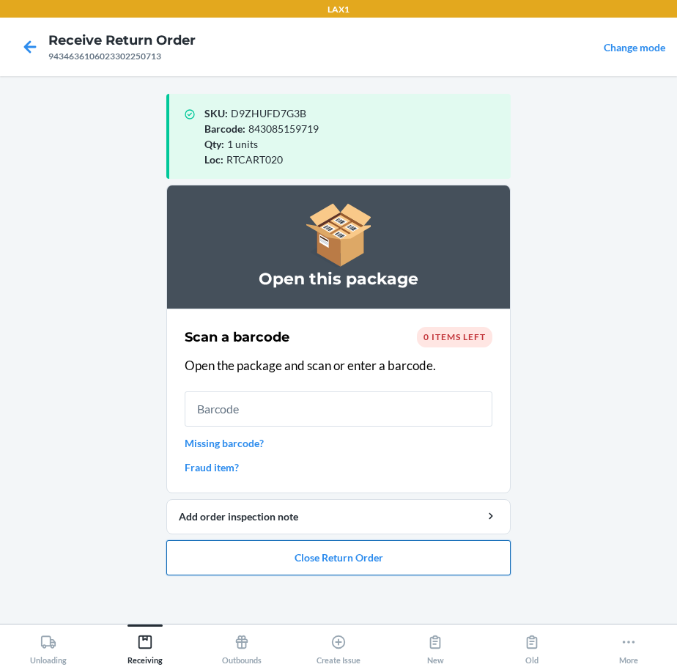
drag, startPoint x: 388, startPoint y: 546, endPoint x: 396, endPoint y: 555, distance: 11.4
click at [396, 555] on button "Close Return Order" at bounding box center [338, 557] width 344 height 35
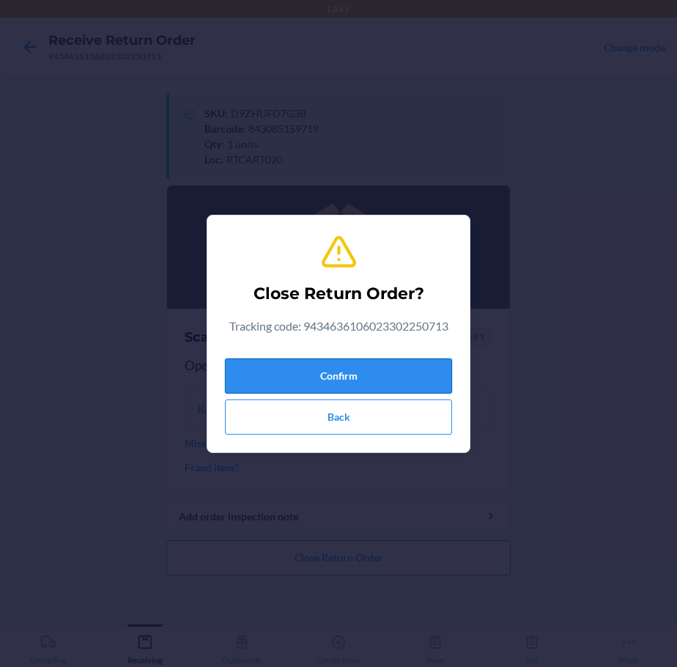
click at [383, 368] on button "Confirm" at bounding box center [338, 375] width 227 height 35
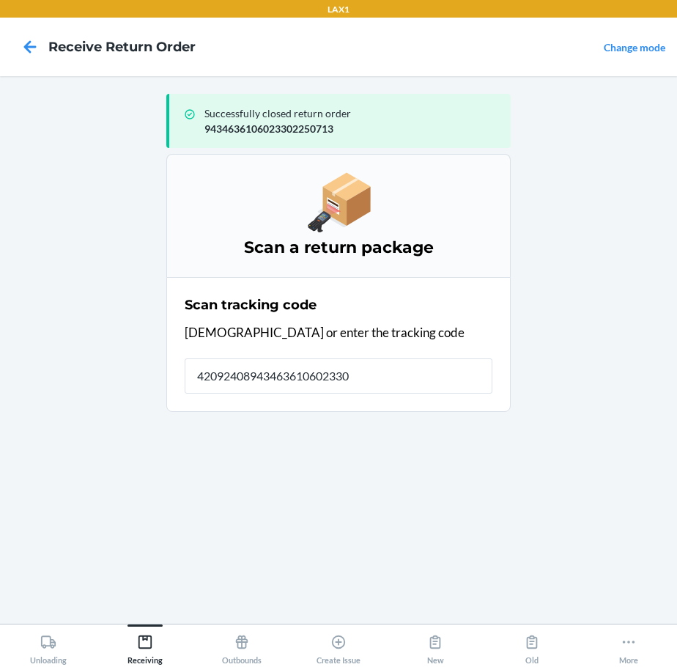
type input "420924089434636106023302"
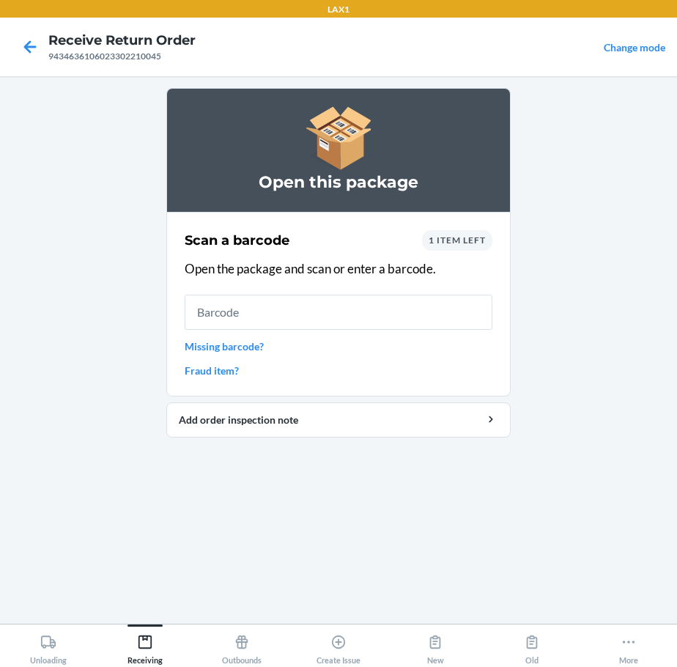
click at [268, 311] on input "text" at bounding box center [339, 311] width 308 height 35
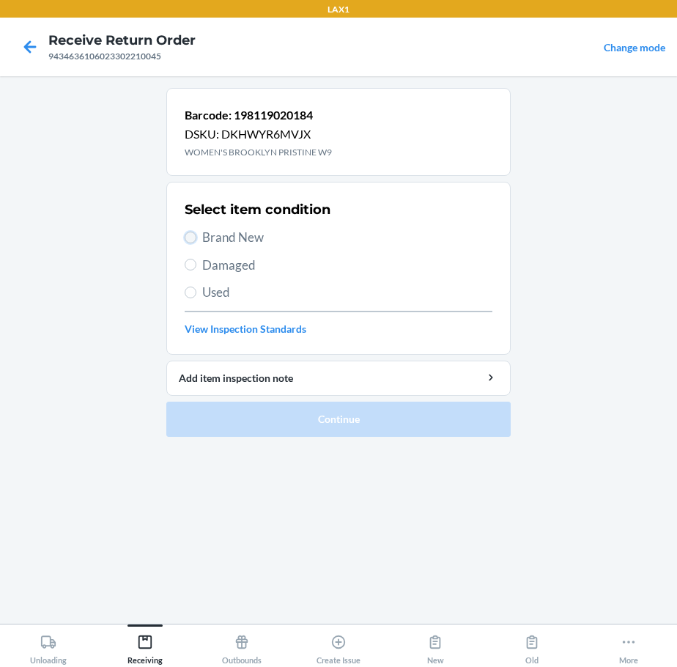
click at [193, 234] on input "Brand New" at bounding box center [191, 237] width 12 height 12
radio input "true"
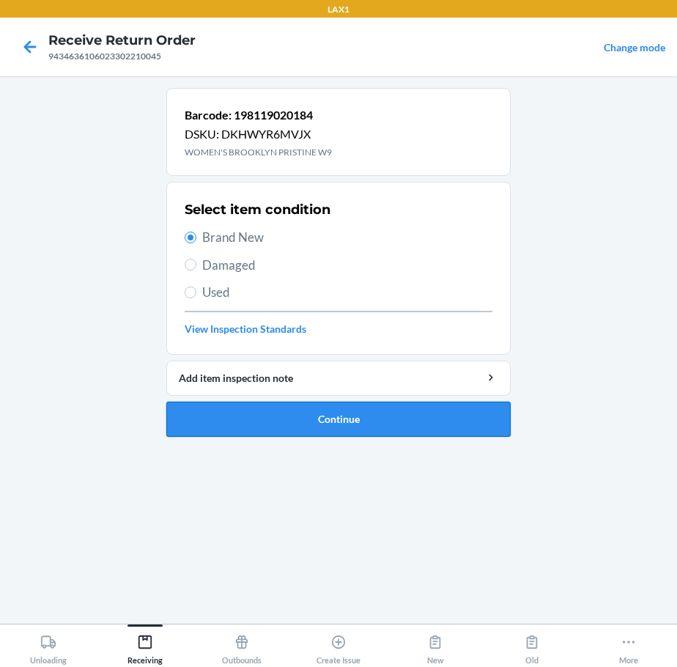
click at [290, 419] on button "Continue" at bounding box center [338, 418] width 344 height 35
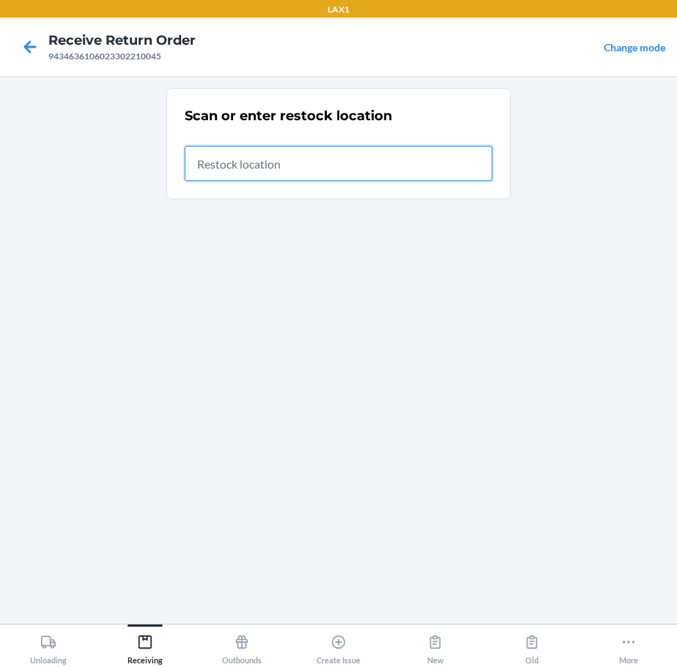
click at [381, 151] on input "text" at bounding box center [339, 163] width 308 height 35
type input "RTCART020"
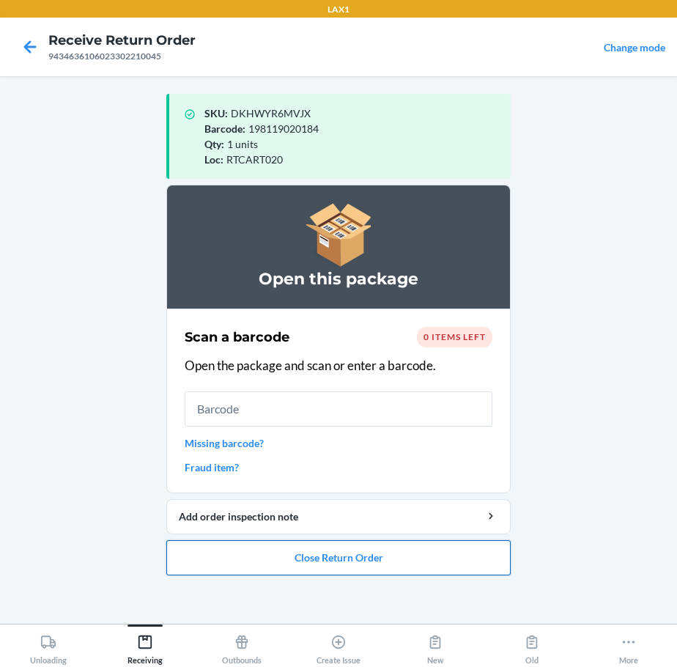
click at [380, 562] on button "Close Return Order" at bounding box center [338, 557] width 344 height 35
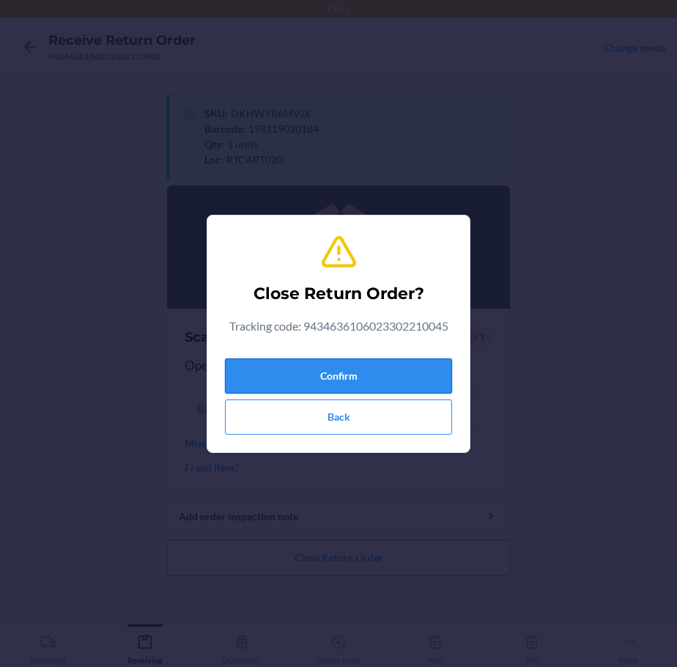
click at [416, 385] on button "Confirm" at bounding box center [338, 375] width 227 height 35
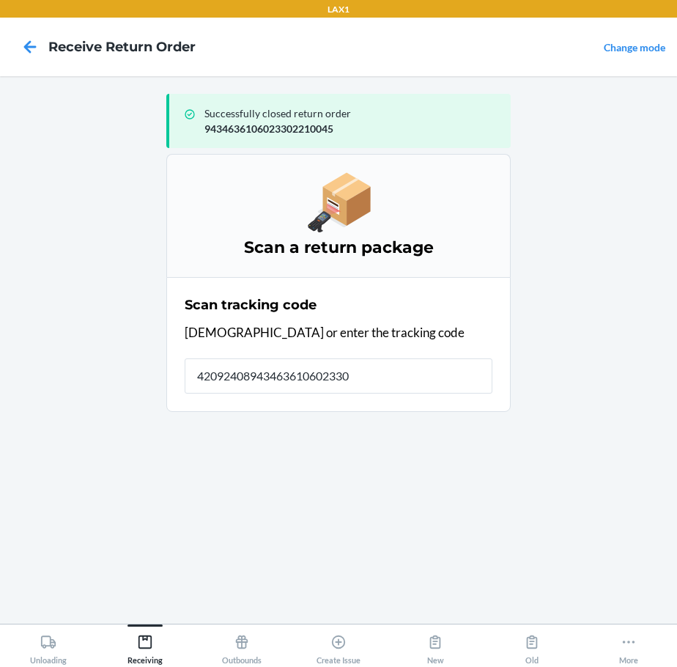
type input "420924089434636106023302"
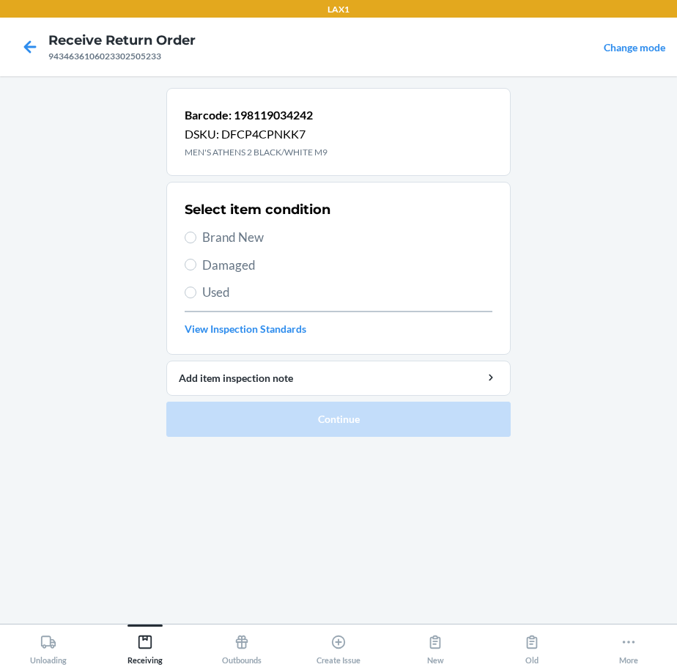
click at [221, 233] on span "Brand New" at bounding box center [347, 237] width 290 height 19
click at [196, 233] on input "Brand New" at bounding box center [191, 237] width 12 height 12
radio input "true"
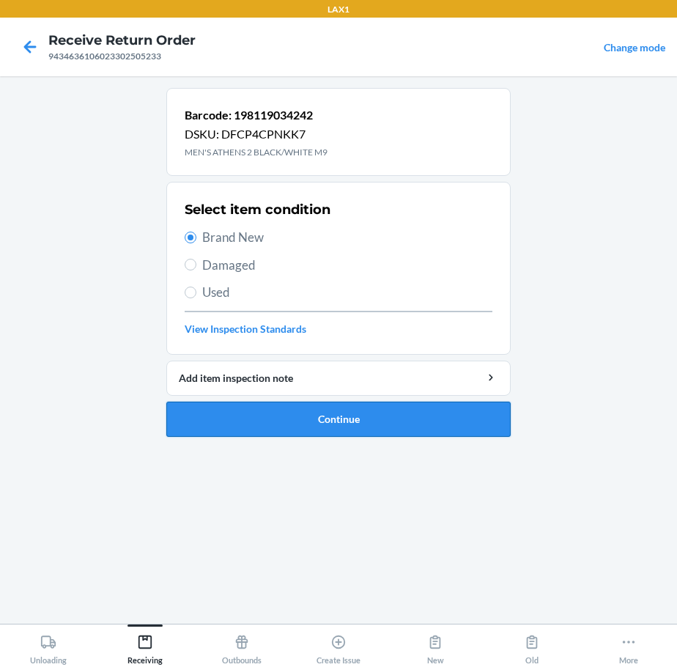
click at [266, 416] on button "Continue" at bounding box center [338, 418] width 344 height 35
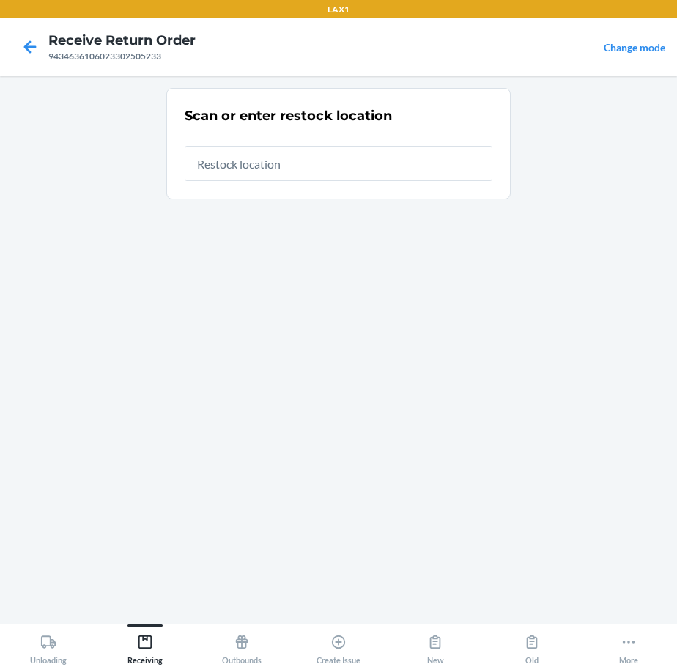
click at [419, 170] on input "text" at bounding box center [339, 163] width 308 height 35
type input "RTCART020"
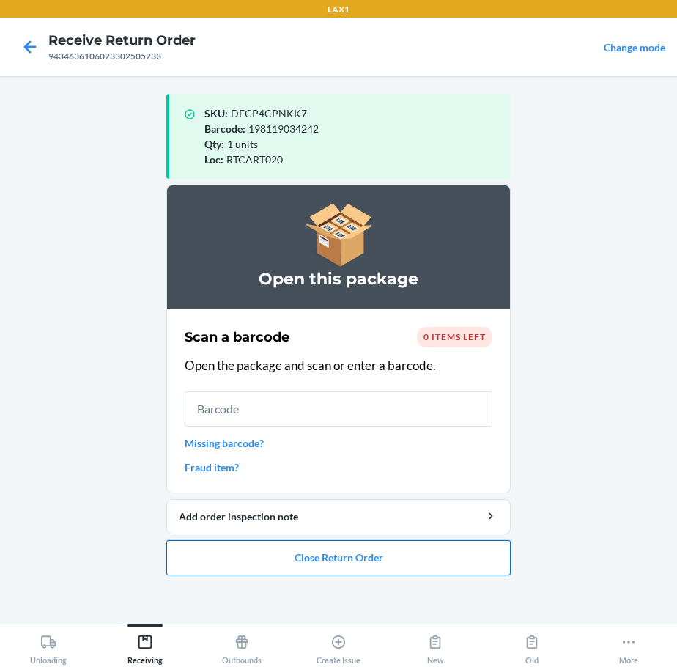
click at [284, 553] on button "Close Return Order" at bounding box center [338, 557] width 344 height 35
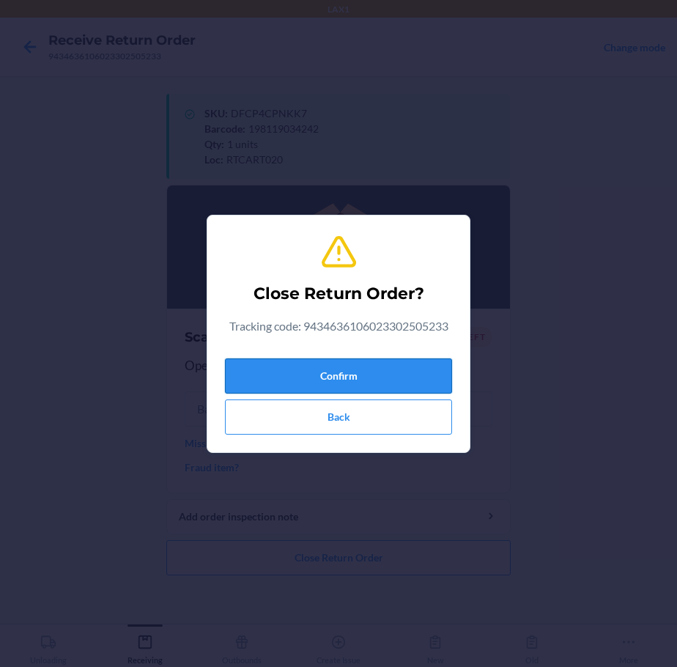
drag, startPoint x: 340, startPoint y: 367, endPoint x: 351, endPoint y: 364, distance: 11.4
click at [351, 364] on button "Confirm" at bounding box center [338, 375] width 227 height 35
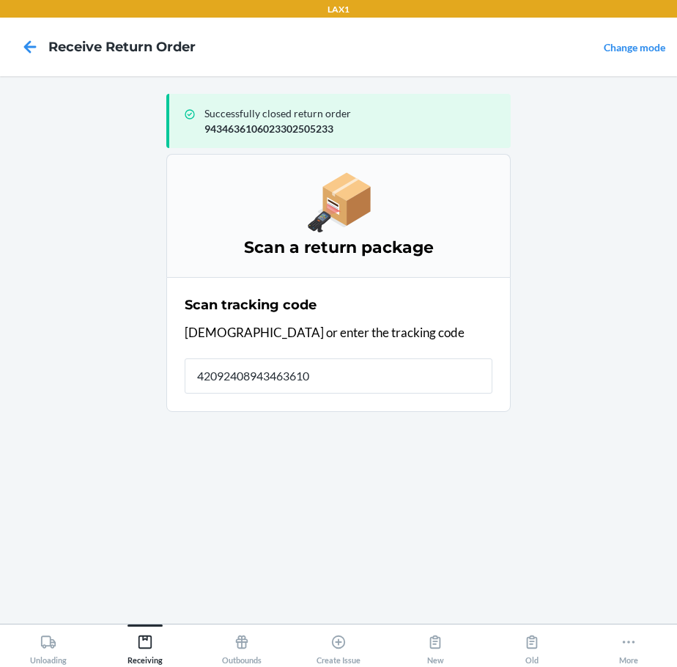
type input "420924089434636106"
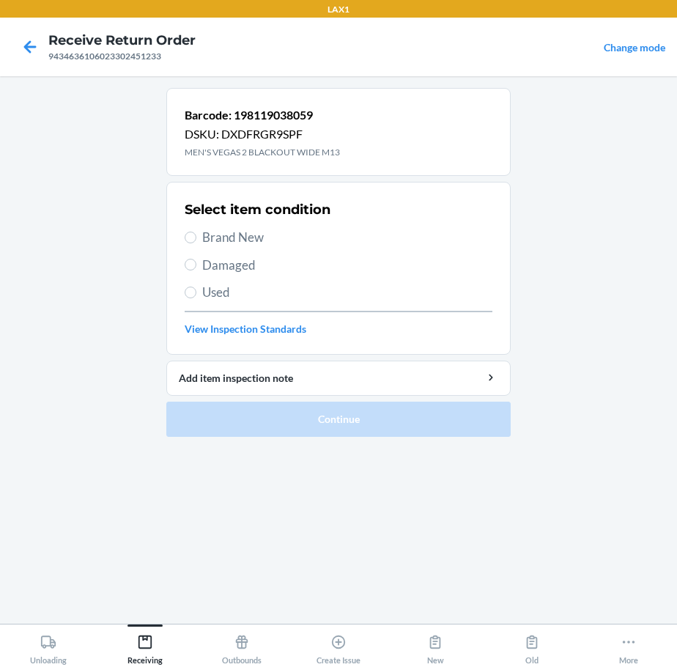
click at [238, 238] on span "Brand New" at bounding box center [347, 237] width 290 height 19
click at [196, 238] on input "Brand New" at bounding box center [191, 237] width 12 height 12
radio input "true"
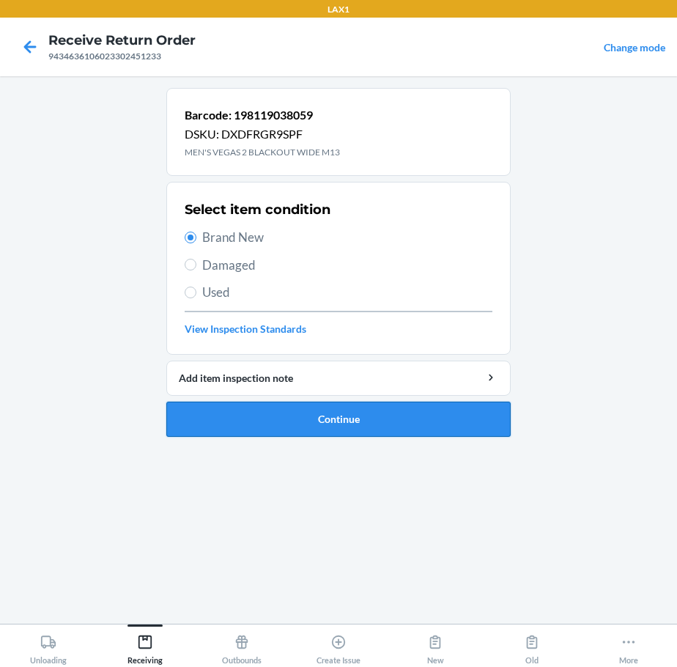
click at [258, 422] on button "Continue" at bounding box center [338, 418] width 344 height 35
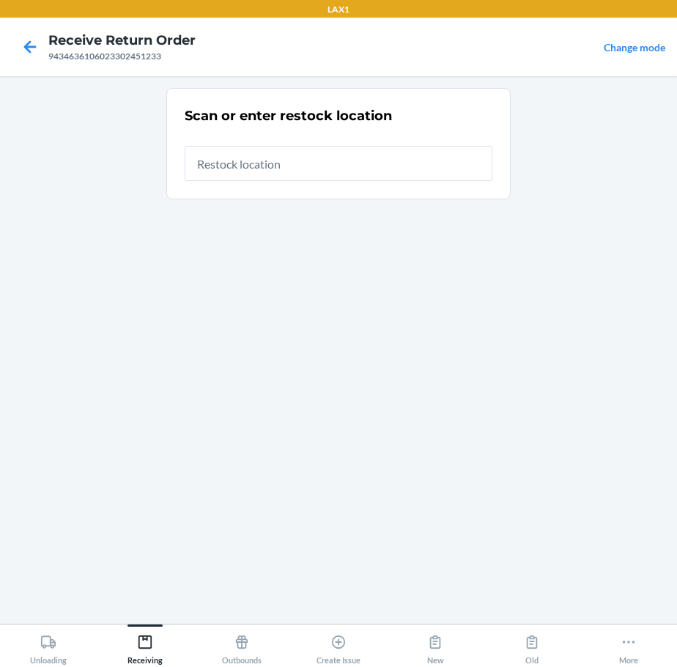
click at [426, 154] on input "text" at bounding box center [339, 163] width 308 height 35
type input "RTCART020"
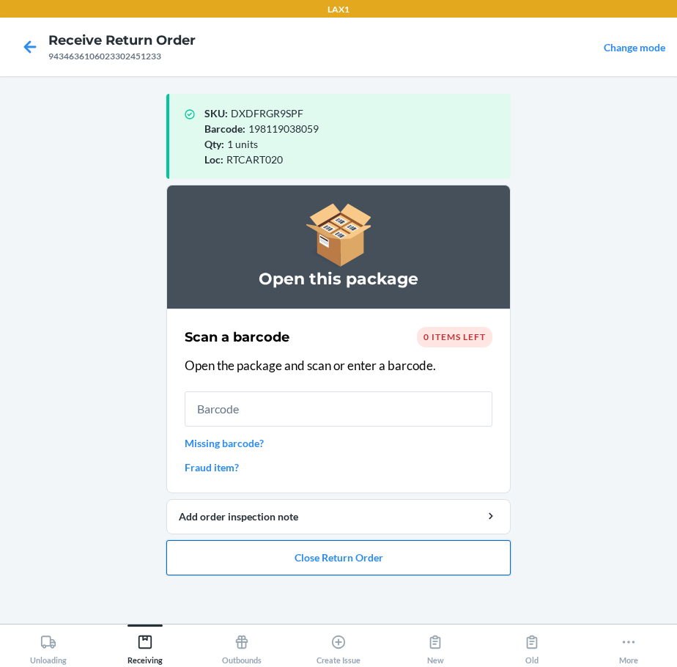
click at [388, 547] on button "Close Return Order" at bounding box center [338, 557] width 344 height 35
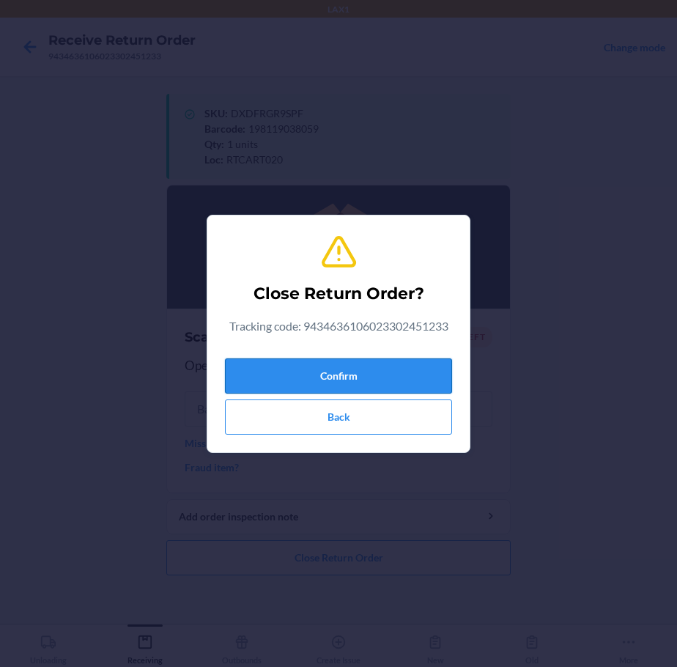
click at [388, 370] on button "Confirm" at bounding box center [338, 375] width 227 height 35
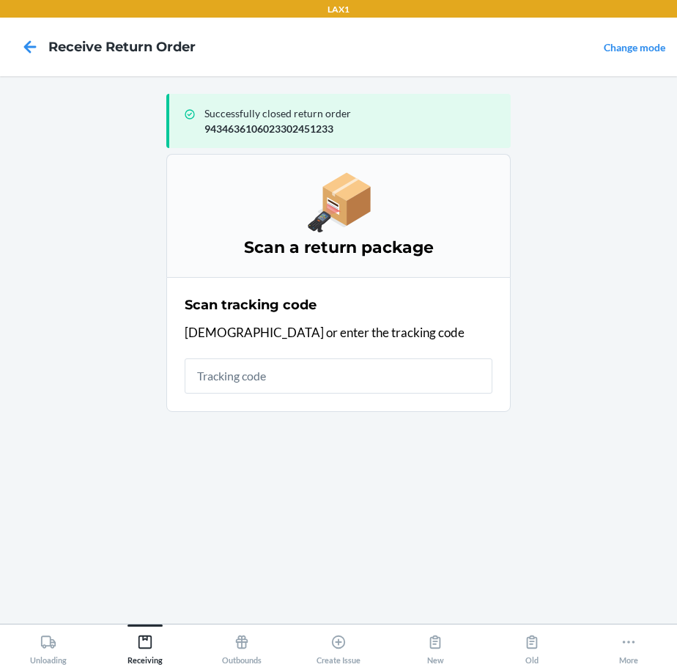
click at [346, 372] on input "text" at bounding box center [339, 375] width 308 height 35
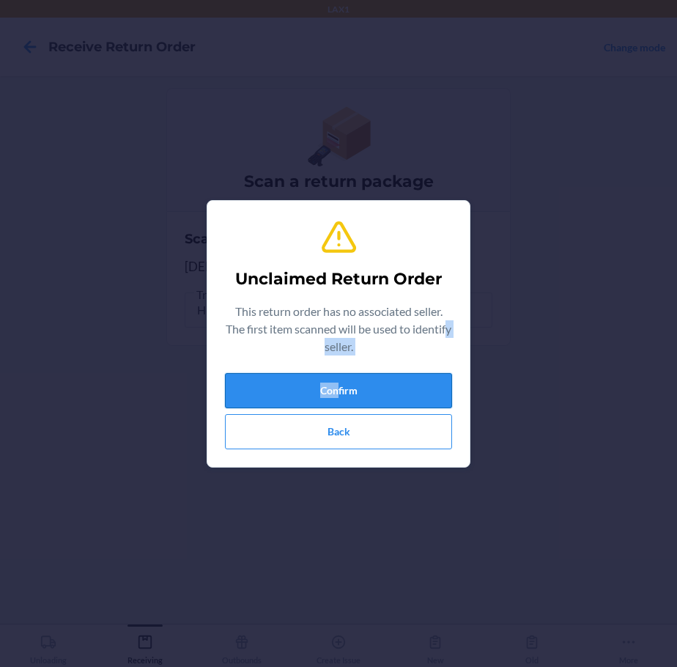
click at [338, 384] on div "Unclaimed Return Order This return order has no associated seller. The first it…" at bounding box center [338, 333] width 227 height 242
click at [379, 396] on button "Confirm" at bounding box center [338, 390] width 227 height 35
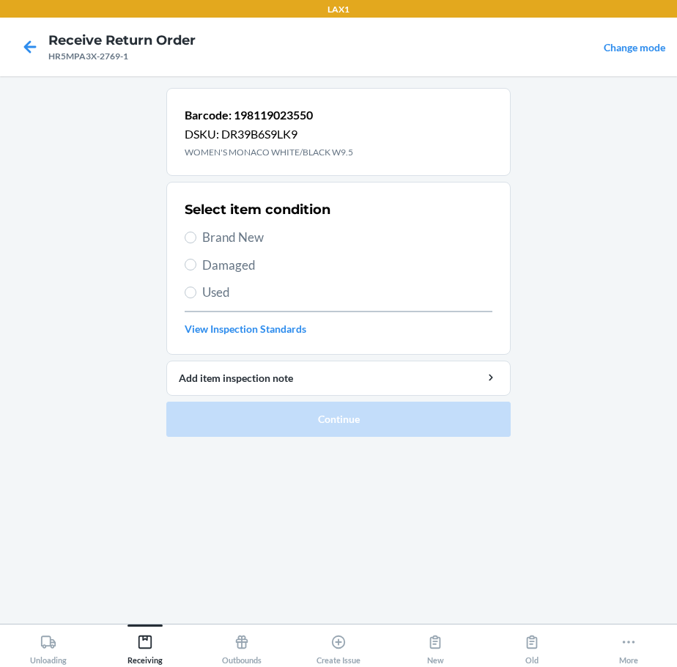
click at [242, 235] on span "Brand New" at bounding box center [347, 237] width 290 height 19
click at [196, 235] on input "Brand New" at bounding box center [191, 237] width 12 height 12
radio input "true"
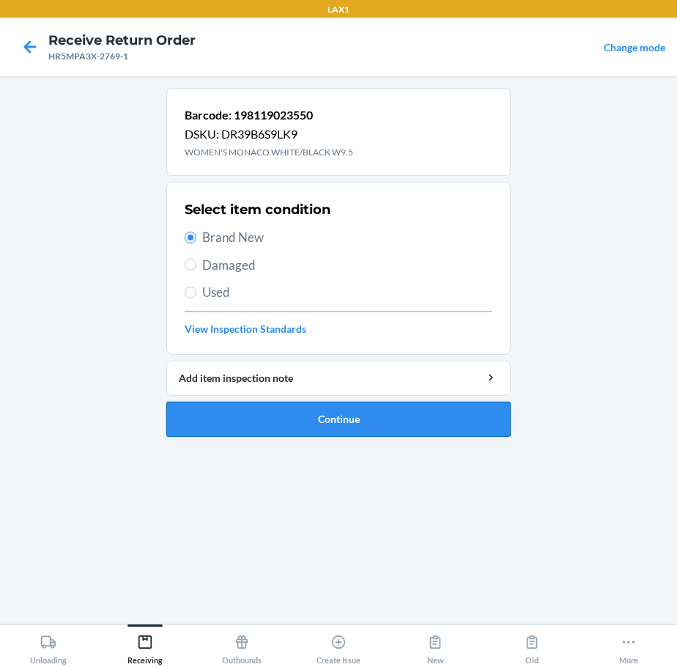
click at [306, 415] on button "Continue" at bounding box center [338, 418] width 344 height 35
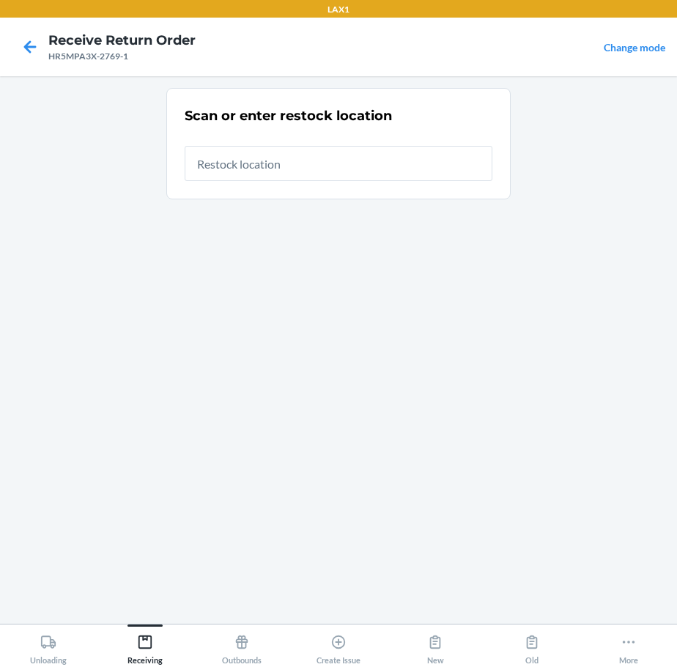
click at [426, 168] on input "text" at bounding box center [339, 163] width 308 height 35
type input "RTCART020"
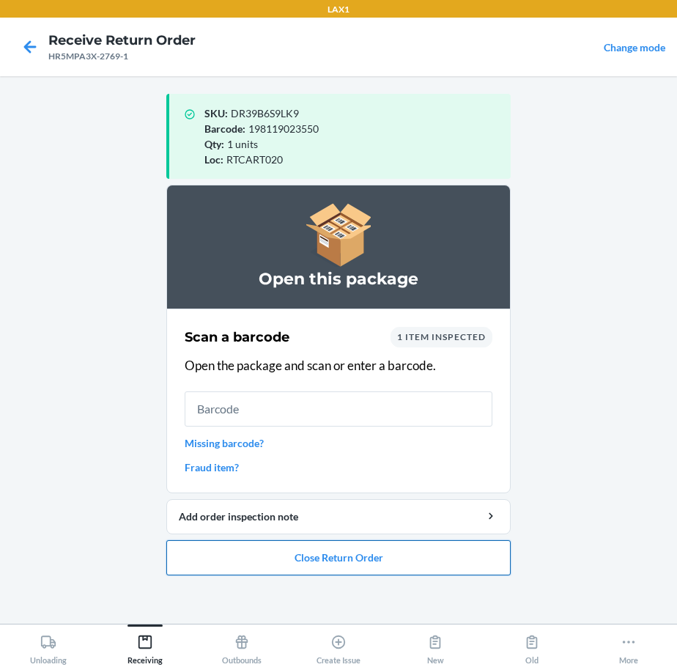
drag, startPoint x: 344, startPoint y: 552, endPoint x: 354, endPoint y: 554, distance: 9.8
click at [354, 554] on button "Close Return Order" at bounding box center [338, 557] width 344 height 35
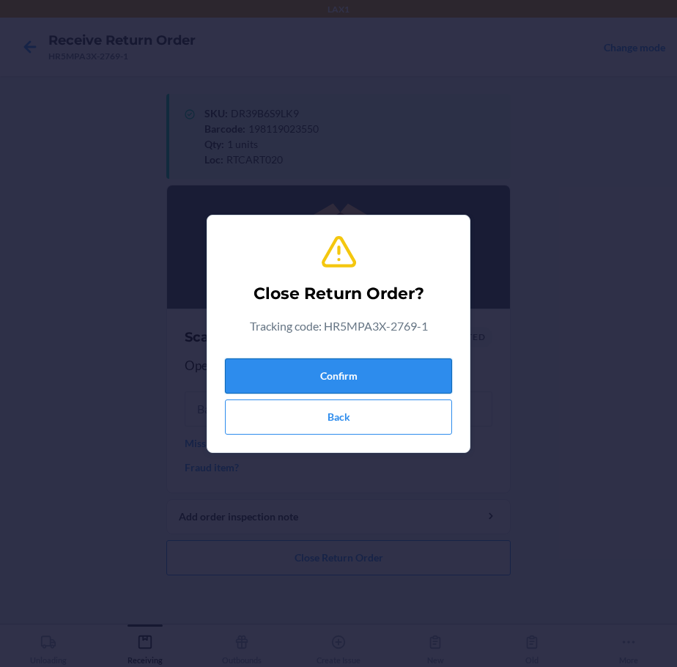
drag, startPoint x: 295, startPoint y: 360, endPoint x: 305, endPoint y: 360, distance: 9.6
click at [305, 360] on button "Confirm" at bounding box center [338, 375] width 227 height 35
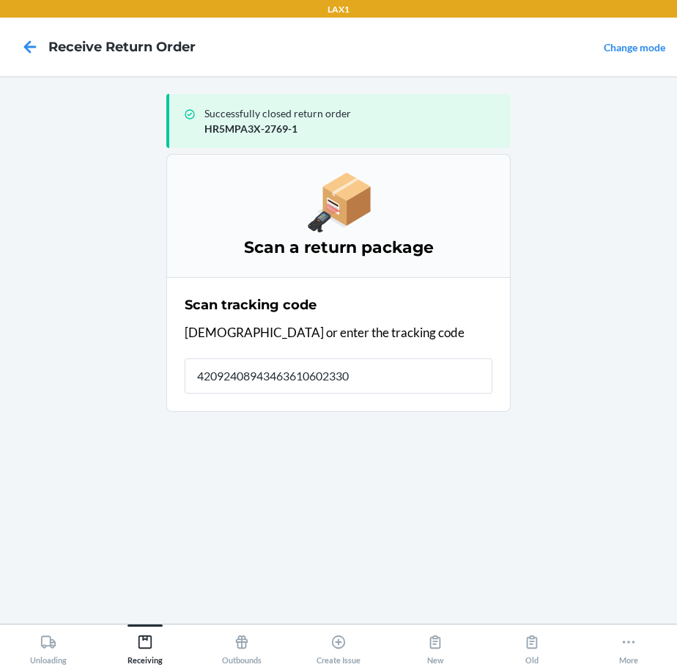
type input "420924089434636106023302"
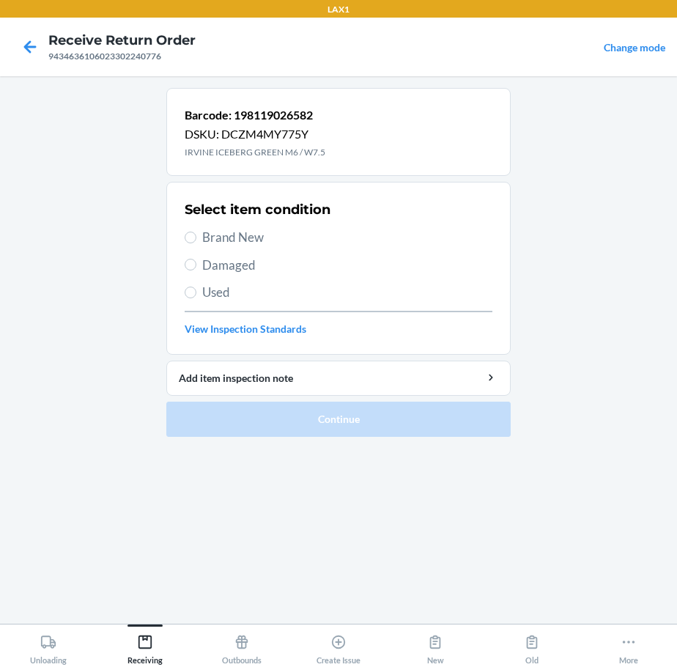
click at [201, 234] on label "Brand New" at bounding box center [339, 237] width 308 height 19
click at [196, 237] on input "Brand New" at bounding box center [191, 237] width 12 height 12
radio input "true"
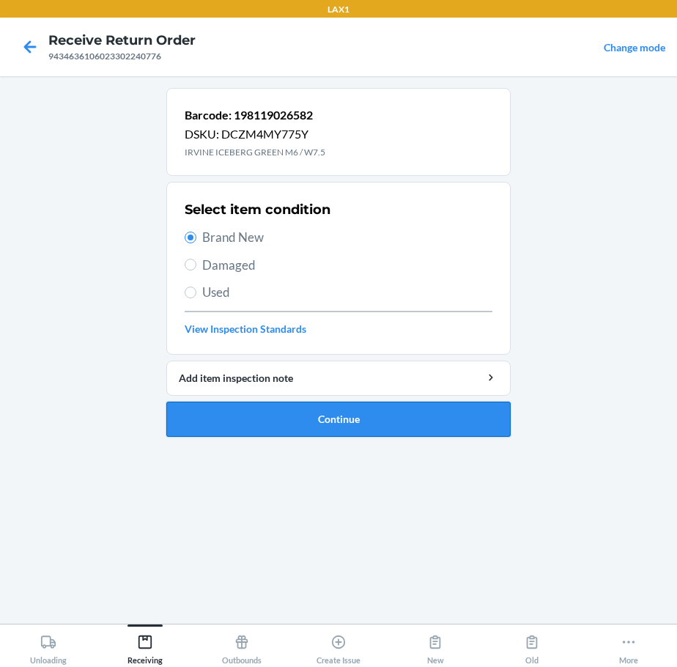
click at [325, 420] on button "Continue" at bounding box center [338, 418] width 344 height 35
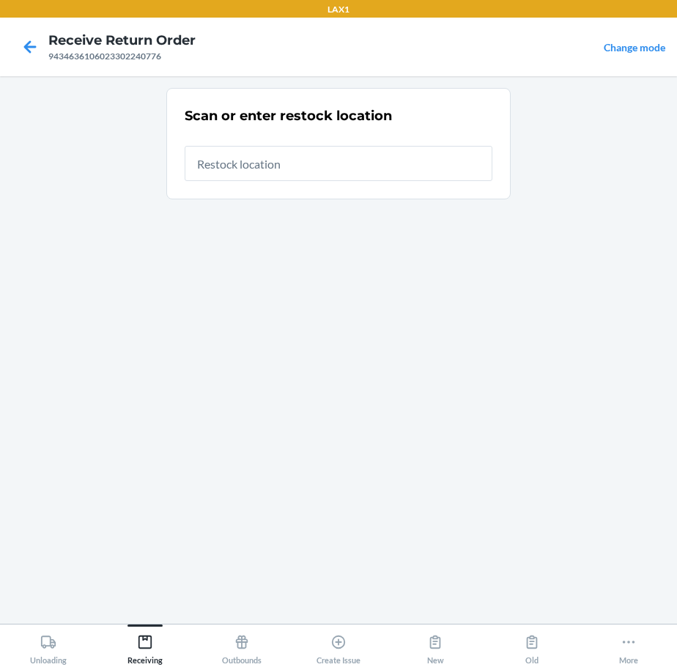
drag, startPoint x: 400, startPoint y: 163, endPoint x: 408, endPoint y: 150, distance: 14.8
click at [404, 159] on input "text" at bounding box center [339, 163] width 308 height 35
type input "RTCART020"
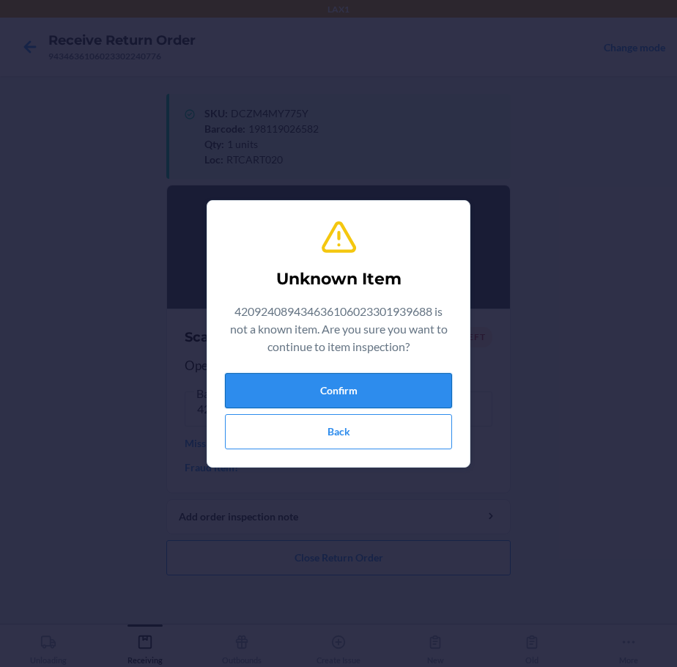
click at [336, 379] on button "Confirm" at bounding box center [338, 390] width 227 height 35
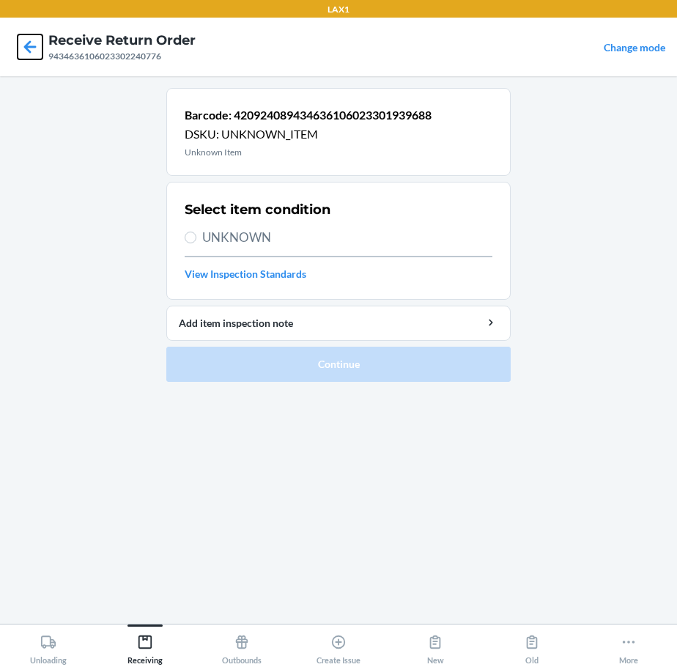
click at [29, 49] on icon at bounding box center [30, 46] width 25 height 25
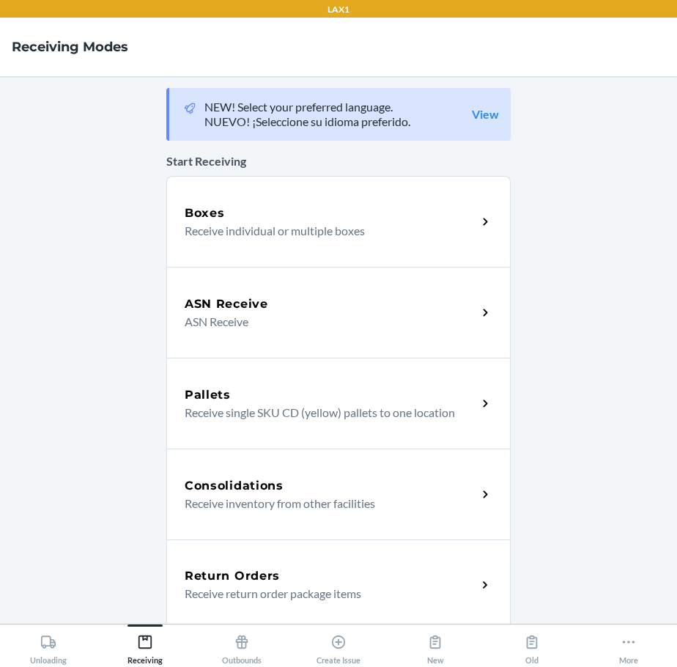
click at [292, 576] on div "Return Orders" at bounding box center [331, 576] width 292 height 18
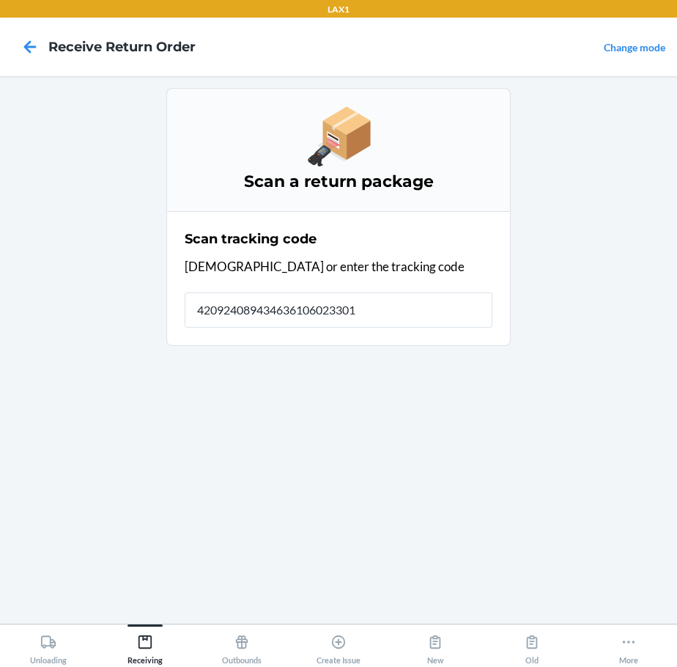
type input "4209240894346361060233019"
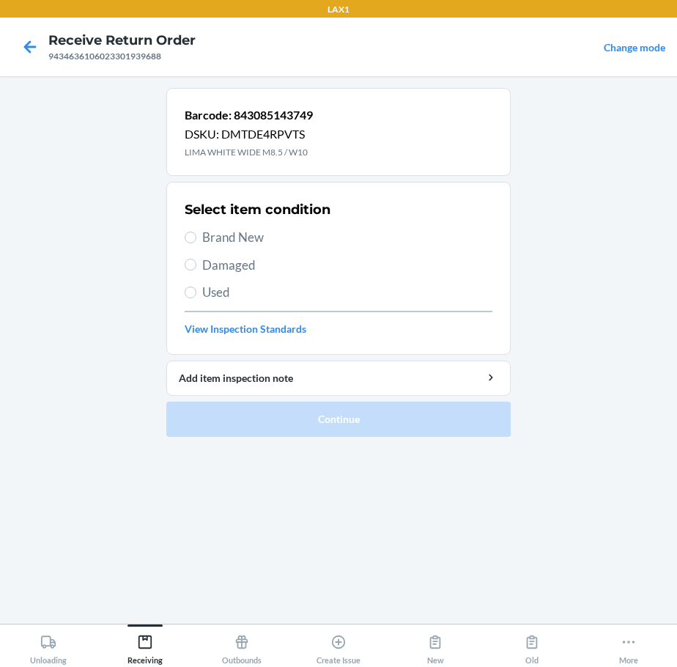
click at [188, 286] on label "Used" at bounding box center [339, 292] width 308 height 19
click at [188, 286] on input "Used" at bounding box center [191, 292] width 12 height 12
radio input "true"
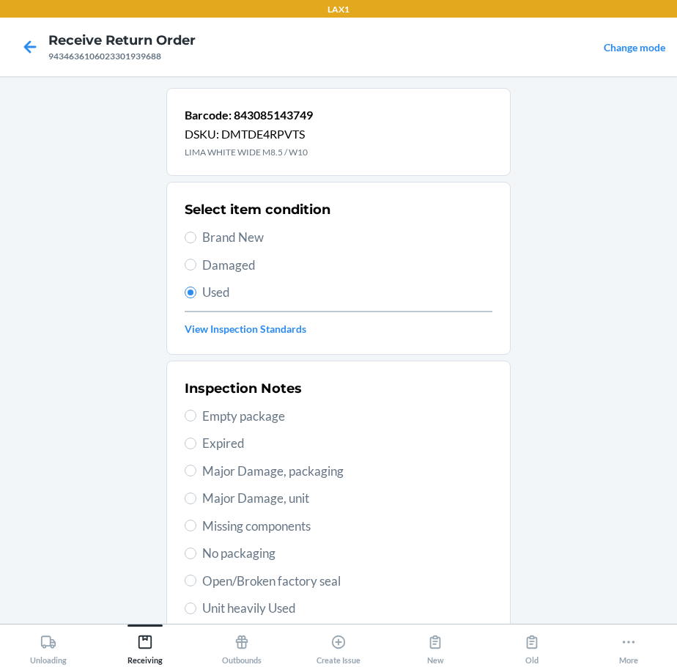
click at [262, 600] on span "Unit heavily Used" at bounding box center [347, 608] width 290 height 19
click at [196, 602] on input "Unit heavily Used" at bounding box center [191, 608] width 12 height 12
radio input "true"
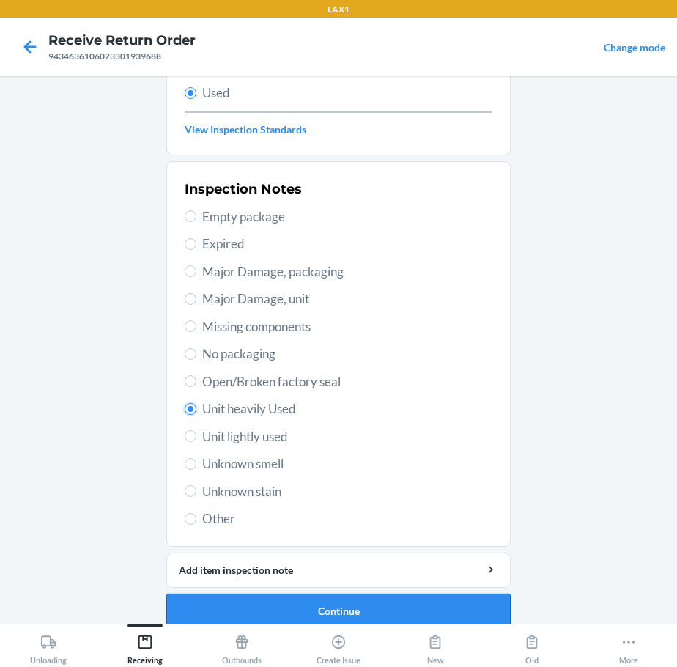
scroll to position [216, 0]
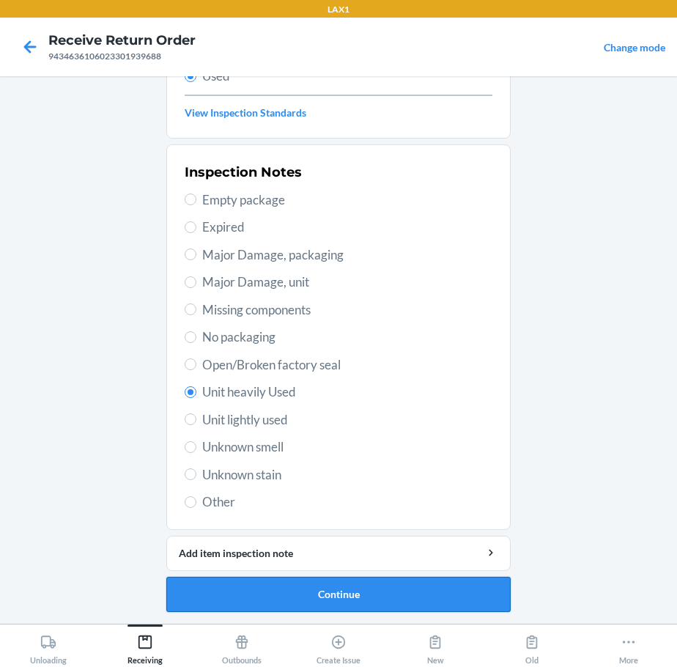
click at [231, 584] on button "Continue" at bounding box center [338, 594] width 344 height 35
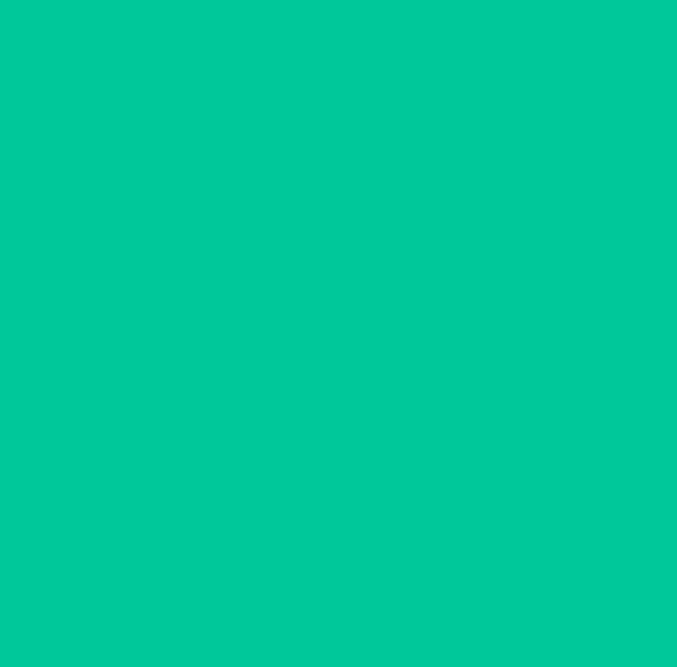
scroll to position [0, 0]
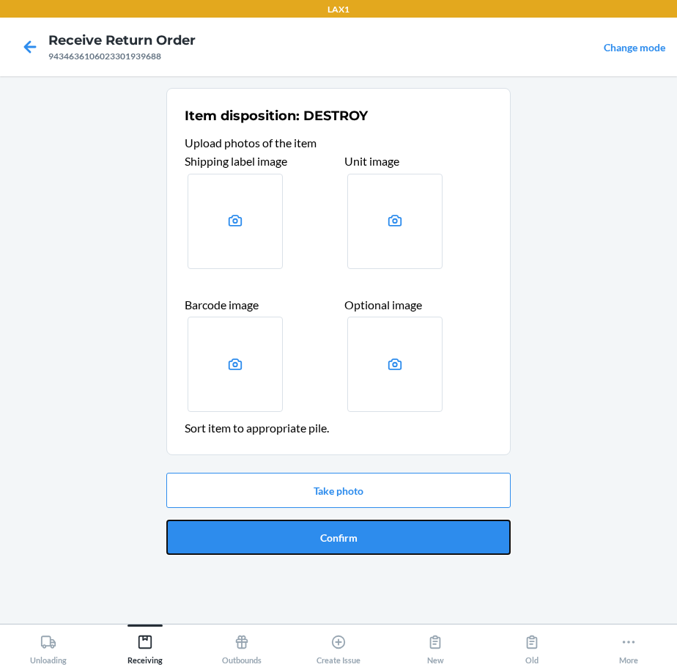
click at [292, 533] on button "Confirm" at bounding box center [338, 536] width 344 height 35
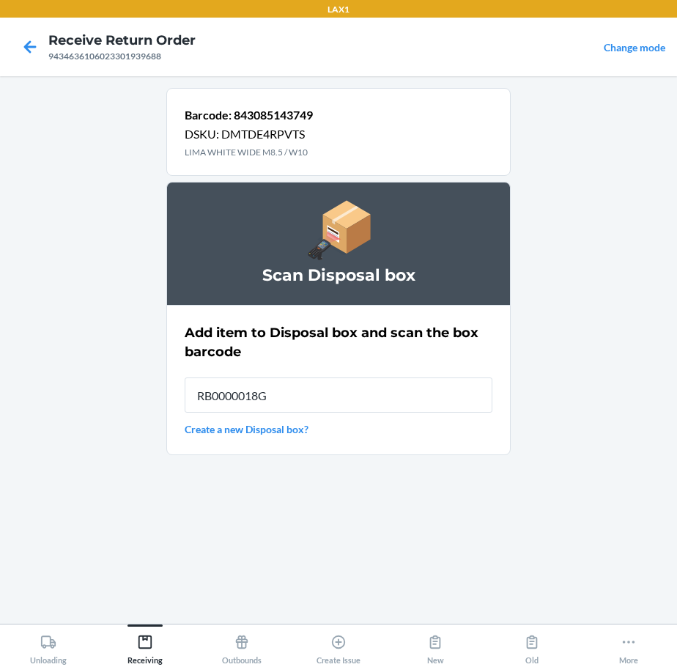
type input "RB0000018GA"
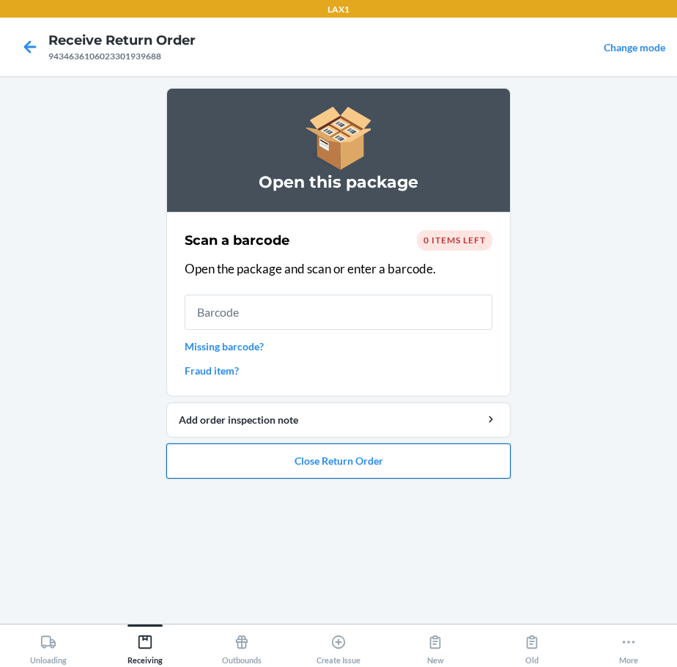
click at [197, 465] on button "Close Return Order" at bounding box center [338, 460] width 344 height 35
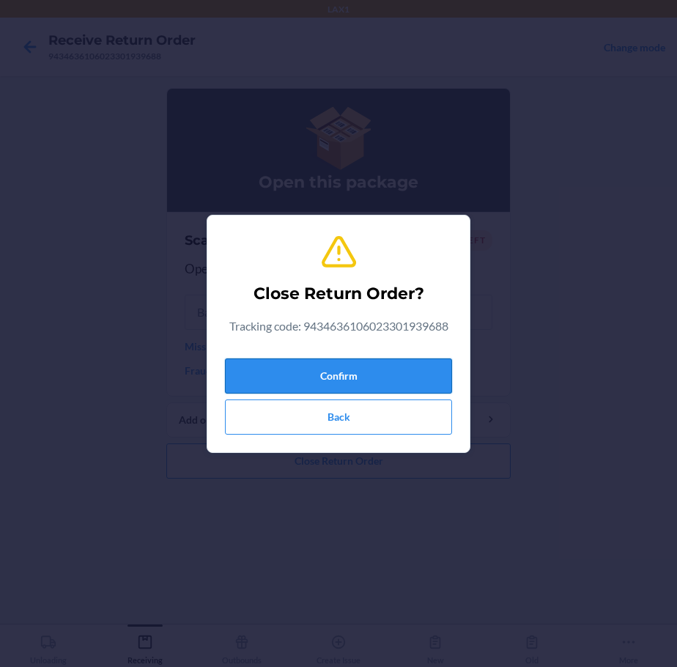
click at [330, 371] on button "Confirm" at bounding box center [338, 375] width 227 height 35
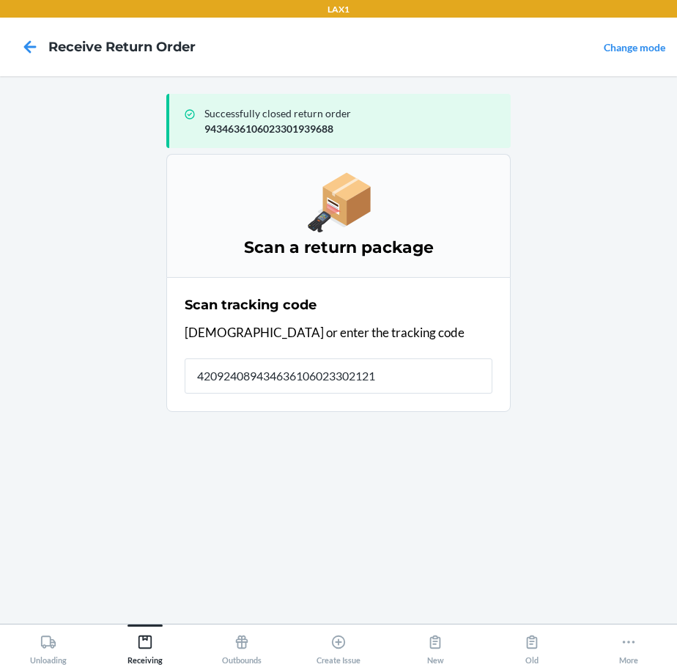
type input "4209240894346361060233021218"
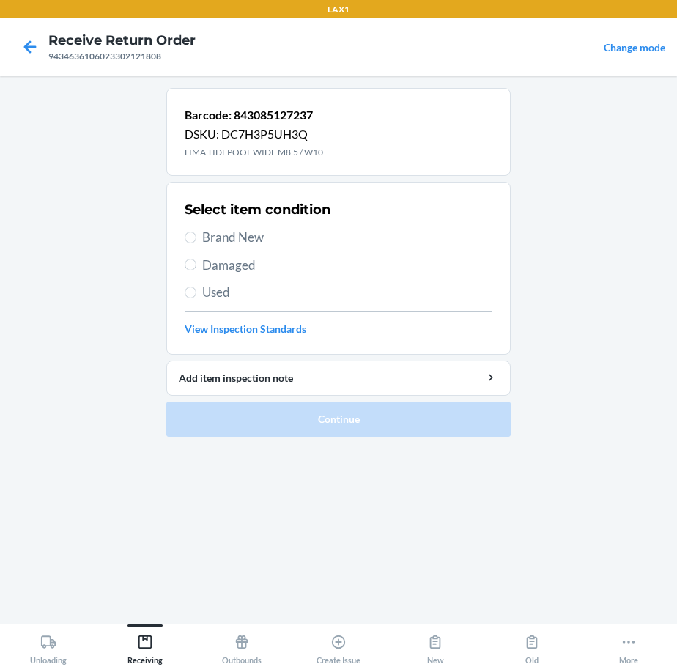
click at [227, 239] on span "Brand New" at bounding box center [347, 237] width 290 height 19
click at [196, 239] on input "Brand New" at bounding box center [191, 237] width 12 height 12
radio input "true"
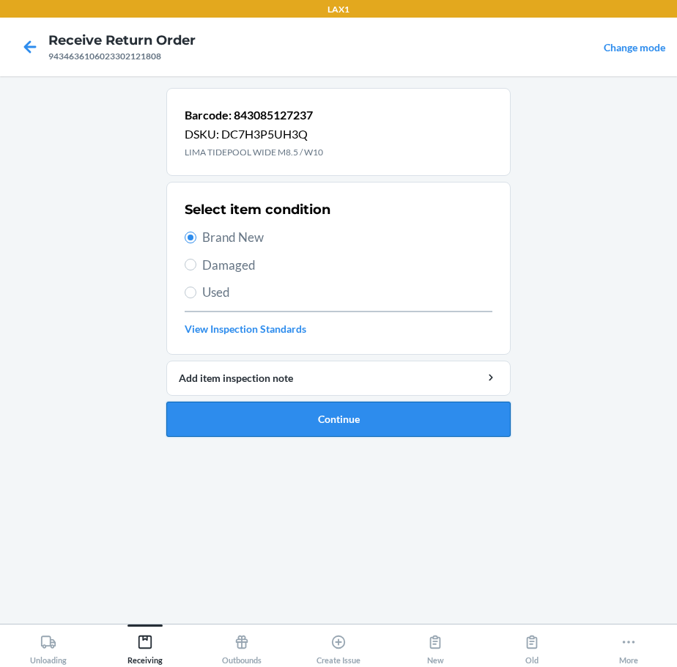
click at [352, 415] on button "Continue" at bounding box center [338, 418] width 344 height 35
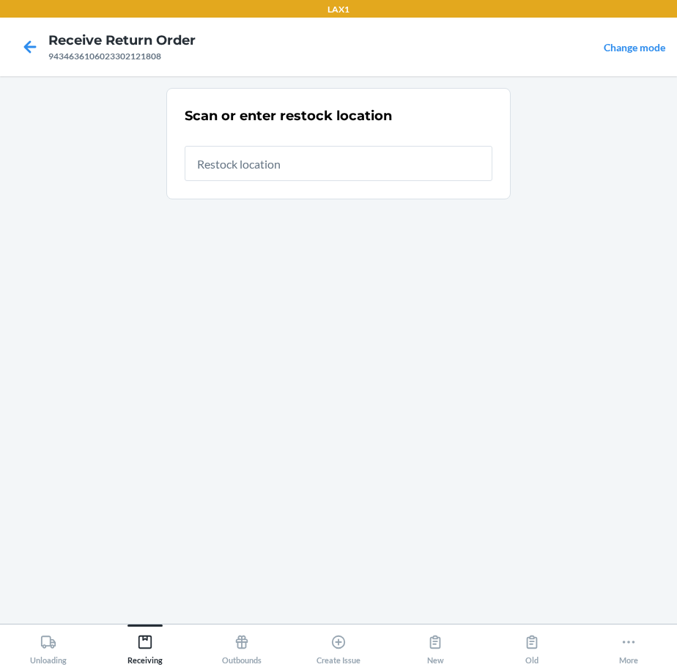
click at [414, 165] on input "text" at bounding box center [339, 163] width 308 height 35
type input "RTCART020"
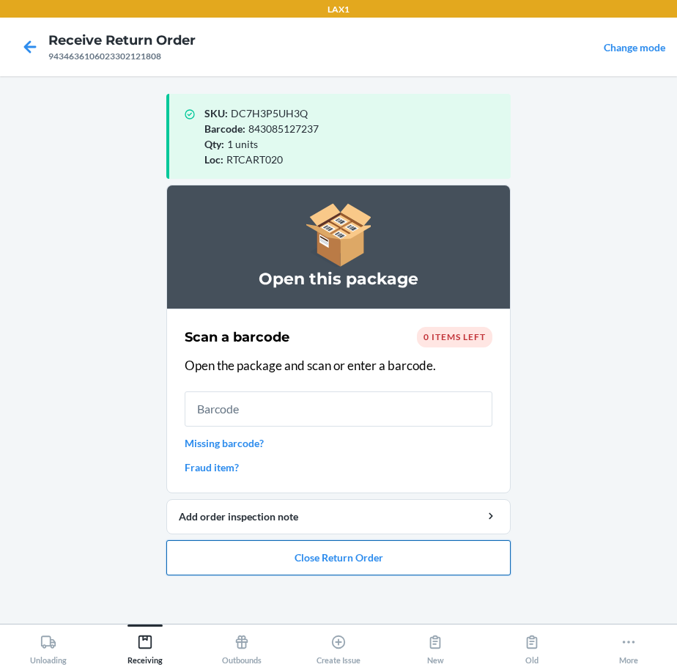
click at [283, 555] on button "Close Return Order" at bounding box center [338, 557] width 344 height 35
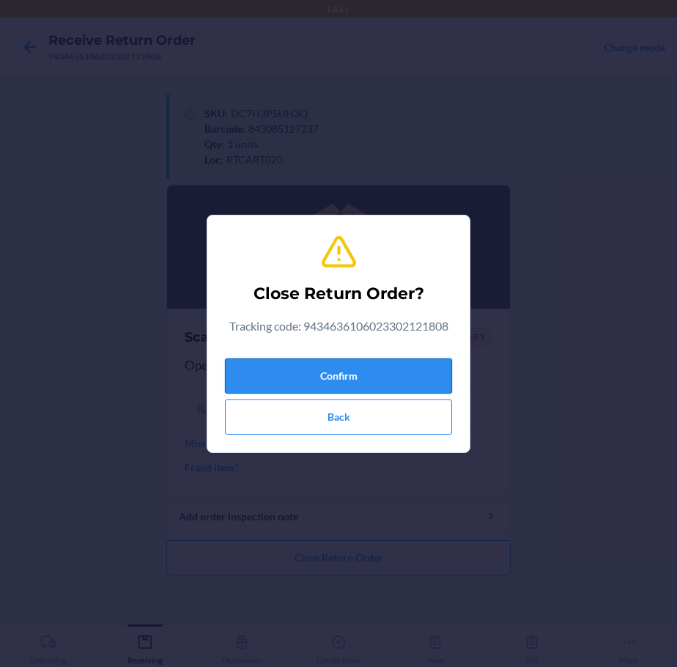
click at [333, 374] on button "Confirm" at bounding box center [338, 375] width 227 height 35
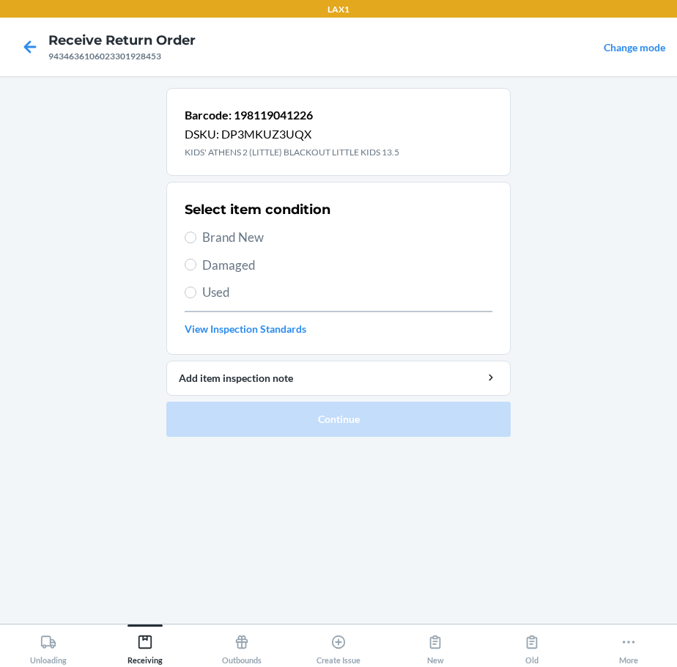
click at [228, 235] on span "Brand New" at bounding box center [347, 237] width 290 height 19
click at [196, 235] on input "Brand New" at bounding box center [191, 237] width 12 height 12
radio input "true"
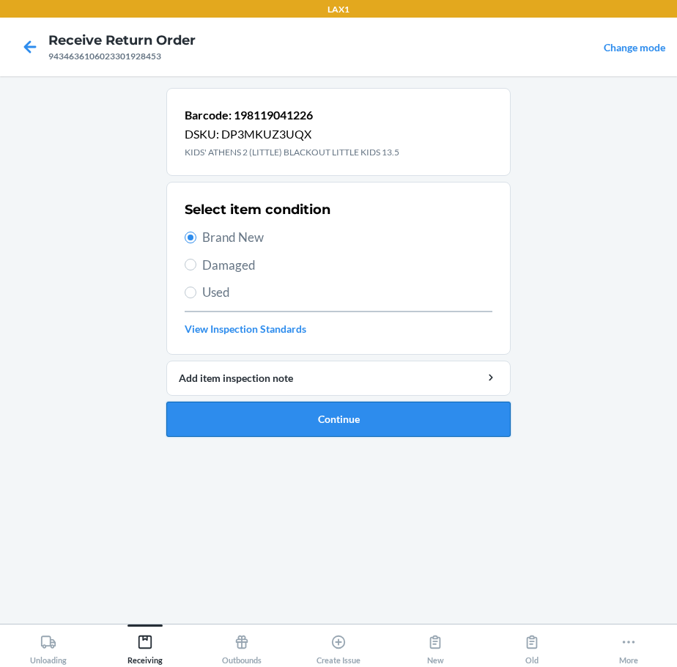
click at [295, 416] on button "Continue" at bounding box center [338, 418] width 344 height 35
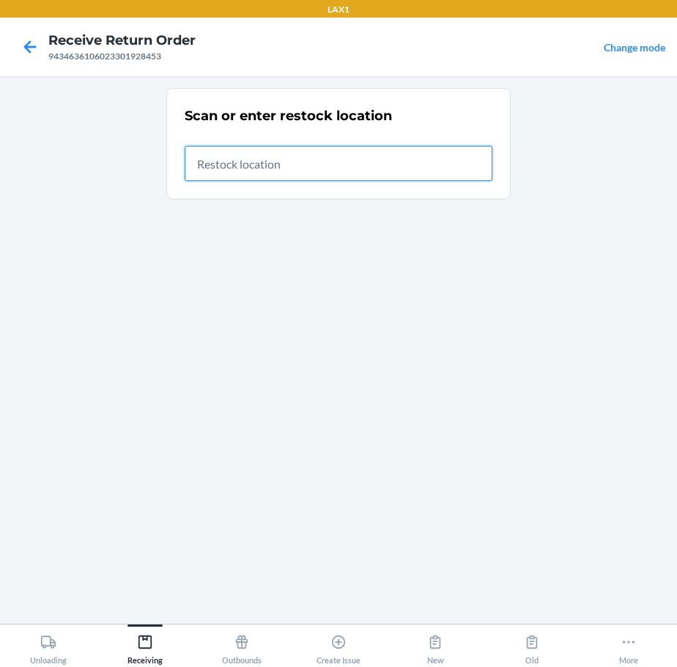
drag, startPoint x: 407, startPoint y: 175, endPoint x: 412, endPoint y: 169, distance: 7.8
click at [410, 171] on input "text" at bounding box center [339, 163] width 308 height 35
type input "RTCART020"
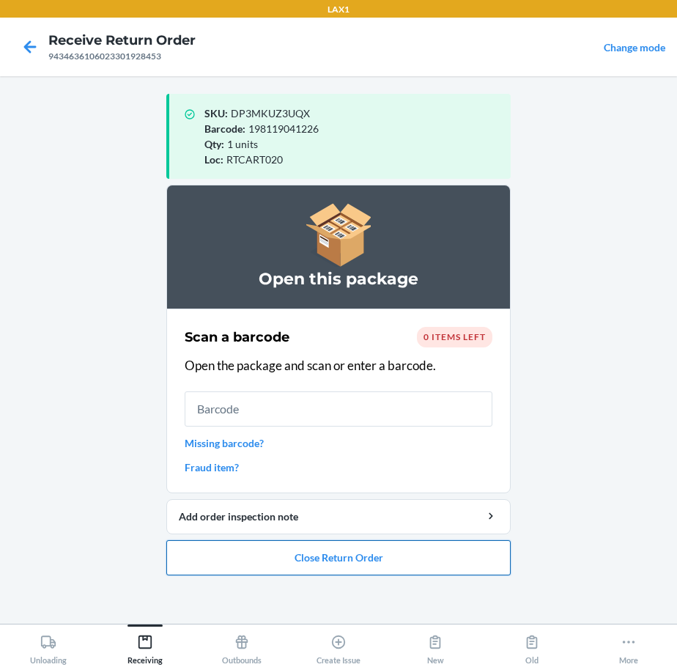
click at [363, 557] on button "Close Return Order" at bounding box center [338, 557] width 344 height 35
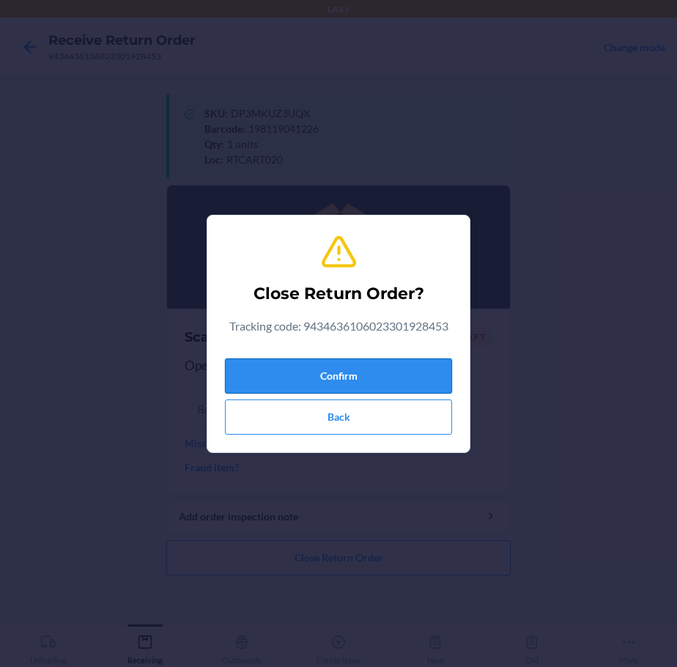
click at [427, 369] on button "Confirm" at bounding box center [338, 375] width 227 height 35
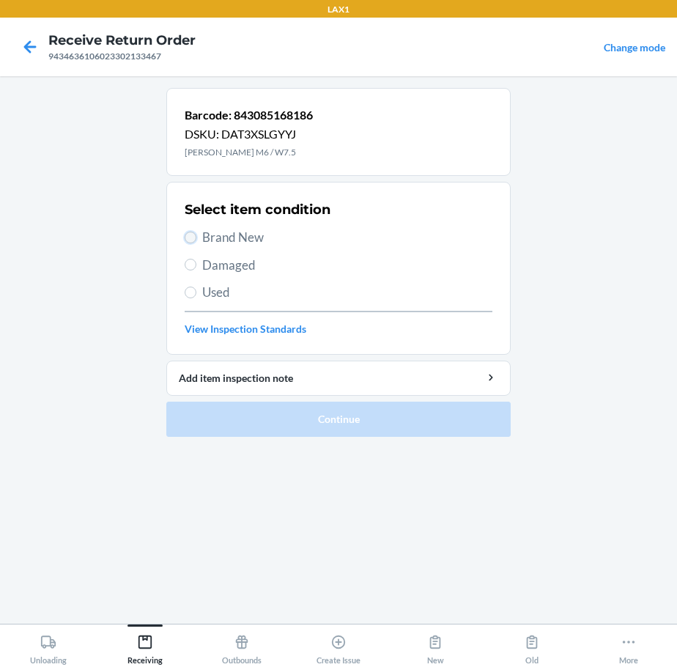
click at [189, 231] on input "Brand New" at bounding box center [191, 237] width 12 height 12
radio input "true"
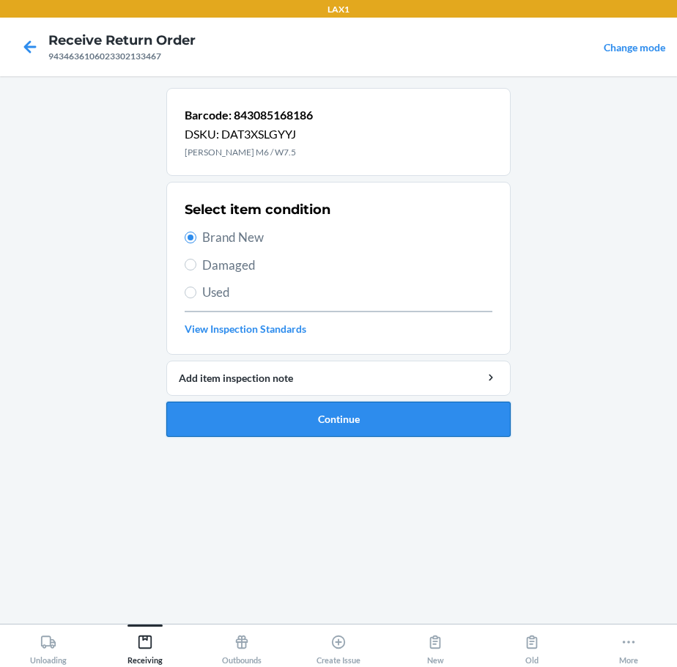
click at [239, 414] on button "Continue" at bounding box center [338, 418] width 344 height 35
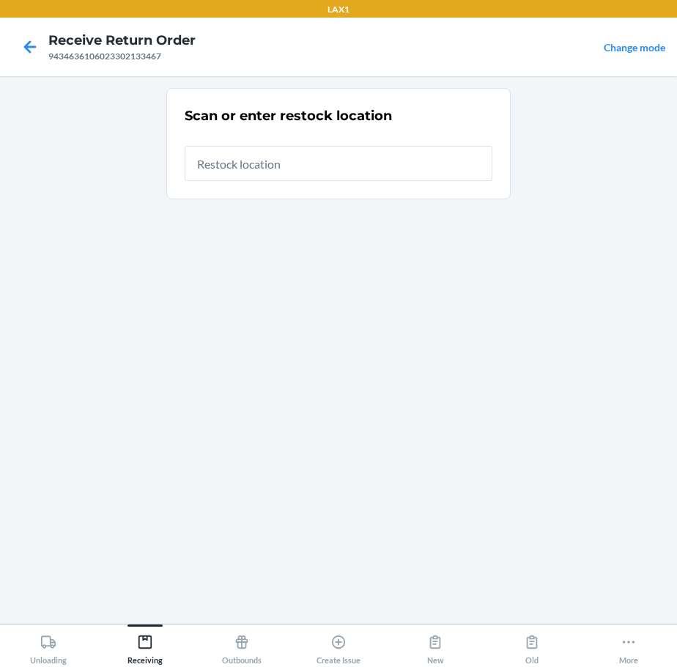
click at [300, 171] on input "text" at bounding box center [339, 163] width 308 height 35
type input "RTCART020"
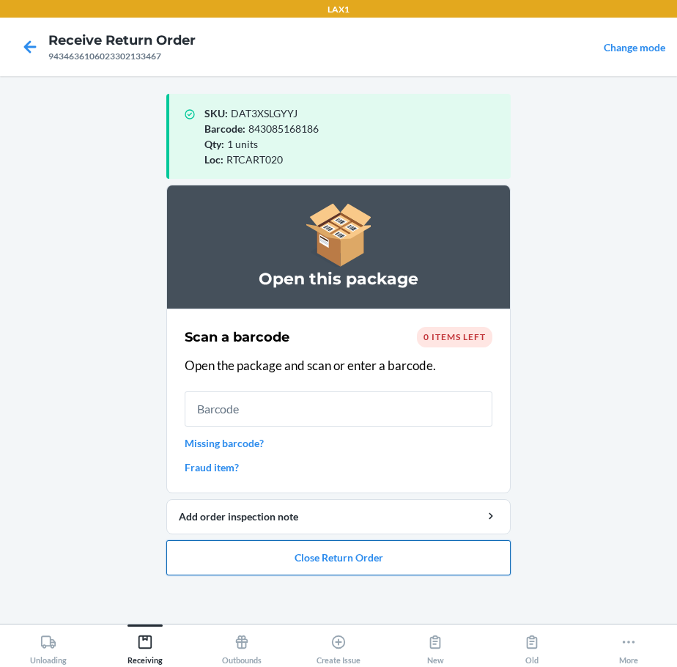
click at [220, 546] on button "Close Return Order" at bounding box center [338, 557] width 344 height 35
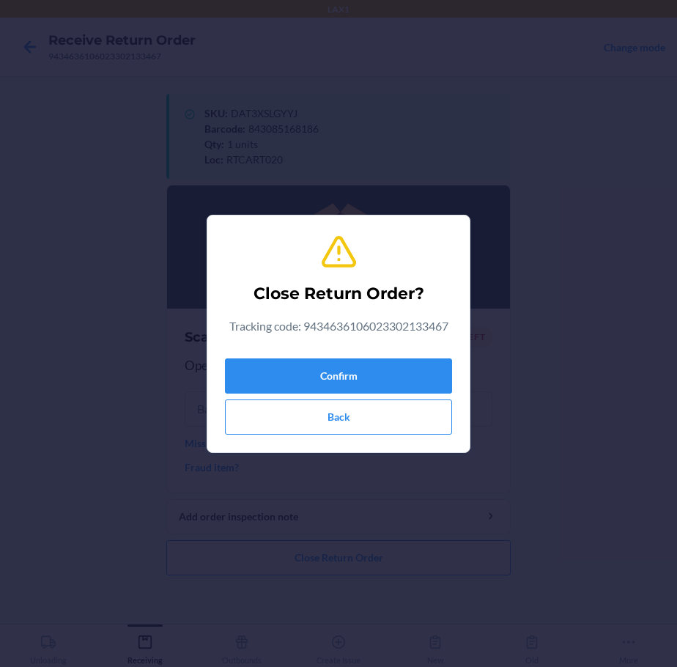
click at [355, 355] on div "Confirm Back" at bounding box center [338, 393] width 227 height 82
click at [347, 377] on button "Confirm" at bounding box center [338, 375] width 227 height 35
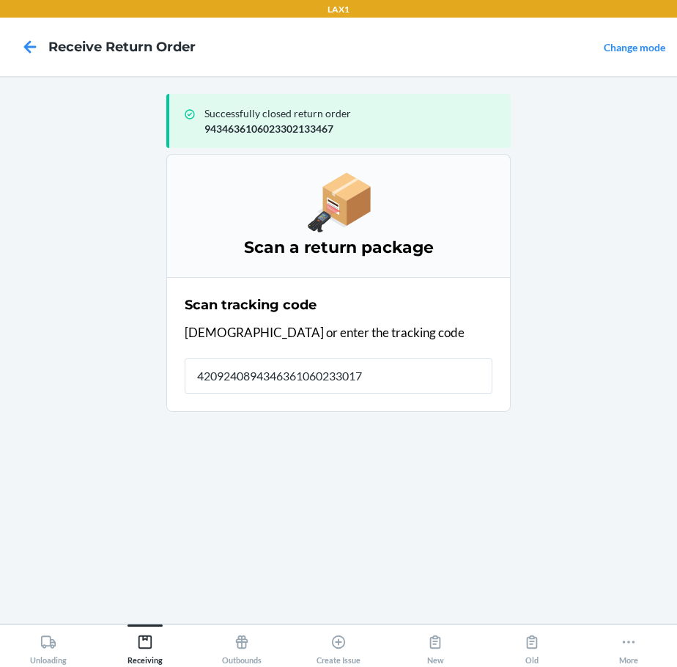
type input "42092408943463610602330178"
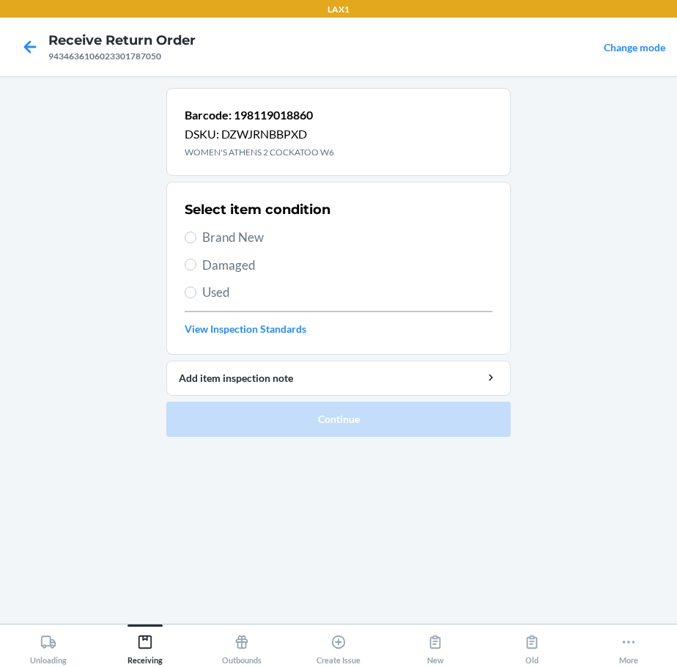
click at [228, 239] on span "Brand New" at bounding box center [347, 237] width 290 height 19
click at [196, 239] on input "Brand New" at bounding box center [191, 237] width 12 height 12
radio input "true"
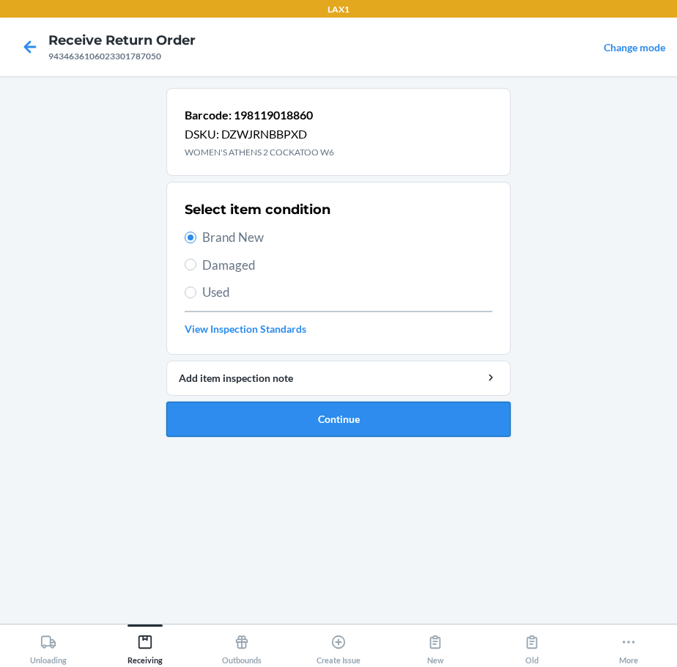
drag, startPoint x: 220, startPoint y: 415, endPoint x: 232, endPoint y: 409, distance: 13.8
click at [232, 410] on button "Continue" at bounding box center [338, 418] width 344 height 35
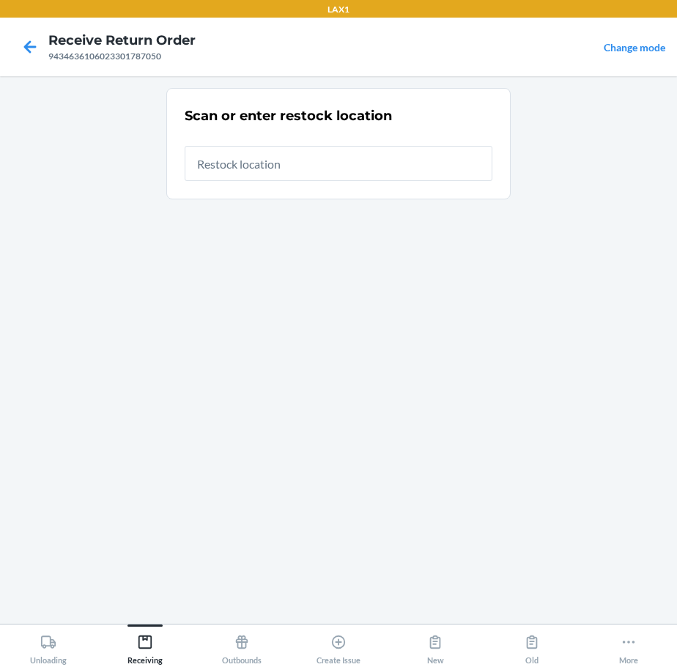
click at [297, 161] on input "text" at bounding box center [339, 163] width 308 height 35
type input "RTCART020"
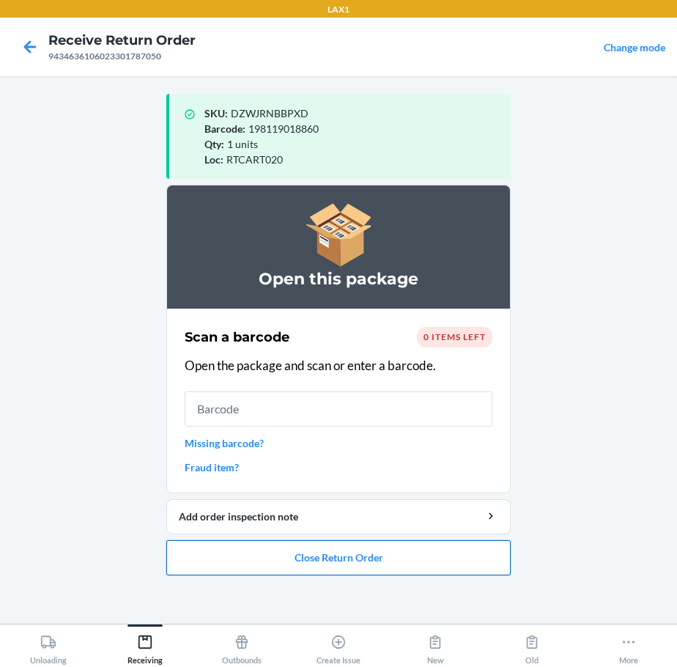
click at [292, 563] on button "Close Return Order" at bounding box center [338, 557] width 344 height 35
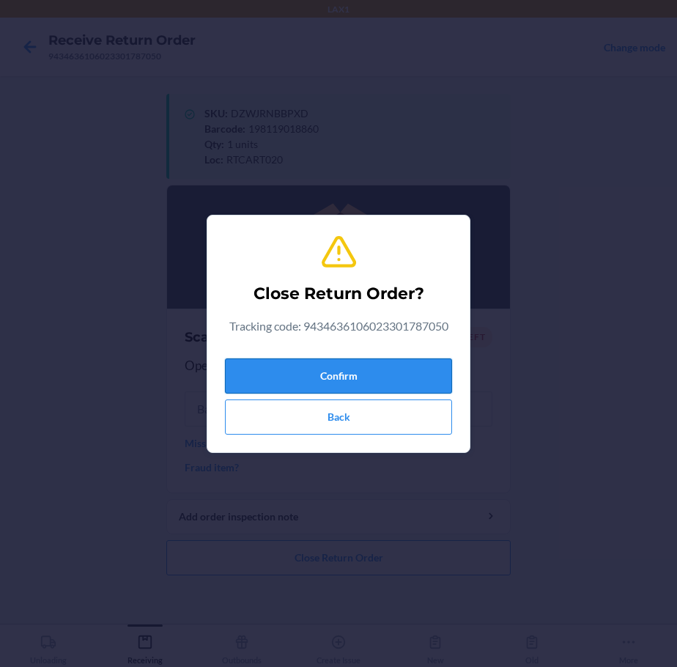
click at [353, 380] on button "Confirm" at bounding box center [338, 375] width 227 height 35
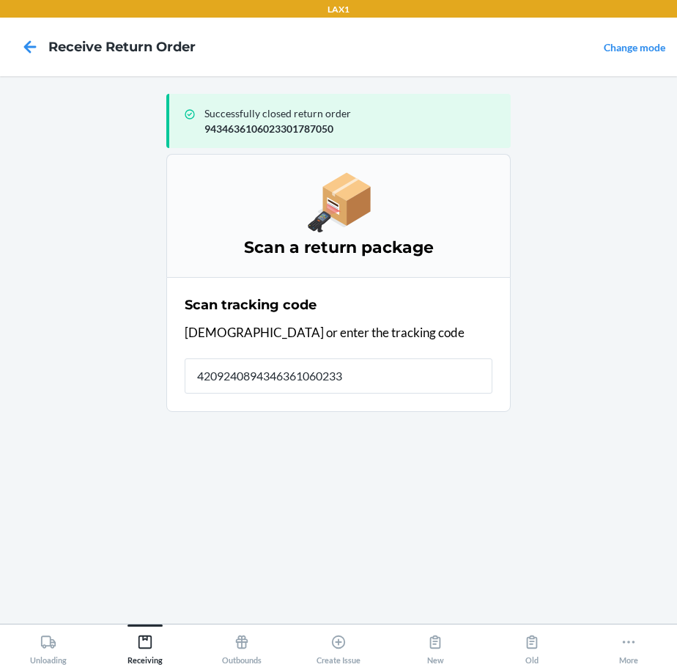
type input "42092408943463610602330"
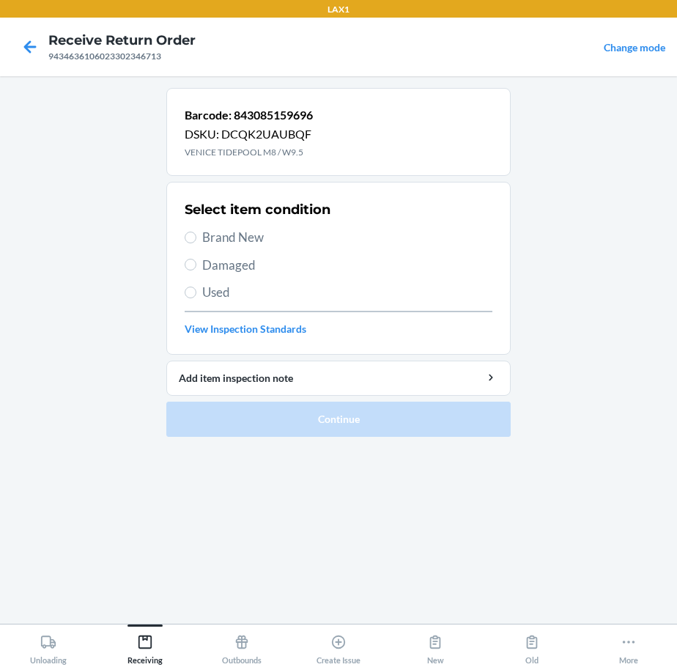
click at [200, 233] on label "Brand New" at bounding box center [339, 237] width 308 height 19
click at [196, 233] on input "Brand New" at bounding box center [191, 237] width 12 height 12
radio input "true"
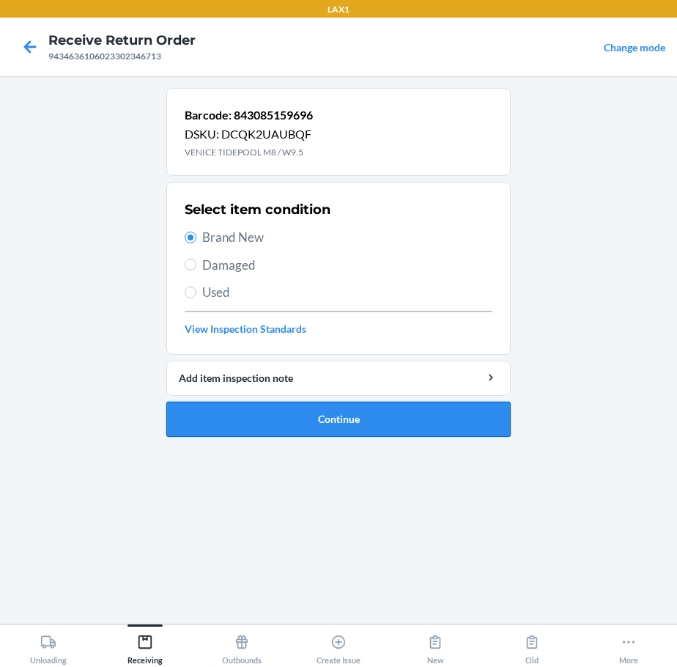
click at [231, 415] on button "Continue" at bounding box center [338, 418] width 344 height 35
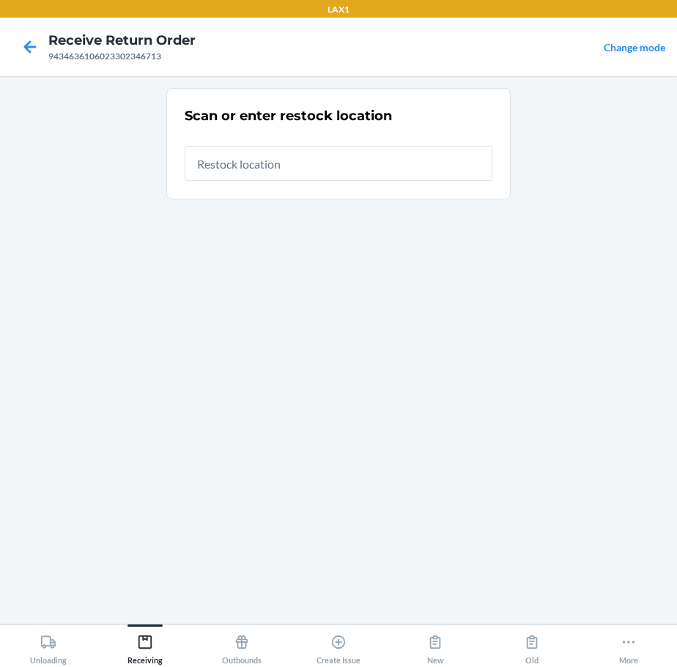
click at [377, 161] on input "text" at bounding box center [339, 163] width 308 height 35
type input "RTCART020"
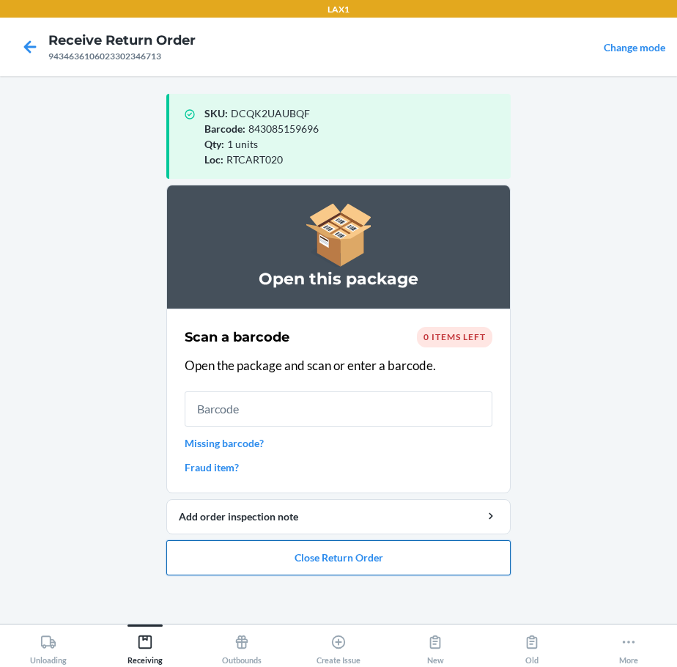
click at [301, 567] on button "Close Return Order" at bounding box center [338, 557] width 344 height 35
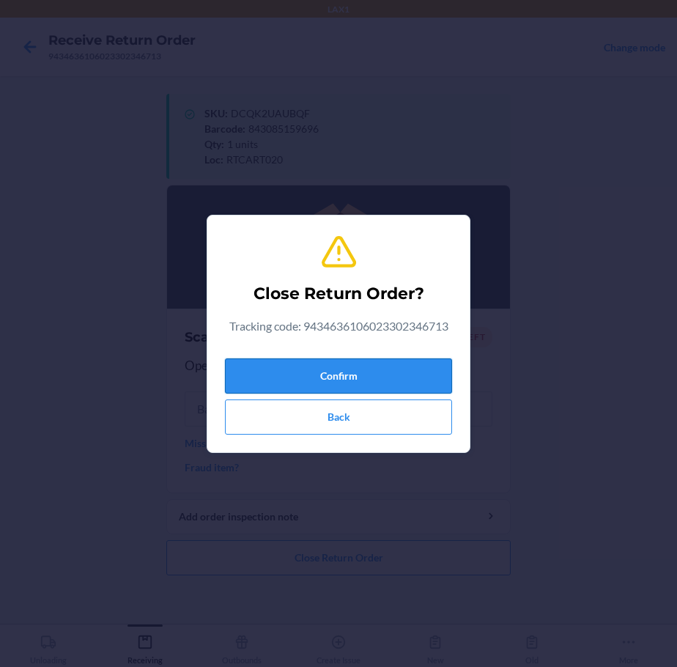
click at [355, 382] on button "Confirm" at bounding box center [338, 375] width 227 height 35
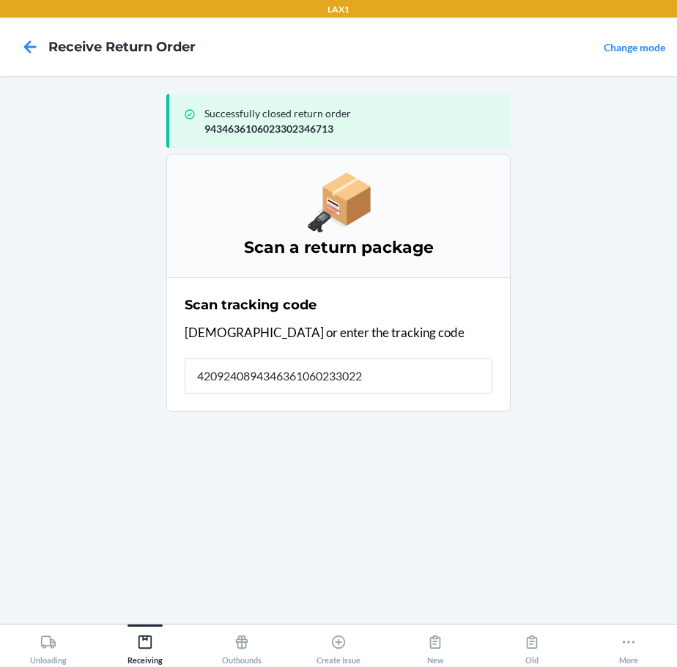
type input "42092408943463610602330229"
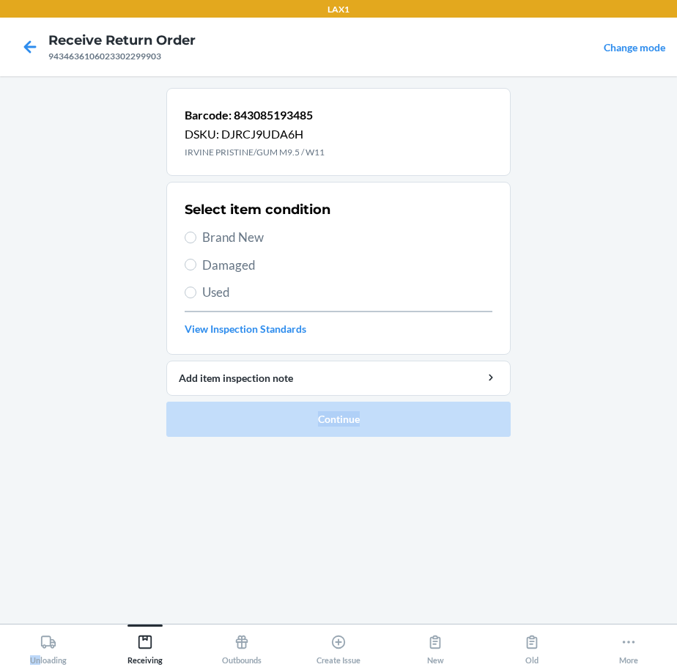
drag, startPoint x: -3, startPoint y: 483, endPoint x: 40, endPoint y: 702, distance: 222.4
click at [40, 666] on html "LAX1 Receive Return Order 9434636106023302299903 Change mode Barcode: 843085193…" at bounding box center [338, 333] width 677 height 667
click at [193, 242] on input "Brand New" at bounding box center [191, 237] width 12 height 12
radio input "true"
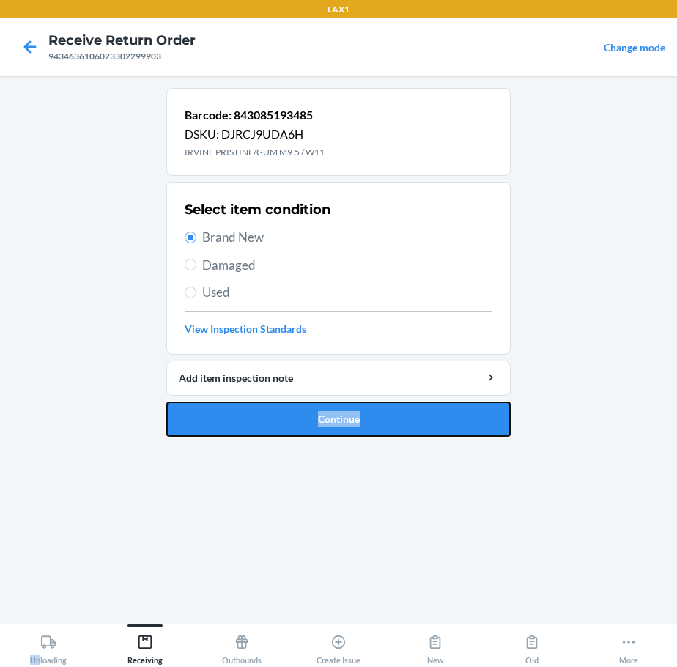
click at [234, 410] on button "Continue" at bounding box center [338, 418] width 344 height 35
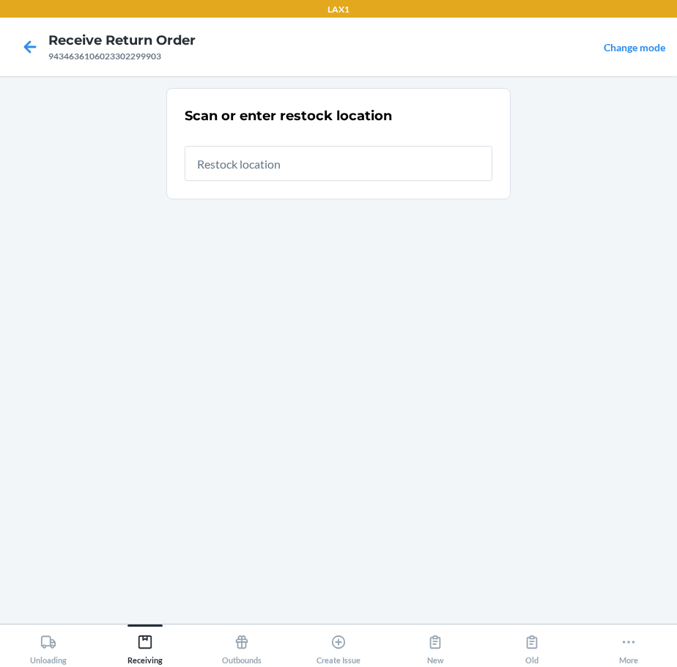
click at [392, 174] on input "text" at bounding box center [339, 163] width 308 height 35
type input "RTCART020"
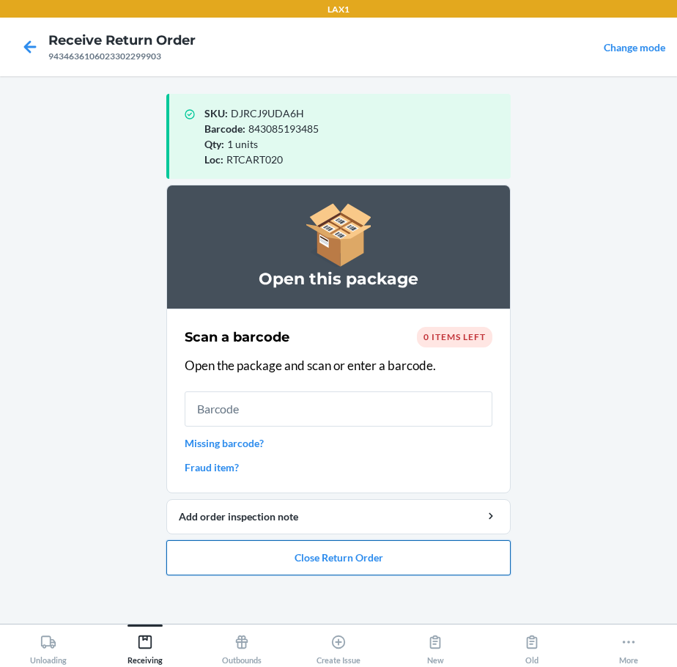
click at [352, 551] on button "Close Return Order" at bounding box center [338, 557] width 344 height 35
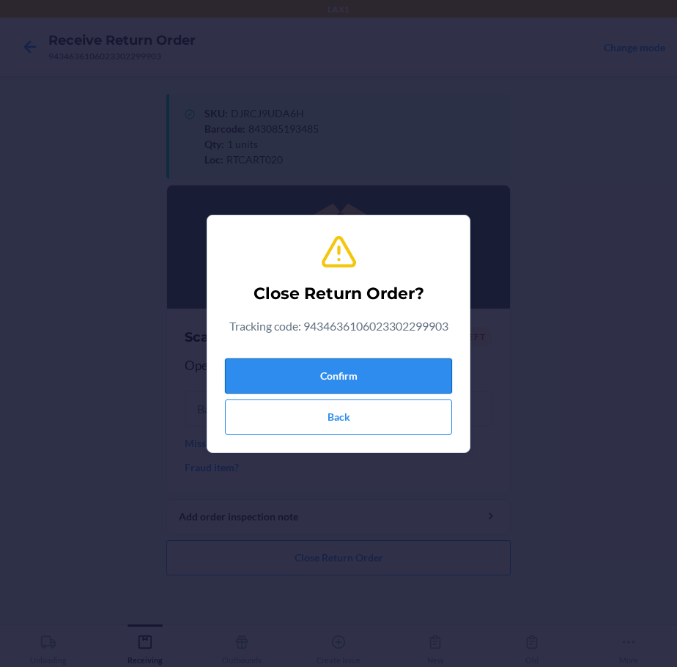
drag, startPoint x: 390, startPoint y: 365, endPoint x: 394, endPoint y: 377, distance: 12.5
click at [392, 369] on button "Confirm" at bounding box center [338, 375] width 227 height 35
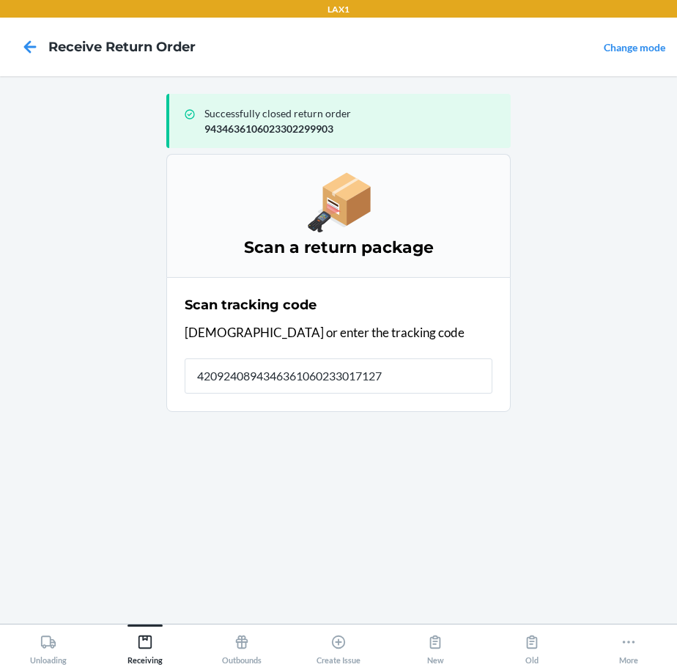
type input "42092408943463610602330171270"
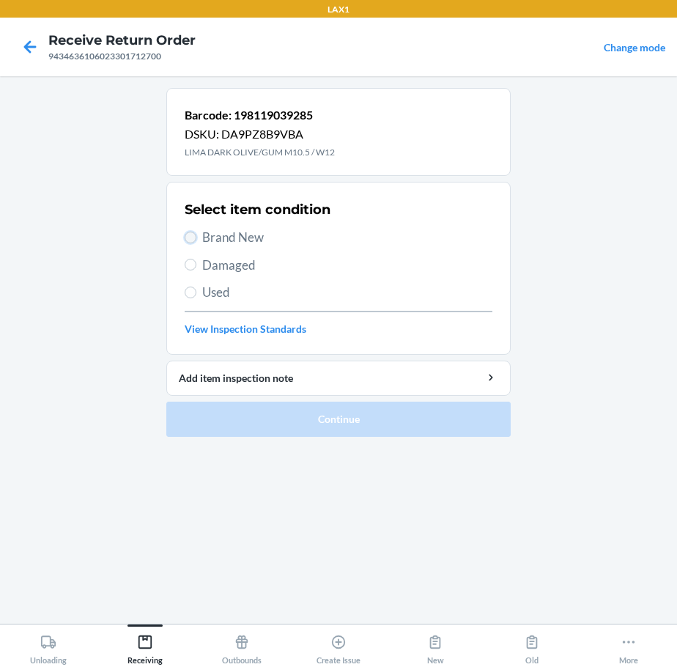
click at [193, 240] on input "Brand New" at bounding box center [191, 237] width 12 height 12
radio input "true"
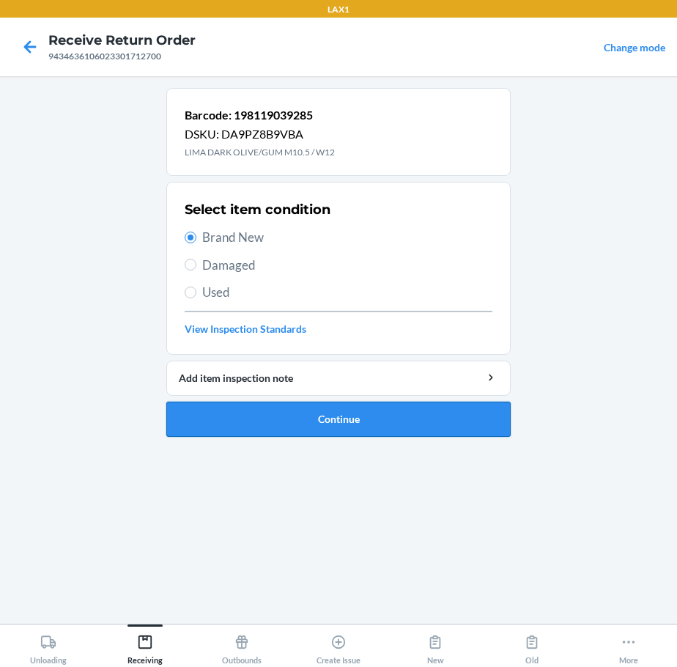
click at [243, 407] on button "Continue" at bounding box center [338, 418] width 344 height 35
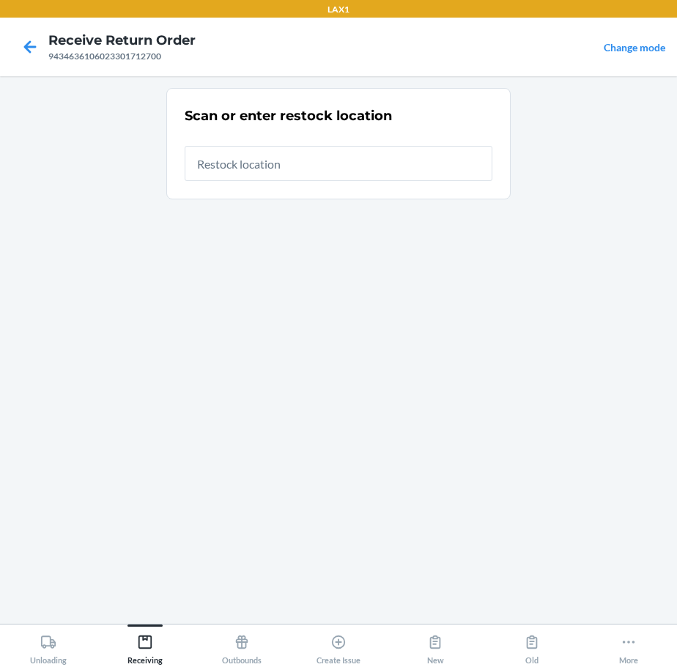
click at [362, 170] on input "text" at bounding box center [339, 163] width 308 height 35
type input "RTCART020"
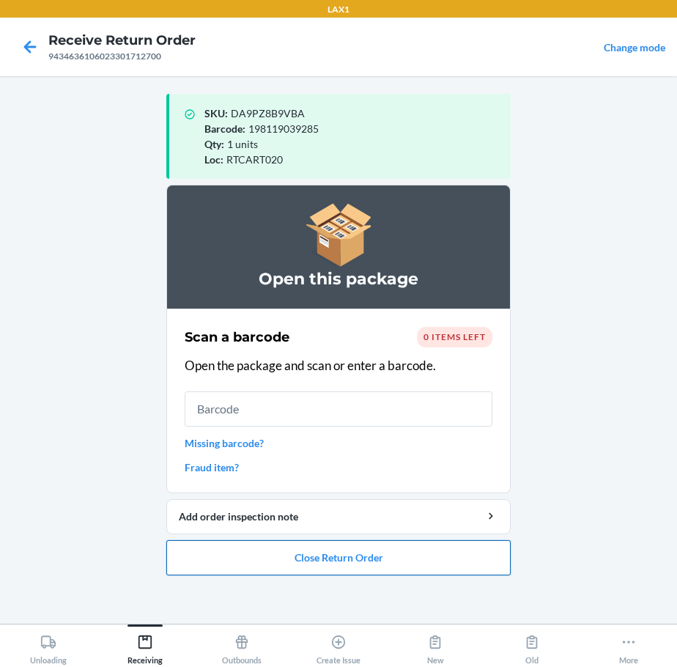
click at [252, 549] on button "Close Return Order" at bounding box center [338, 557] width 344 height 35
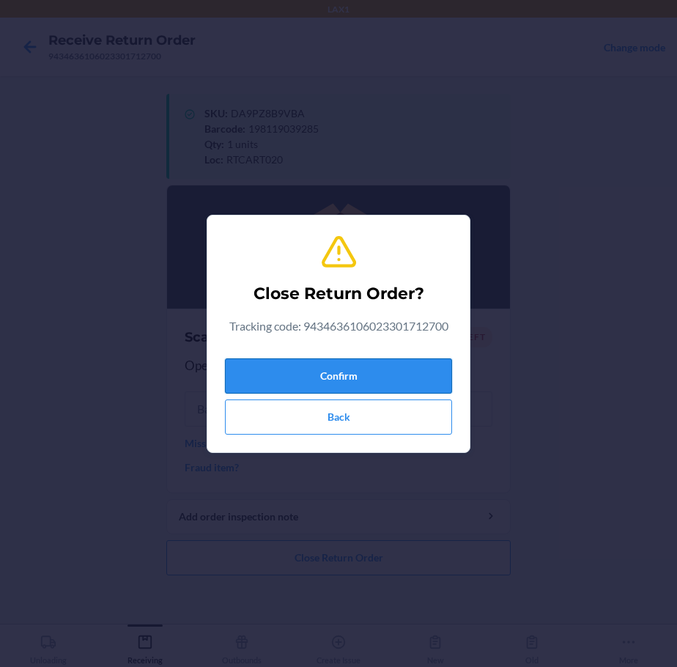
click at [412, 370] on button "Confirm" at bounding box center [338, 375] width 227 height 35
